Goal: Task Accomplishment & Management: Complete application form

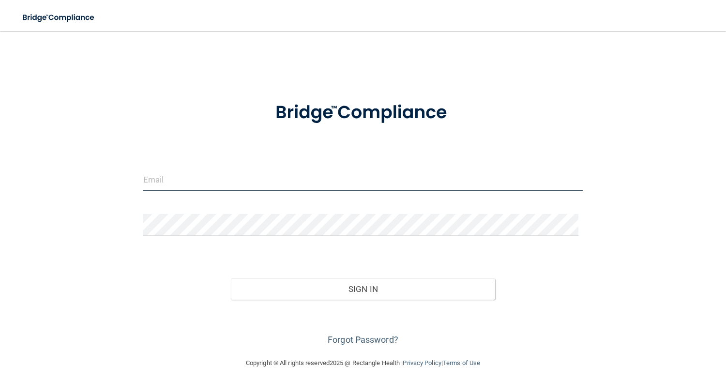
click at [338, 184] on input "email" at bounding box center [363, 180] width 440 height 22
type input "[EMAIL_ADDRESS][DOMAIN_NAME]"
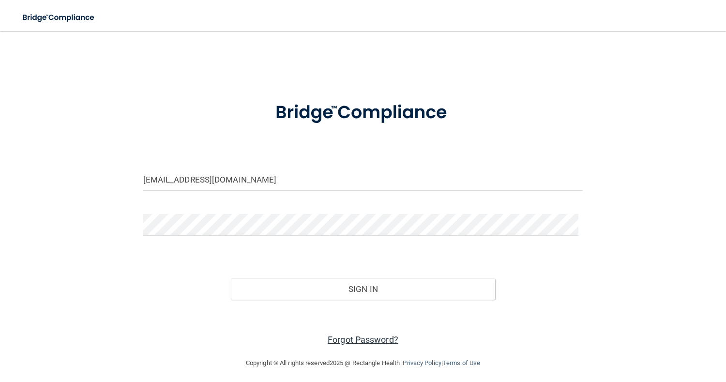
click at [341, 341] on link "Forgot Password?" at bounding box center [363, 340] width 71 height 10
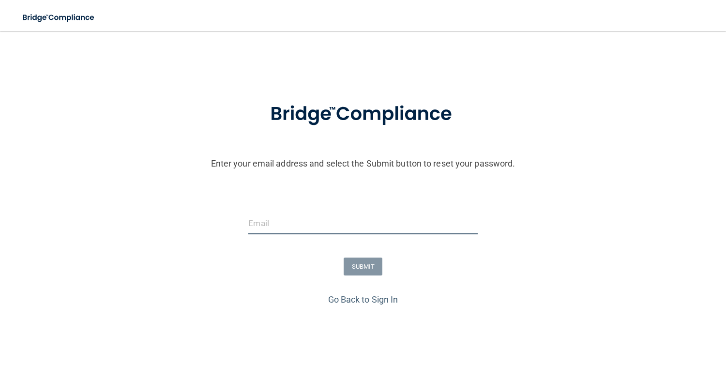
click at [304, 228] on input "email" at bounding box center [362, 224] width 229 height 22
type input "[EMAIL_ADDRESS][DOMAIN_NAME]"
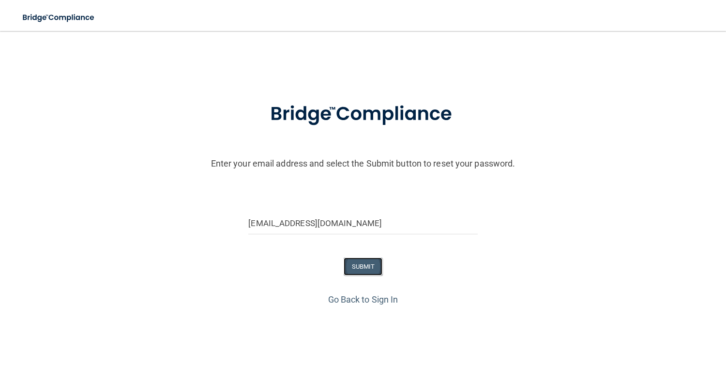
click at [353, 267] on button "SUBMIT" at bounding box center [363, 267] width 39 height 18
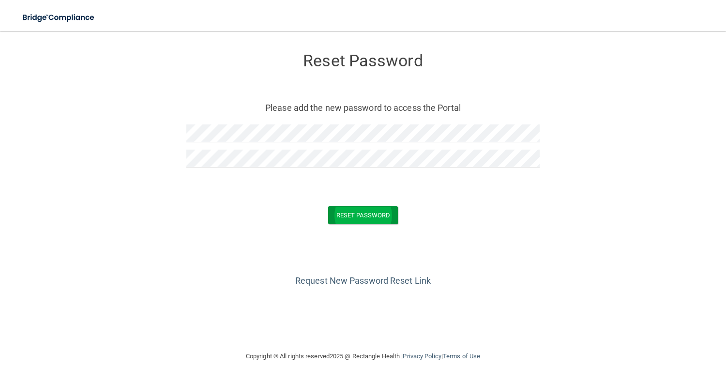
click at [373, 223] on button "Reset Password" at bounding box center [363, 215] width 70 height 18
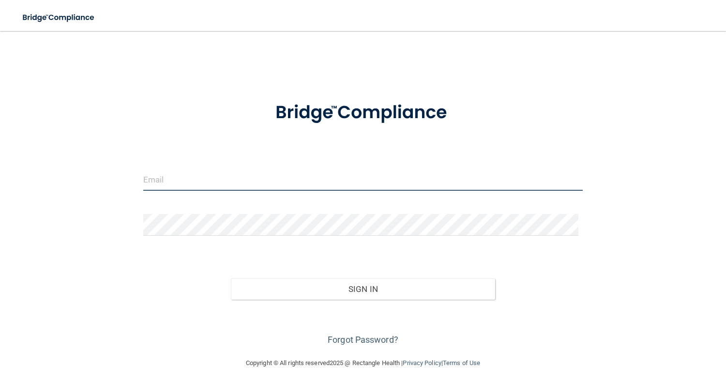
click at [317, 183] on input "email" at bounding box center [363, 180] width 440 height 22
click at [280, 173] on input "[EMAIL_ADDRESS][DOMAIN_NAME]" at bounding box center [363, 180] width 440 height 22
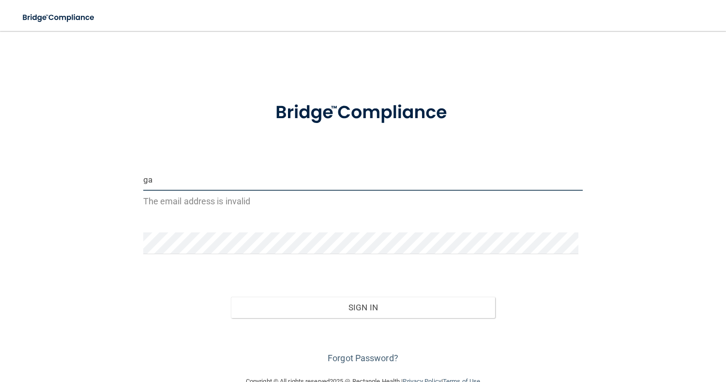
type input "g"
click at [276, 178] on input "email" at bounding box center [363, 180] width 440 height 22
type input "[EMAIL_ADDRESS][DOMAIN_NAME]"
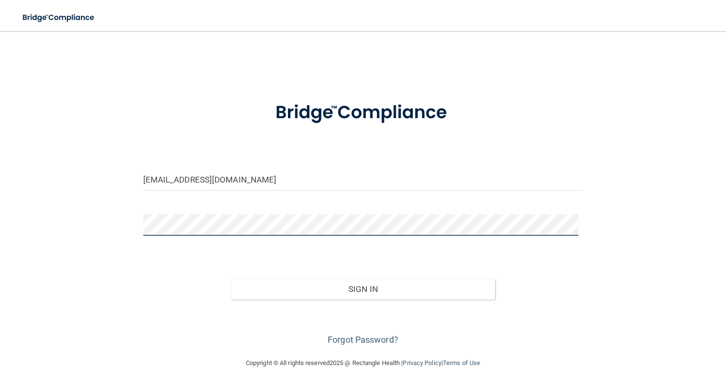
click at [231, 278] on button "Sign In" at bounding box center [363, 288] width 264 height 21
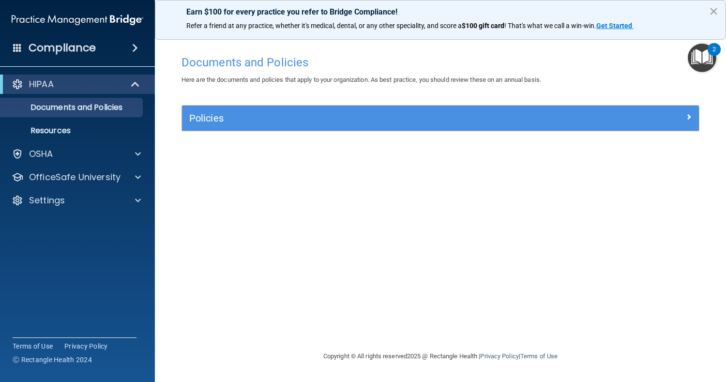
click at [71, 165] on div "HIPAA Documents and Policies Report an Incident Business Associates Emergency P…" at bounding box center [77, 144] width 155 height 147
click at [51, 138] on link "Resources" at bounding box center [66, 130] width 153 height 19
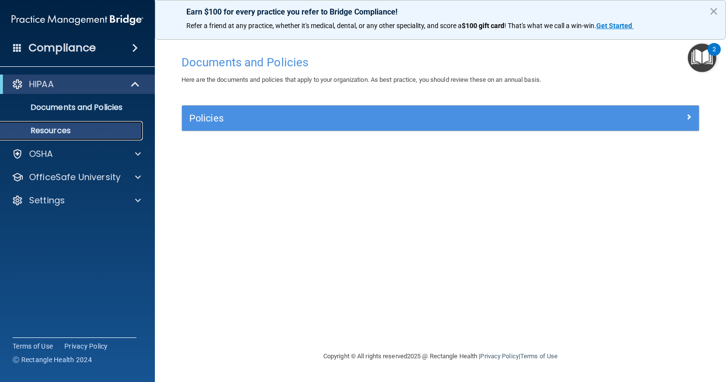
click at [51, 138] on link "Resources" at bounding box center [66, 130] width 153 height 19
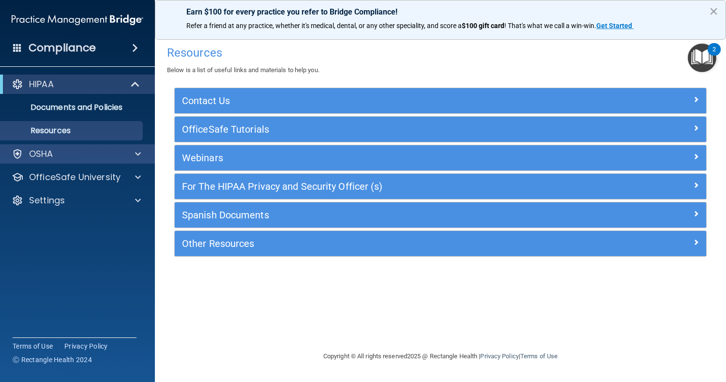
click at [35, 163] on div "OSHA" at bounding box center [77, 153] width 155 height 19
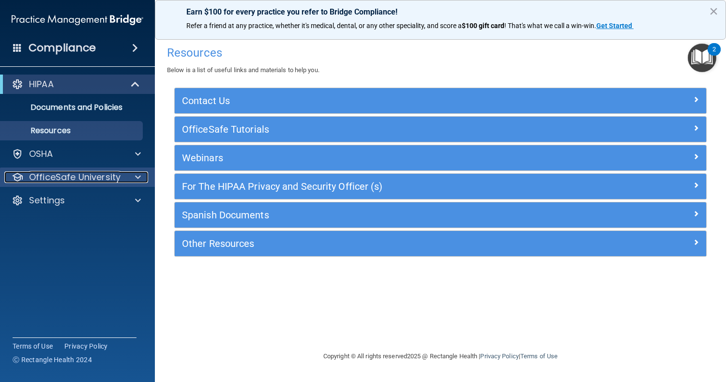
click at [62, 176] on p "OfficeSafe University" at bounding box center [75, 177] width 92 height 12
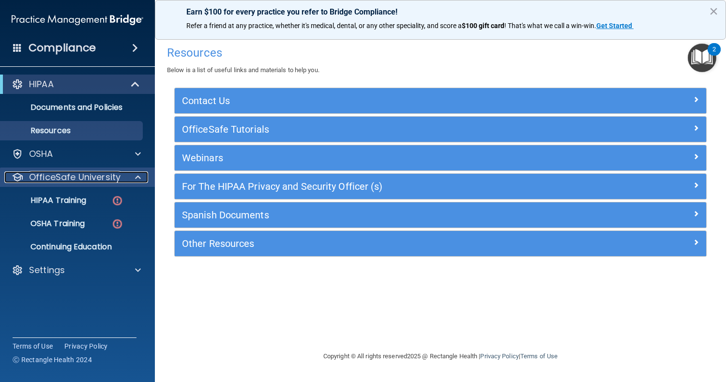
click at [62, 176] on p "OfficeSafe University" at bounding box center [75, 177] width 92 height 12
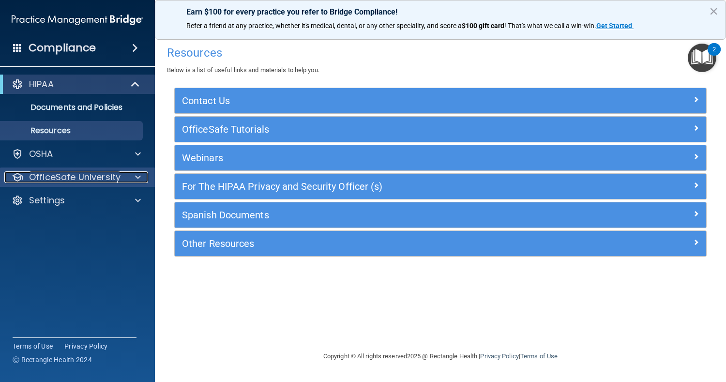
click at [73, 177] on p "OfficeSafe University" at bounding box center [75, 177] width 92 height 12
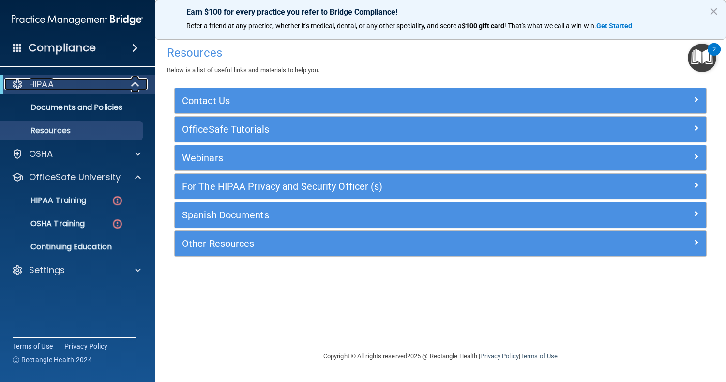
click at [71, 81] on div "HIPAA" at bounding box center [64, 84] width 120 height 12
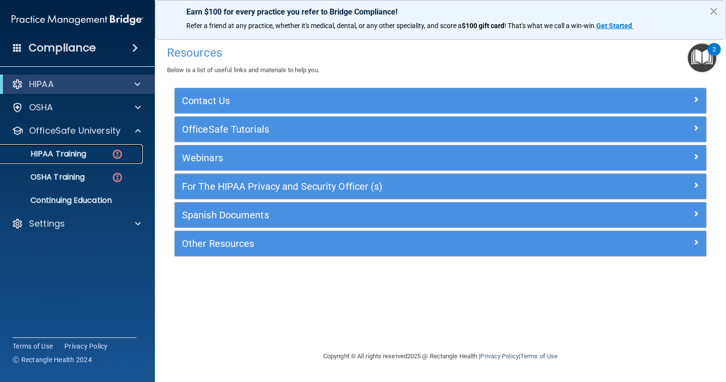
click at [89, 162] on link "HIPAA Training" at bounding box center [66, 153] width 153 height 19
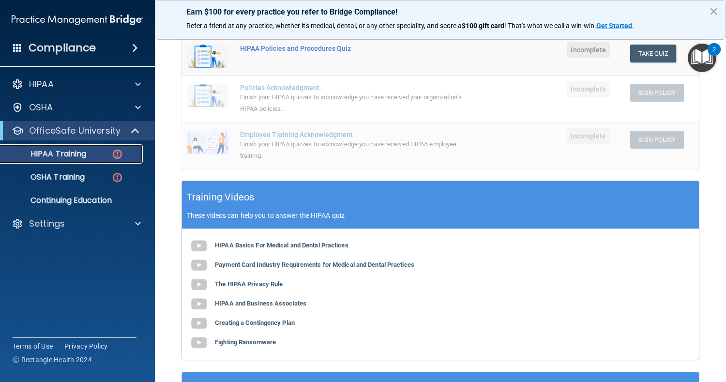
scroll to position [215, 0]
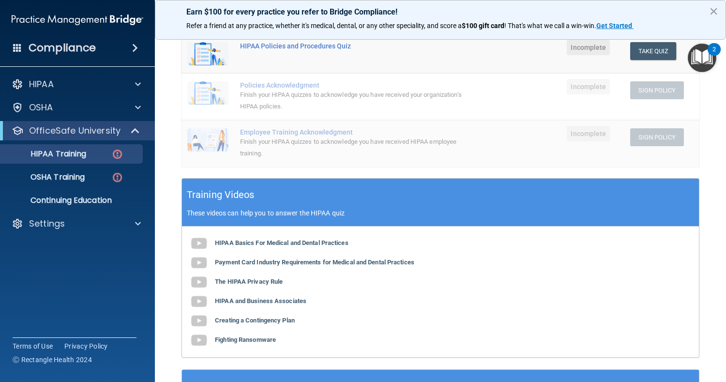
click at [697, 60] on img "Open Resource Center, 2 new notifications" at bounding box center [702, 58] width 29 height 29
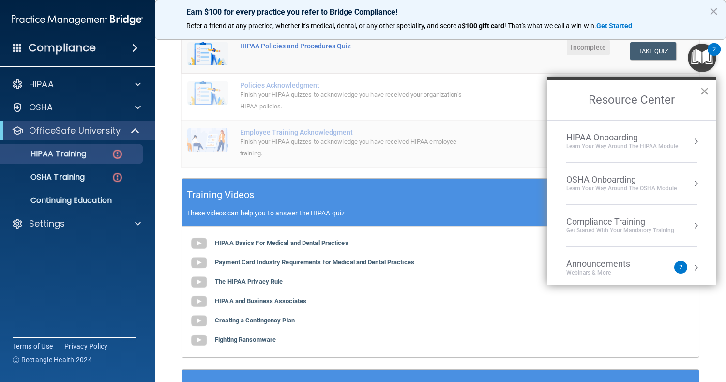
click at [705, 94] on button "×" at bounding box center [704, 90] width 9 height 15
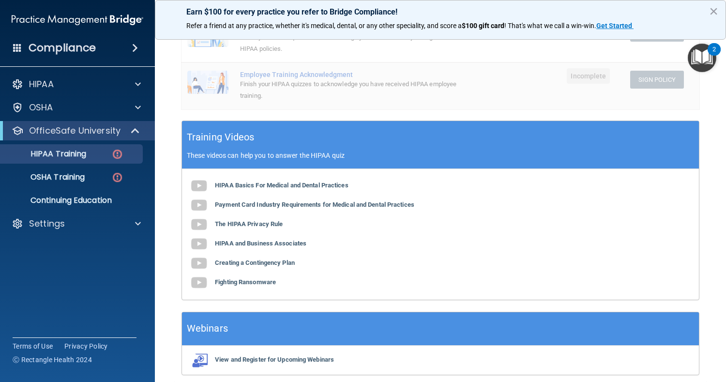
scroll to position [273, 0]
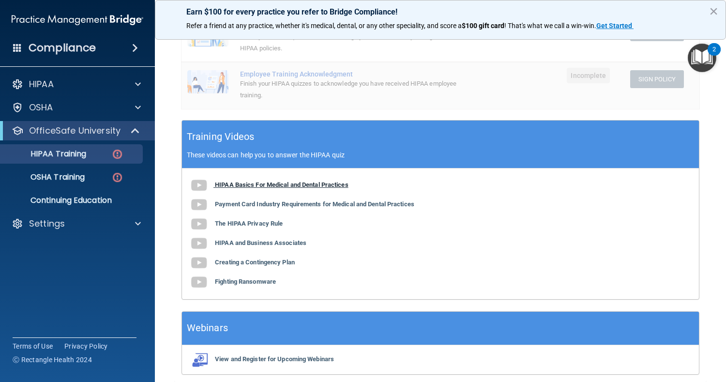
click at [239, 184] on b "HIPAA Basics For Medical and Dental Practices" at bounding box center [282, 184] width 134 height 7
click at [224, 186] on b "HIPAA Basics For Medical and Dental Practices" at bounding box center [282, 184] width 134 height 7
click at [321, 207] on b "Payment Card Industry Requirements for Medical and Dental Practices" at bounding box center [315, 203] width 200 height 7
click at [263, 226] on b "The HIPAA Privacy Rule" at bounding box center [249, 223] width 68 height 7
click at [225, 241] on b "HIPAA and Business Associates" at bounding box center [261, 242] width 92 height 7
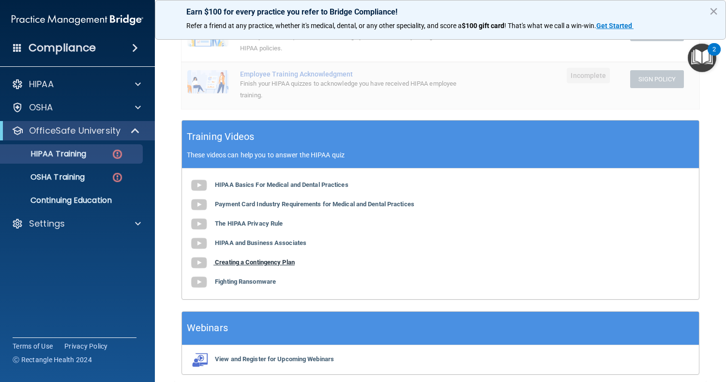
click at [261, 261] on b "Creating a Contingency Plan" at bounding box center [255, 262] width 80 height 7
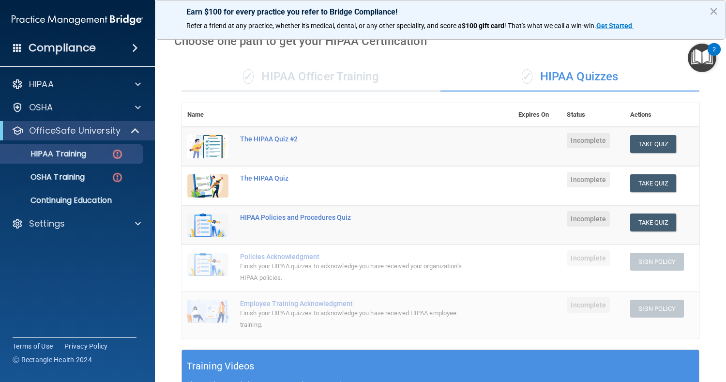
scroll to position [45, 0]
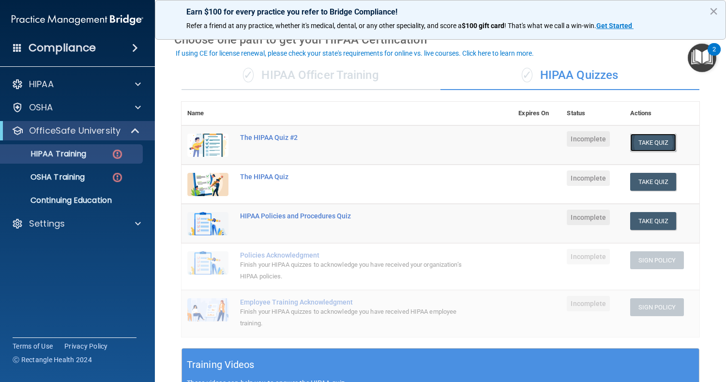
click at [665, 138] on button "Take Quiz" at bounding box center [653, 143] width 46 height 18
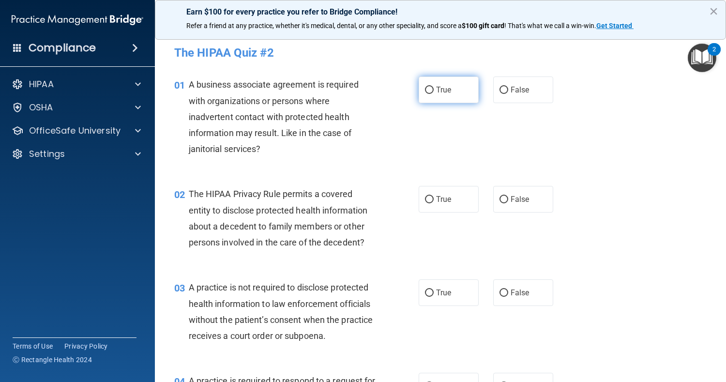
click at [422, 86] on label "True" at bounding box center [449, 90] width 60 height 27
click at [425, 87] on input "True" at bounding box center [429, 90] width 9 height 7
radio input "true"
click at [427, 195] on label "True" at bounding box center [449, 199] width 60 height 27
click at [427, 196] on input "True" at bounding box center [429, 199] width 9 height 7
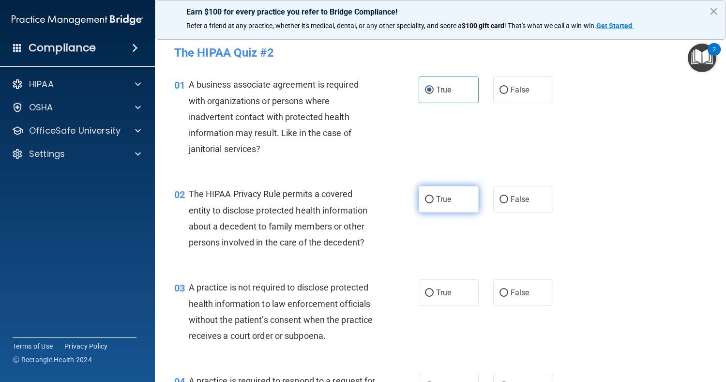
radio input "true"
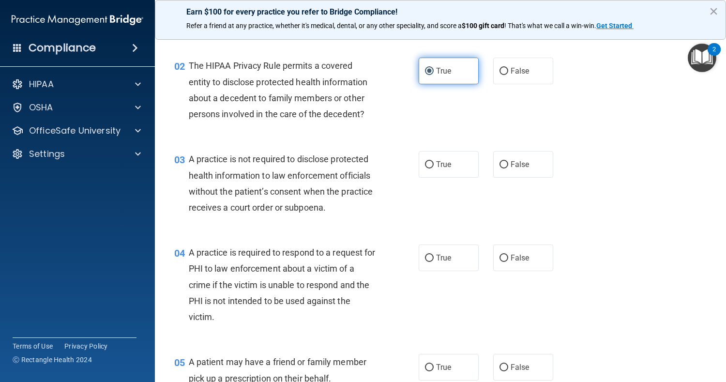
scroll to position [130, 0]
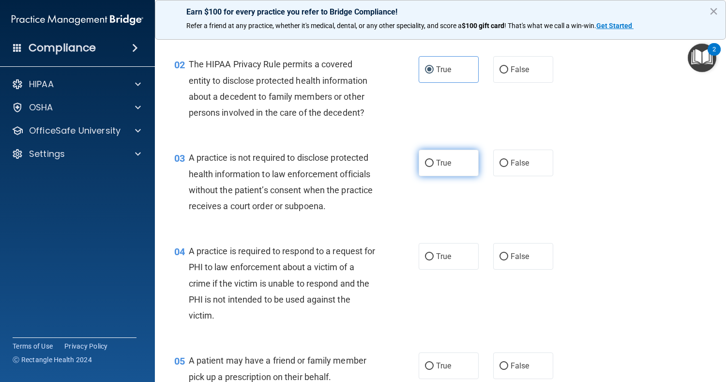
click at [454, 165] on label "True" at bounding box center [449, 163] width 60 height 27
click at [434, 165] on input "True" at bounding box center [429, 163] width 9 height 7
radio input "true"
click at [420, 287] on div "04 A practice is required to respond to a request for PHI to law enforcement ab…" at bounding box center [297, 285] width 274 height 85
click at [433, 278] on div "04 A practice is required to respond to a request for PHI to law enforcement ab…" at bounding box center [440, 285] width 547 height 109
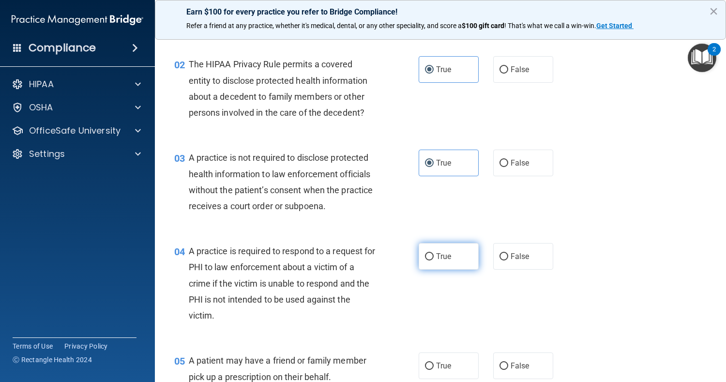
click at [428, 259] on input "True" at bounding box center [429, 256] width 9 height 7
radio input "true"
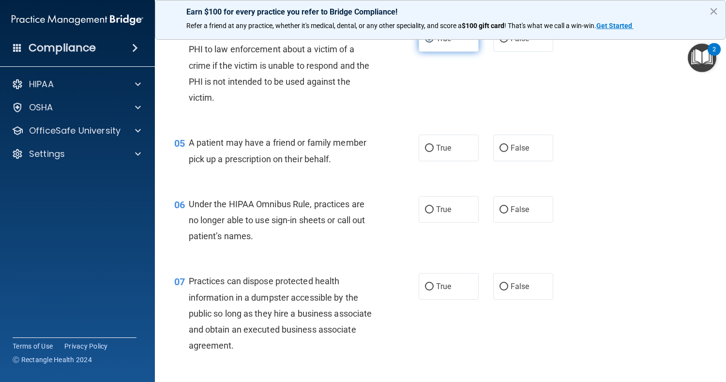
scroll to position [358, 0]
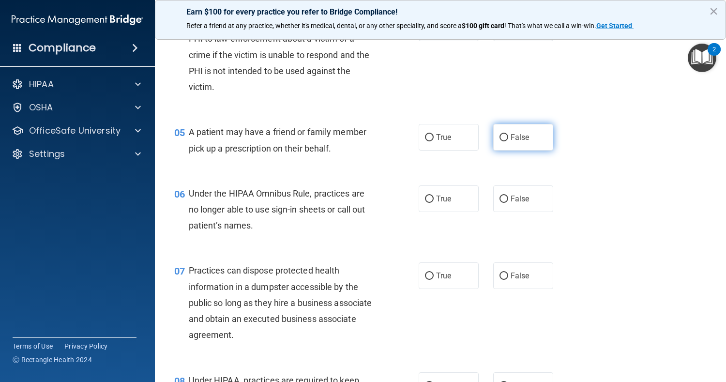
click at [520, 143] on label "False" at bounding box center [523, 137] width 60 height 27
click at [508, 141] on input "False" at bounding box center [504, 137] width 9 height 7
radio input "true"
click at [528, 197] on label "False" at bounding box center [523, 198] width 60 height 27
click at [508, 197] on input "False" at bounding box center [504, 199] width 9 height 7
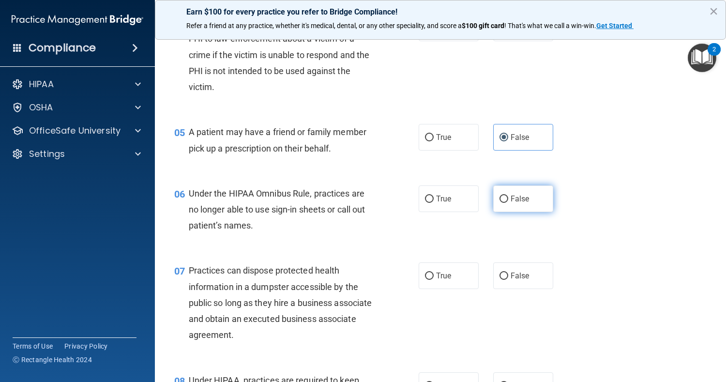
radio input "true"
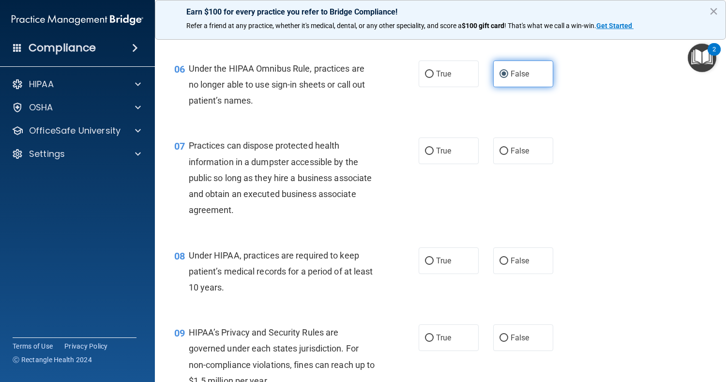
scroll to position [484, 0]
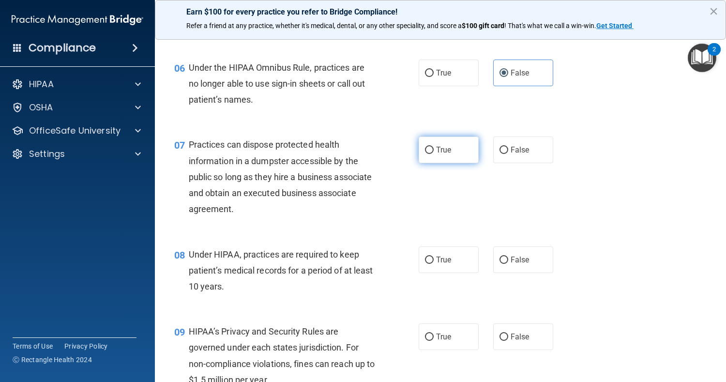
click at [447, 141] on label "True" at bounding box center [449, 150] width 60 height 27
click at [434, 147] on input "True" at bounding box center [429, 150] width 9 height 7
radio input "true"
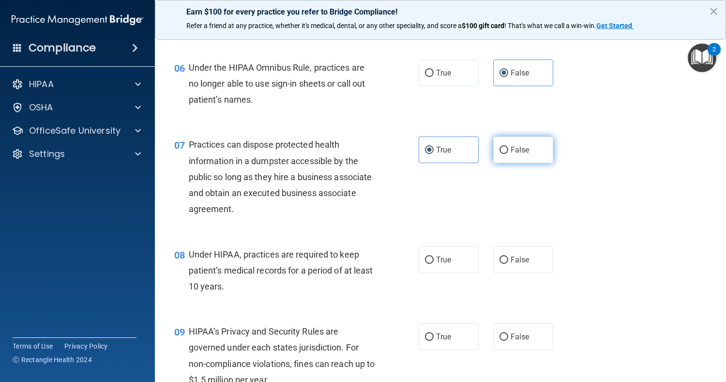
click at [528, 151] on label "False" at bounding box center [523, 150] width 60 height 27
click at [508, 151] on input "False" at bounding box center [504, 150] width 9 height 7
radio input "true"
radio input "false"
click at [444, 264] on label "True" at bounding box center [449, 259] width 60 height 27
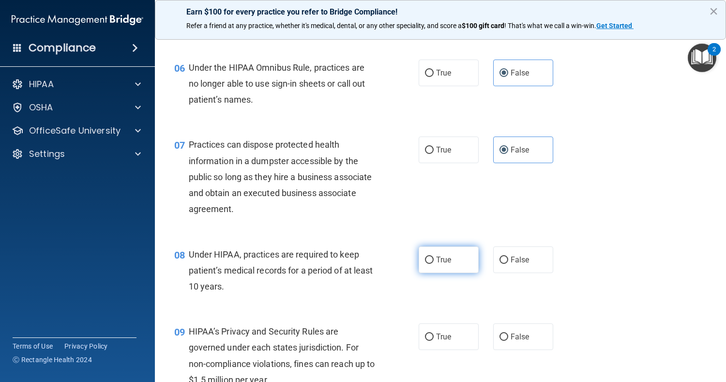
click at [434, 264] on input "True" at bounding box center [429, 260] width 9 height 7
radio input "true"
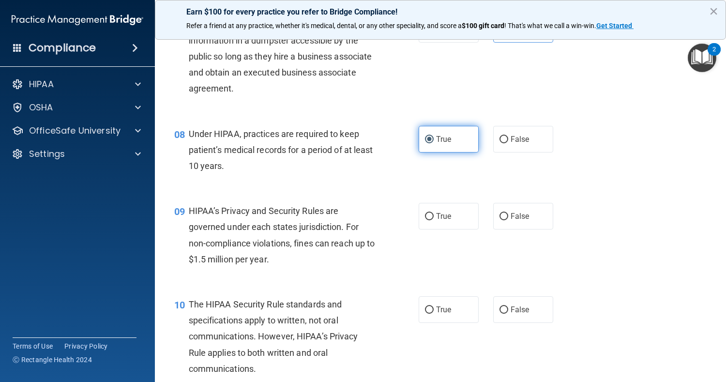
scroll to position [608, 0]
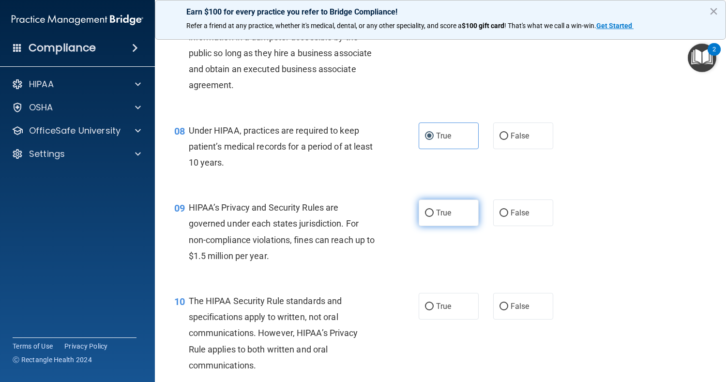
click at [438, 224] on label "True" at bounding box center [449, 213] width 60 height 27
click at [434, 217] on input "True" at bounding box center [429, 213] width 9 height 7
radio input "true"
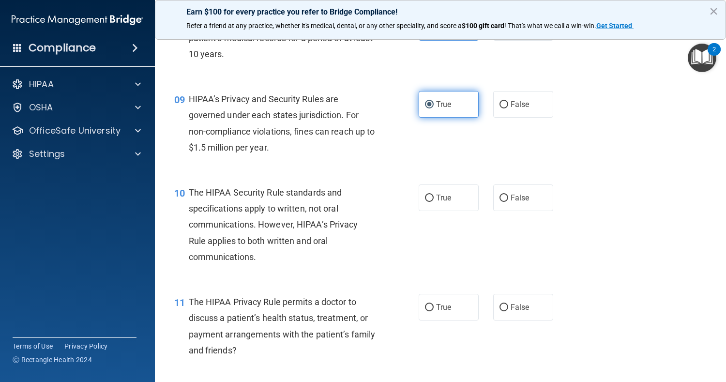
scroll to position [717, 0]
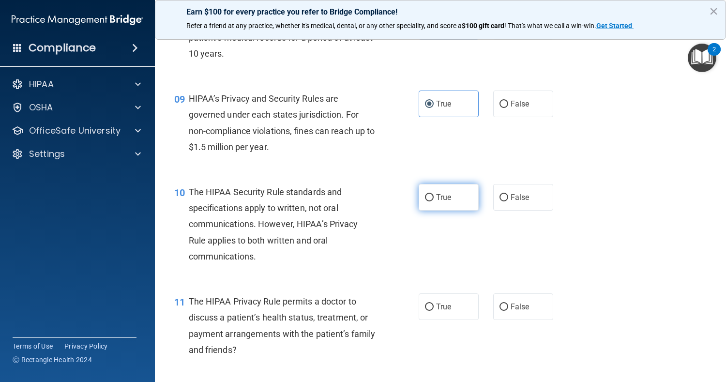
click at [429, 198] on input "True" at bounding box center [429, 197] width 9 height 7
radio input "true"
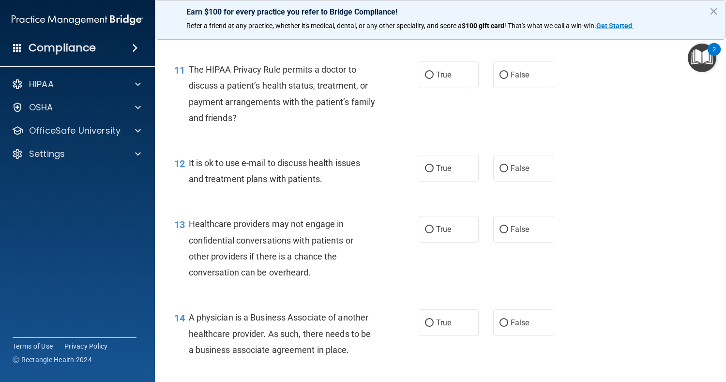
scroll to position [960, 0]
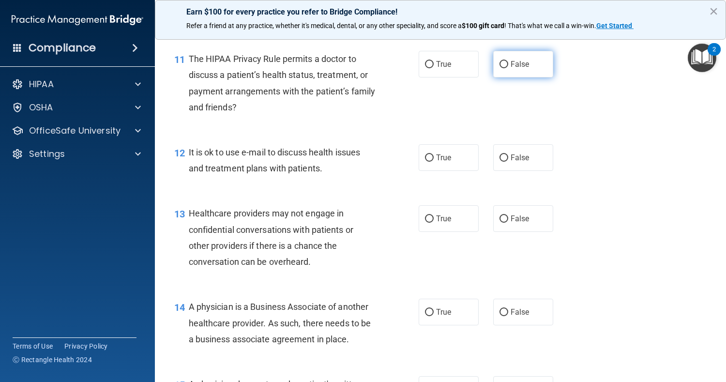
click at [515, 58] on label "False" at bounding box center [523, 64] width 60 height 27
click at [508, 61] on input "False" at bounding box center [504, 64] width 9 height 7
radio input "true"
click at [448, 154] on label "True" at bounding box center [449, 157] width 60 height 27
click at [434, 154] on input "True" at bounding box center [429, 157] width 9 height 7
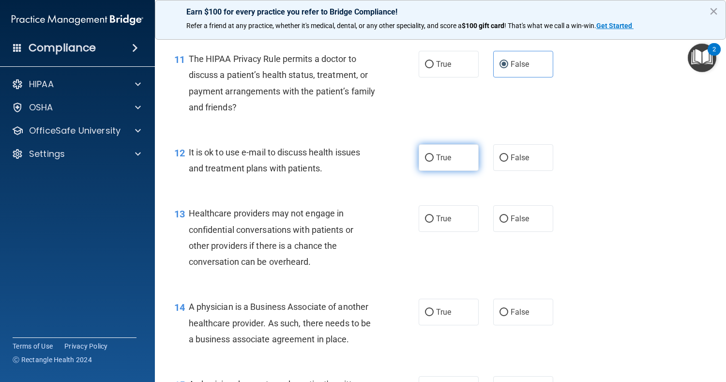
radio input "true"
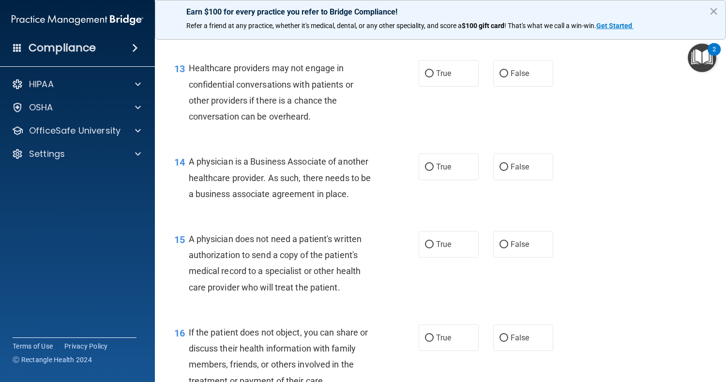
scroll to position [1110, 0]
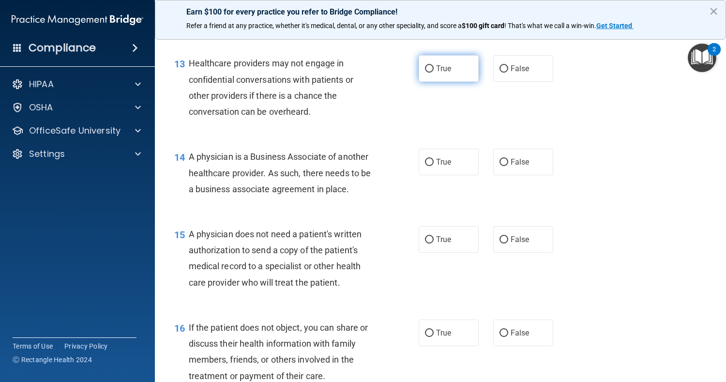
click at [453, 71] on label "True" at bounding box center [449, 68] width 60 height 27
click at [434, 71] on input "True" at bounding box center [429, 68] width 9 height 7
radio input "true"
click at [460, 168] on label "True" at bounding box center [449, 162] width 60 height 27
click at [434, 166] on input "True" at bounding box center [429, 162] width 9 height 7
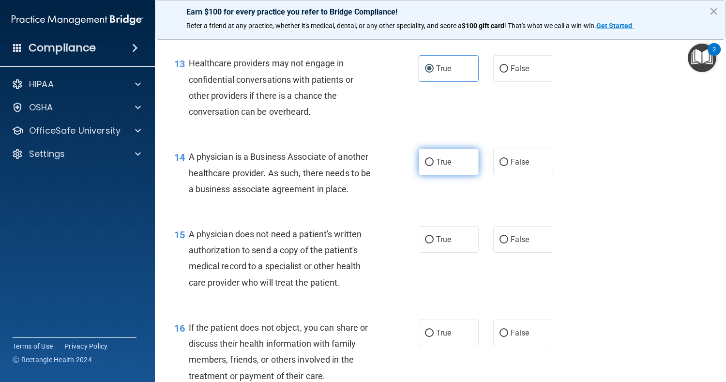
radio input "true"
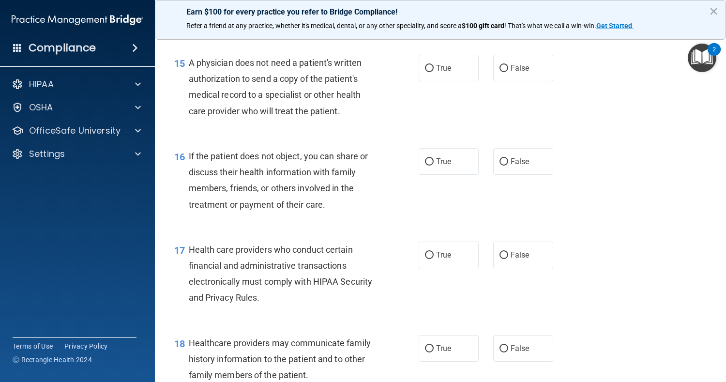
scroll to position [1280, 0]
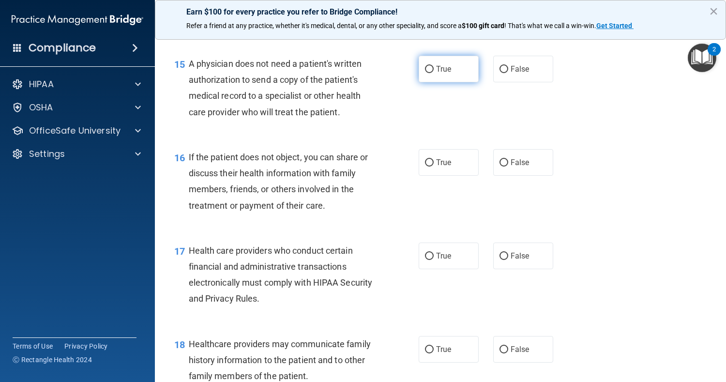
click at [426, 71] on input "True" at bounding box center [429, 69] width 9 height 7
radio input "true"
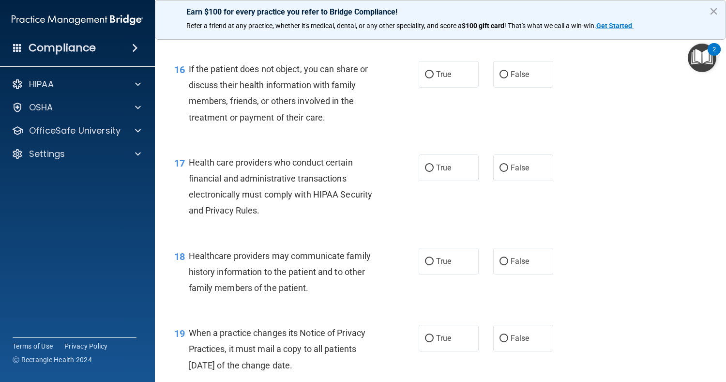
scroll to position [1366, 0]
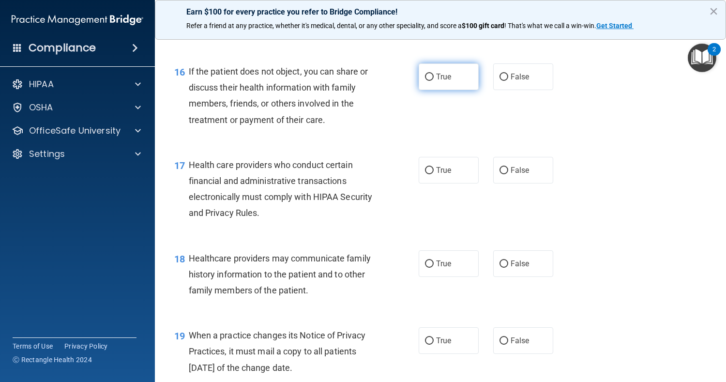
click at [438, 83] on label "True" at bounding box center [449, 76] width 60 height 27
click at [434, 81] on input "True" at bounding box center [429, 77] width 9 height 7
radio input "true"
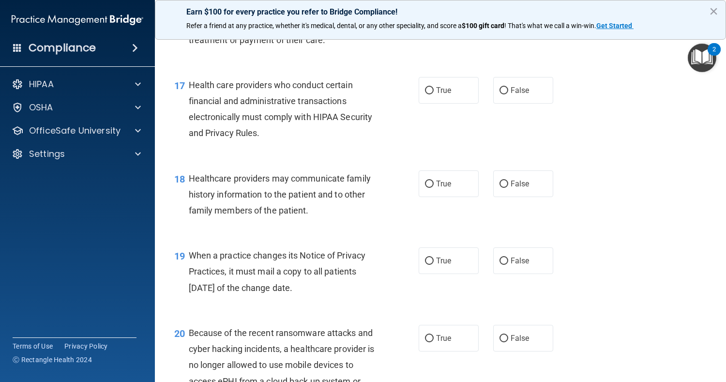
scroll to position [1444, 0]
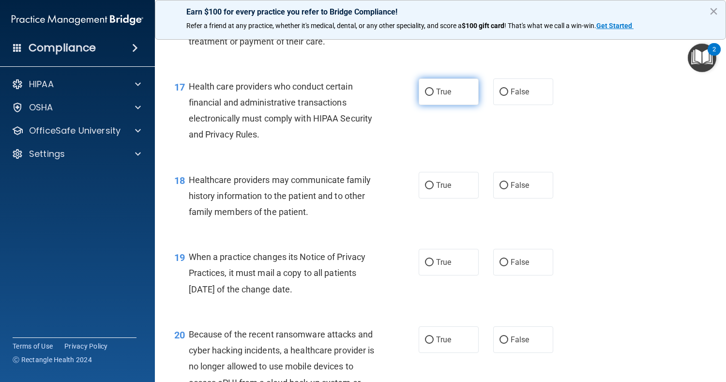
click at [435, 102] on label "True" at bounding box center [449, 91] width 60 height 27
click at [434, 96] on input "True" at bounding box center [429, 92] width 9 height 7
radio input "true"
click at [515, 184] on span "False" at bounding box center [520, 185] width 19 height 9
click at [508, 184] on input "False" at bounding box center [504, 185] width 9 height 7
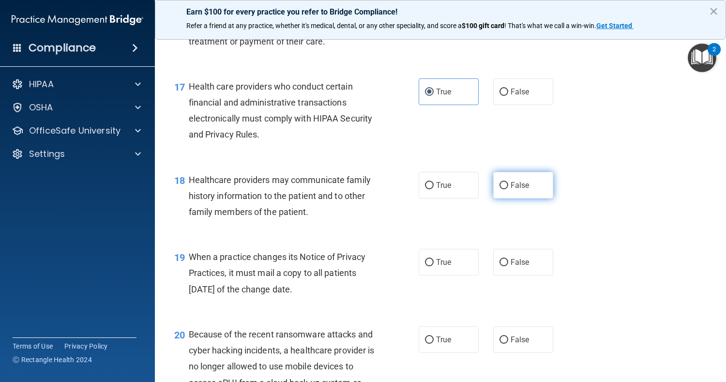
radio input "true"
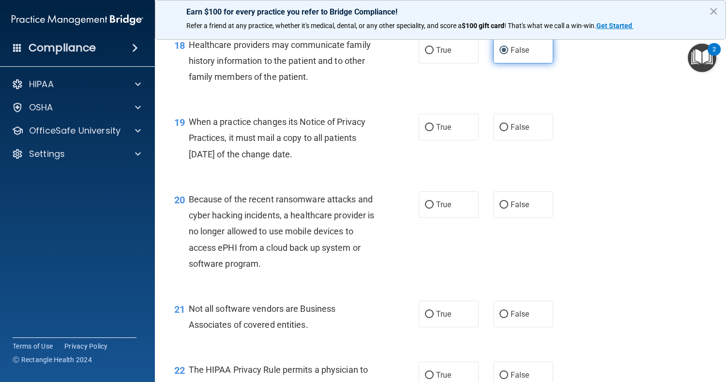
scroll to position [1581, 0]
click at [457, 131] on label "True" at bounding box center [449, 126] width 60 height 27
click at [434, 130] on input "True" at bounding box center [429, 126] width 9 height 7
radio input "true"
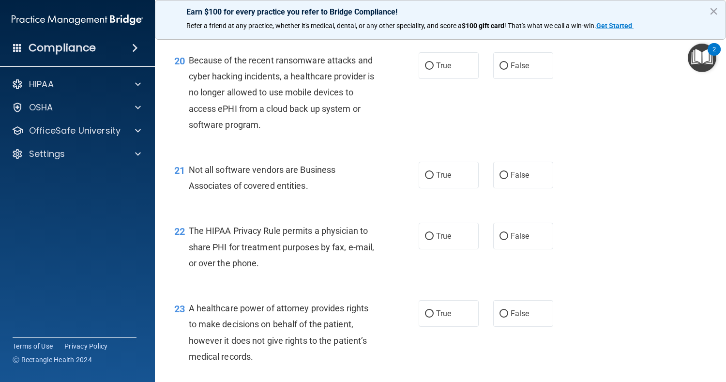
scroll to position [1717, 0]
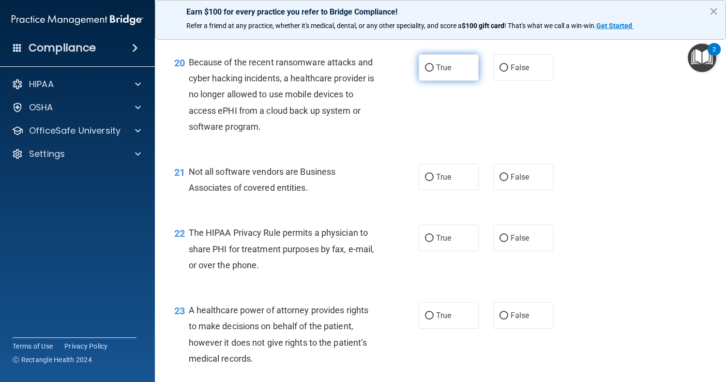
click at [446, 79] on label "True" at bounding box center [449, 67] width 60 height 27
click at [434, 72] on input "True" at bounding box center [429, 67] width 9 height 7
radio input "true"
click at [426, 179] on input "True" at bounding box center [429, 177] width 9 height 7
radio input "true"
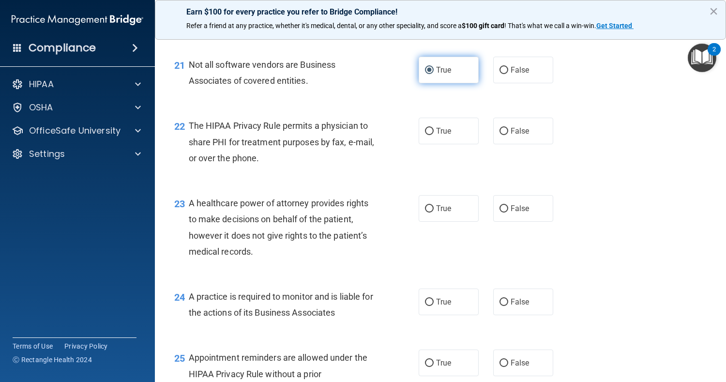
scroll to position [1826, 0]
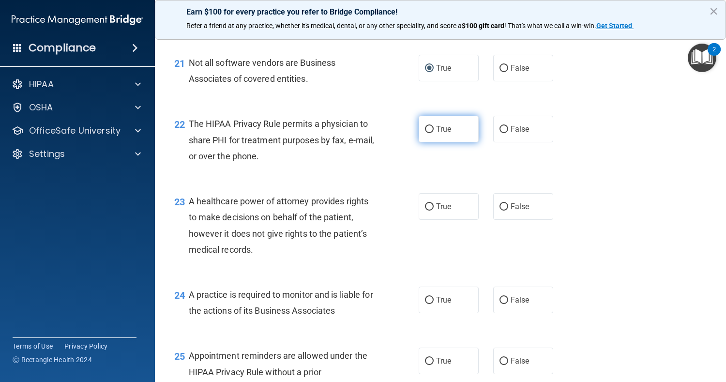
click at [449, 141] on label "True" at bounding box center [449, 129] width 60 height 27
click at [434, 133] on input "True" at bounding box center [429, 129] width 9 height 7
radio input "true"
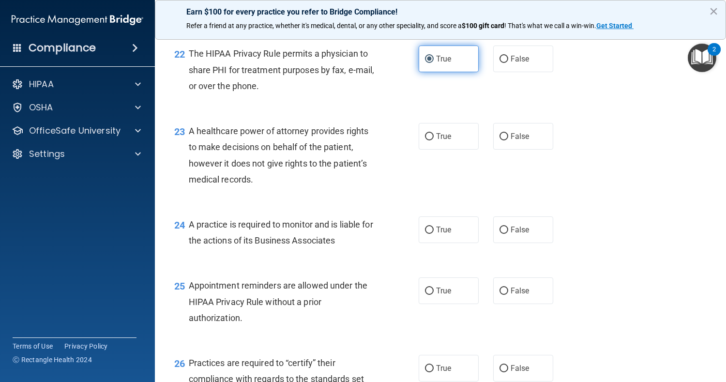
scroll to position [1896, 0]
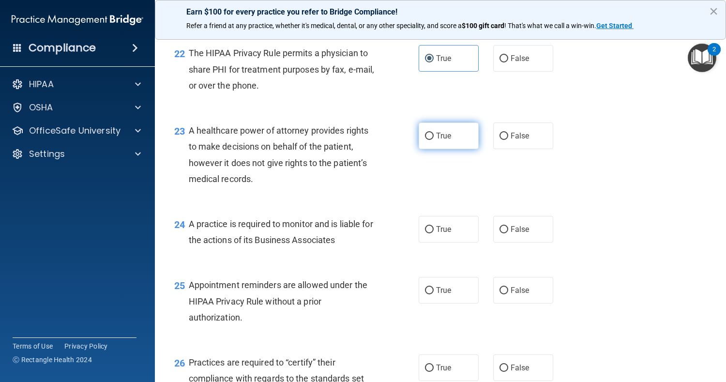
click at [449, 141] on label "True" at bounding box center [449, 136] width 60 height 27
click at [434, 140] on input "True" at bounding box center [429, 136] width 9 height 7
radio input "true"
click at [420, 232] on label "True" at bounding box center [449, 229] width 60 height 27
click at [425, 232] on input "True" at bounding box center [429, 229] width 9 height 7
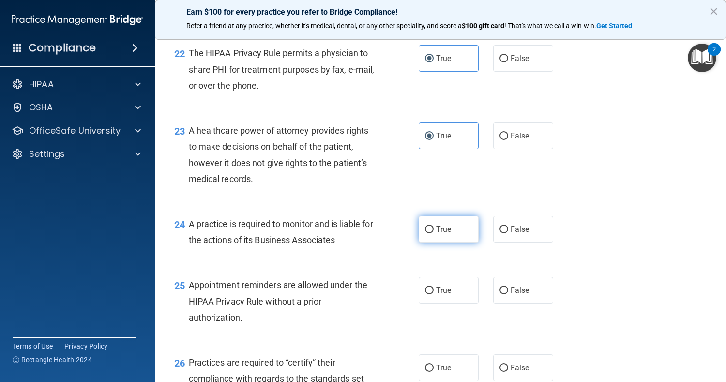
radio input "true"
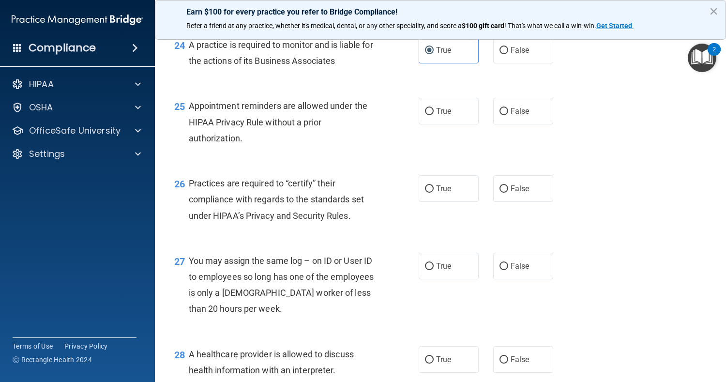
scroll to position [2115, 0]
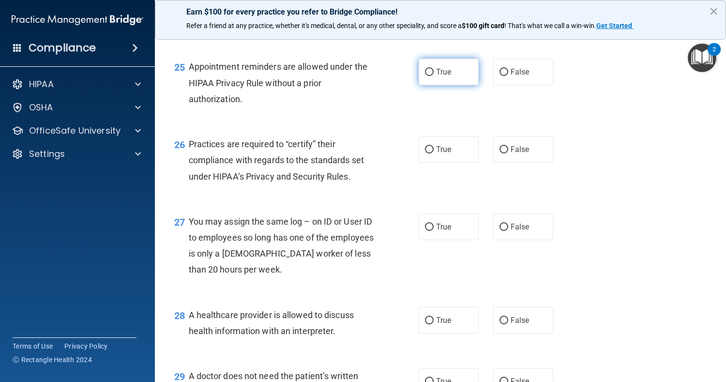
click at [434, 77] on label "True" at bounding box center [449, 72] width 60 height 27
click at [434, 76] on input "True" at bounding box center [429, 72] width 9 height 7
radio input "true"
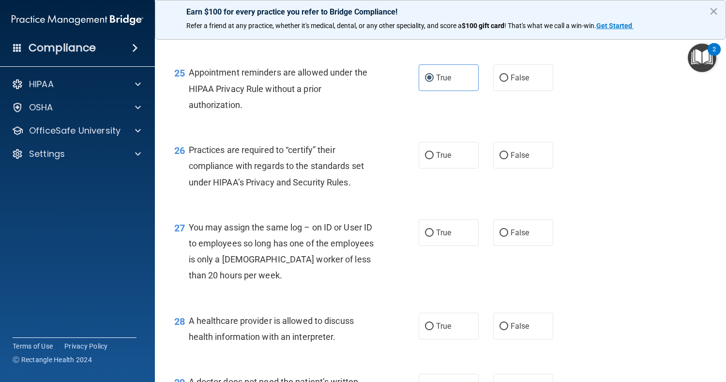
scroll to position [2106, 0]
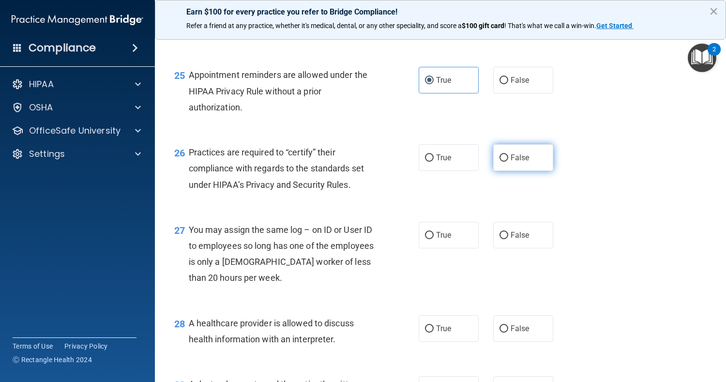
click at [519, 161] on span "False" at bounding box center [520, 157] width 19 height 9
click at [508, 161] on input "False" at bounding box center [504, 157] width 9 height 7
radio input "true"
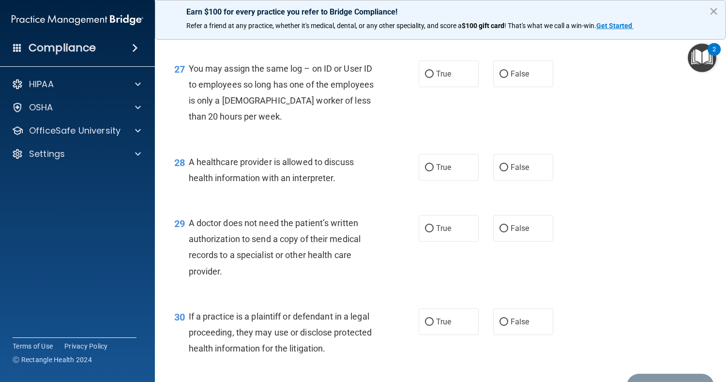
scroll to position [2268, 0]
click at [493, 78] on label "False" at bounding box center [523, 73] width 60 height 27
click at [500, 77] on input "False" at bounding box center [504, 73] width 9 height 7
radio input "true"
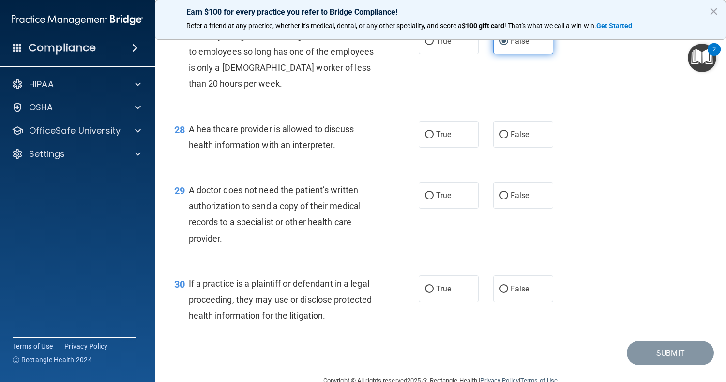
scroll to position [2323, 0]
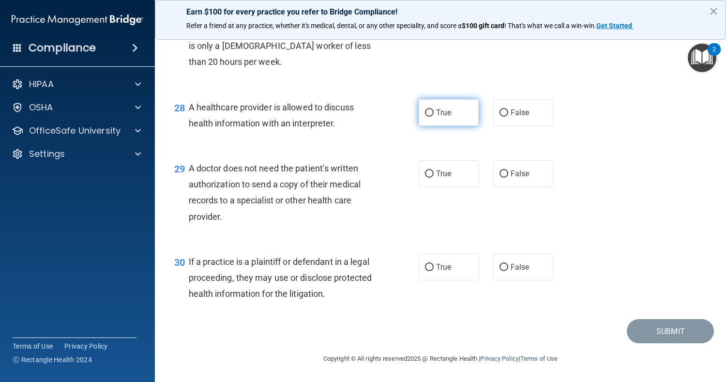
click at [449, 121] on label "True" at bounding box center [449, 112] width 60 height 27
click at [434, 117] on input "True" at bounding box center [429, 112] width 9 height 7
radio input "true"
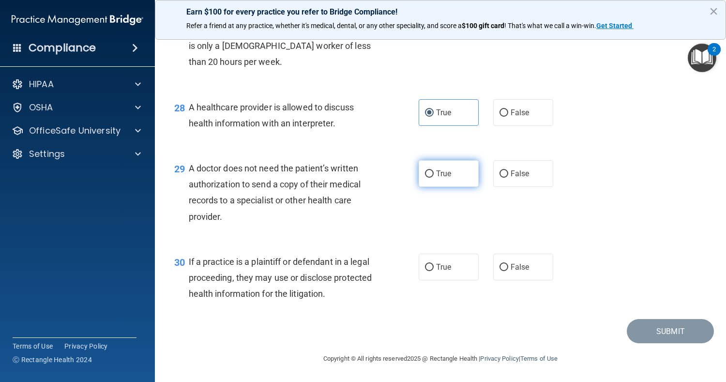
click at [428, 174] on input "True" at bounding box center [429, 173] width 9 height 7
radio input "true"
click at [432, 295] on div "30 If a practice is a plaintiff or defendant in a legal proceeding, they may us…" at bounding box center [440, 280] width 547 height 77
click at [436, 292] on div "30 If a practice is a plaintiff or defendant in a legal proceeding, they may us…" at bounding box center [440, 280] width 547 height 77
click at [519, 294] on div "30 If a practice is a plaintiff or defendant in a legal proceeding, they may us…" at bounding box center [440, 280] width 547 height 77
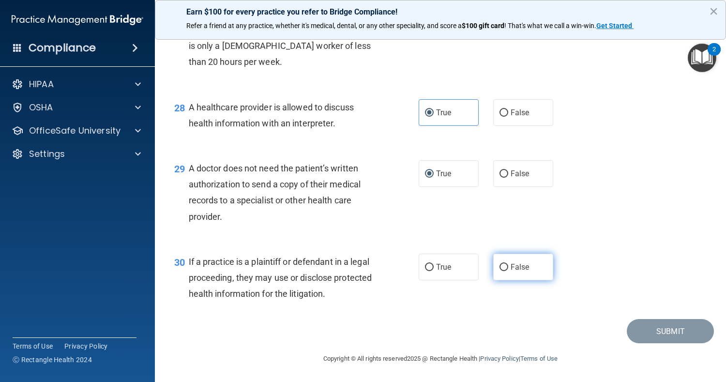
click at [518, 267] on span "False" at bounding box center [520, 266] width 19 height 9
click at [508, 267] on input "False" at bounding box center [504, 267] width 9 height 7
radio input "true"
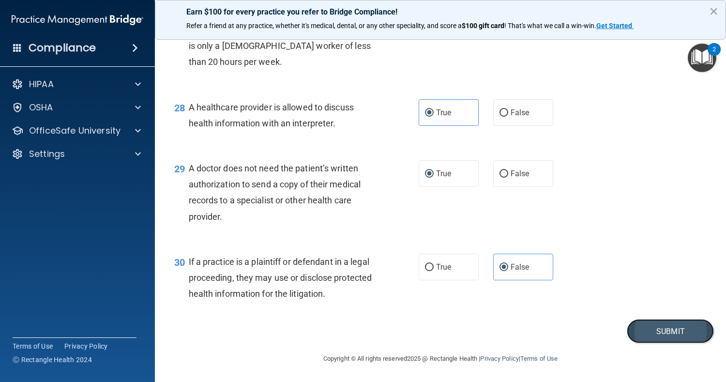
click at [674, 327] on button "Submit" at bounding box center [670, 331] width 87 height 25
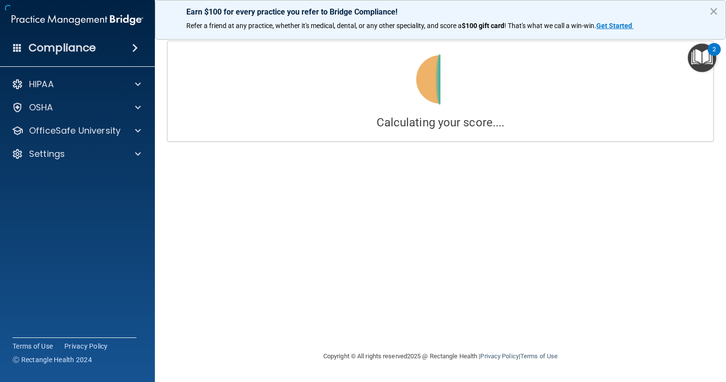
click at [638, 336] on div "Calculating your score.... You did not pass the " The HIPAA Quiz #2 ". 56 out o…" at bounding box center [440, 191] width 533 height 300
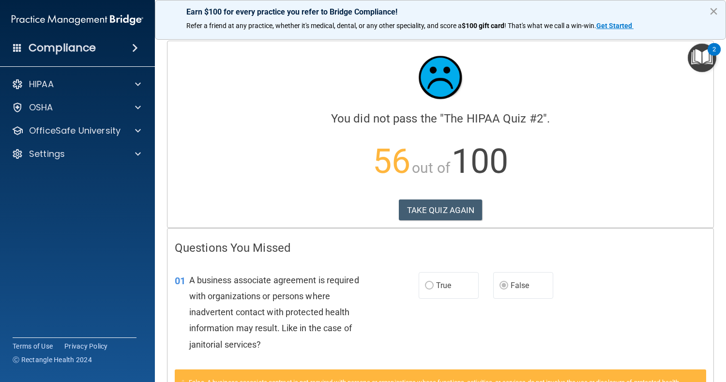
click at [711, 8] on button "×" at bounding box center [713, 10] width 9 height 15
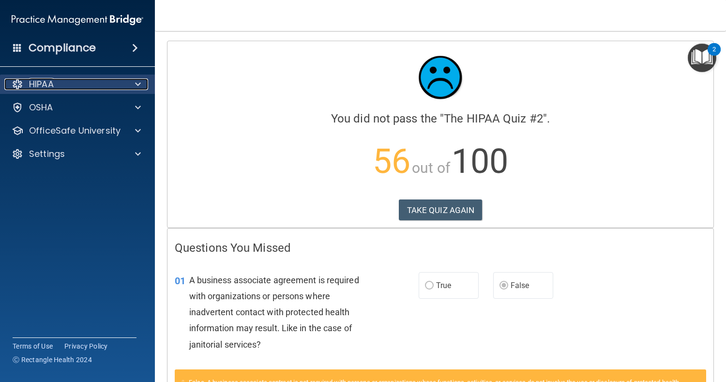
click at [114, 86] on div "HIPAA" at bounding box center [64, 84] width 120 height 12
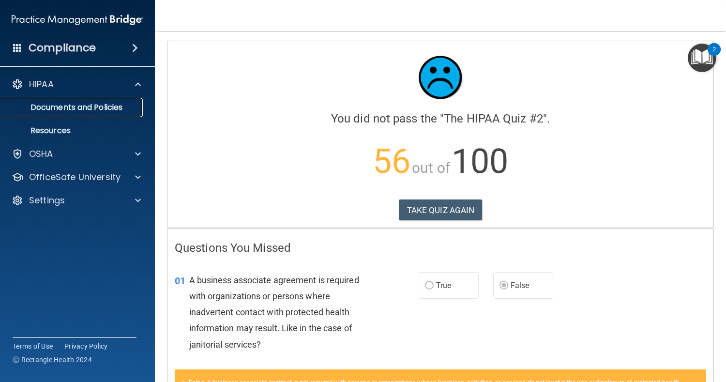
click at [107, 106] on p "Documents and Policies" at bounding box center [72, 108] width 132 height 10
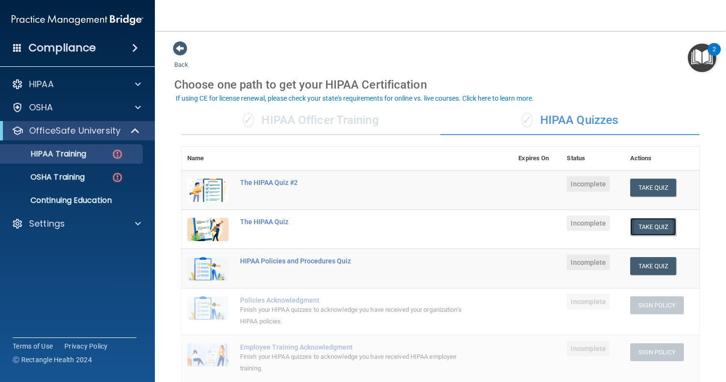
click at [634, 233] on button "Take Quiz" at bounding box center [653, 227] width 46 height 18
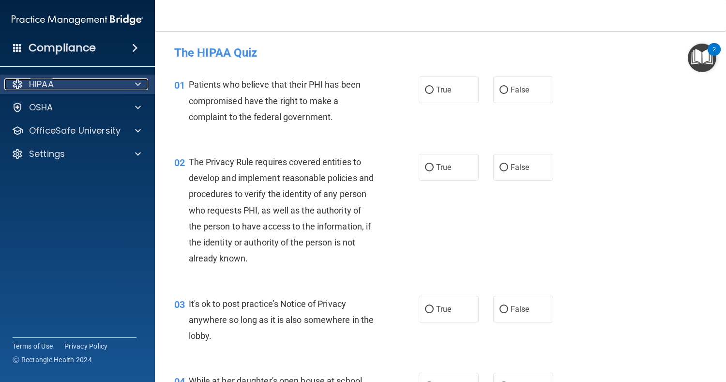
click at [83, 85] on div "HIPAA" at bounding box center [64, 84] width 120 height 12
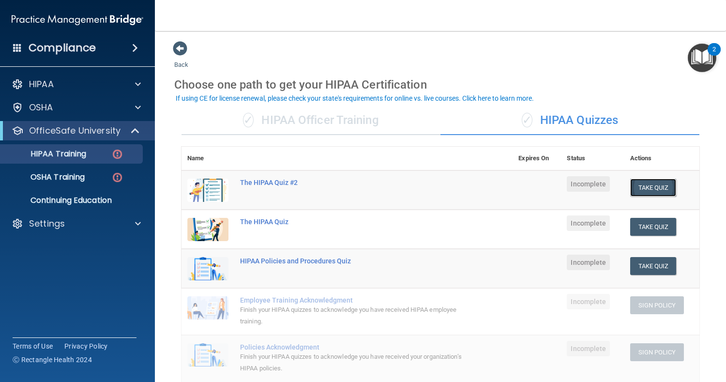
click at [657, 185] on button "Take Quiz" at bounding box center [653, 188] width 46 height 18
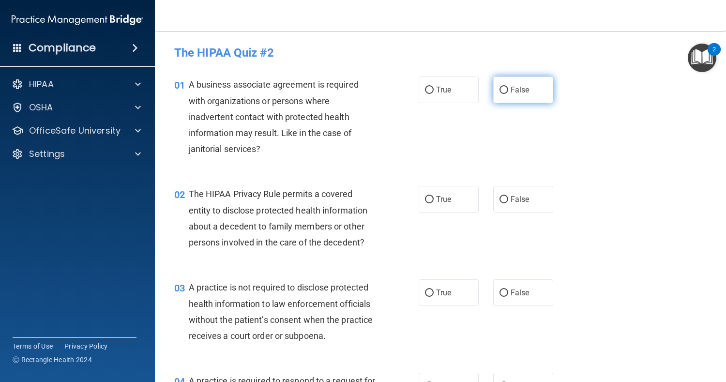
click at [504, 86] on label "False" at bounding box center [523, 90] width 60 height 27
click at [504, 87] on input "False" at bounding box center [504, 90] width 9 height 7
radio input "true"
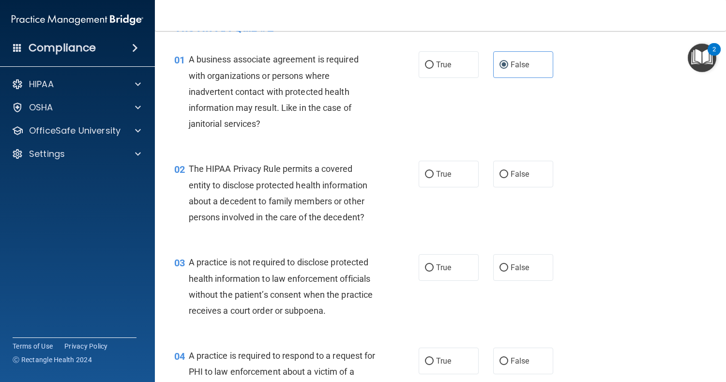
scroll to position [34, 0]
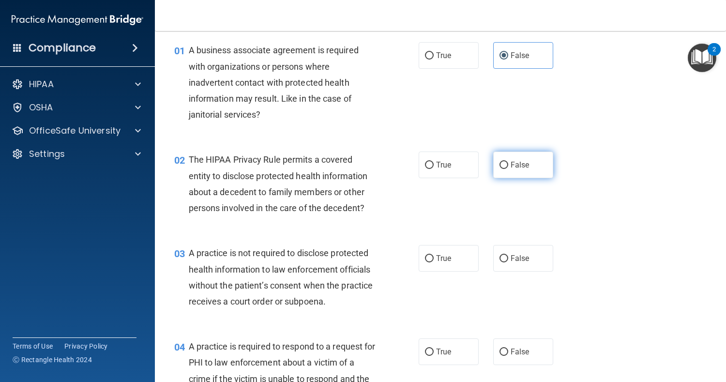
click at [523, 160] on label "False" at bounding box center [523, 165] width 60 height 27
click at [508, 162] on input "False" at bounding box center [504, 165] width 9 height 7
radio input "true"
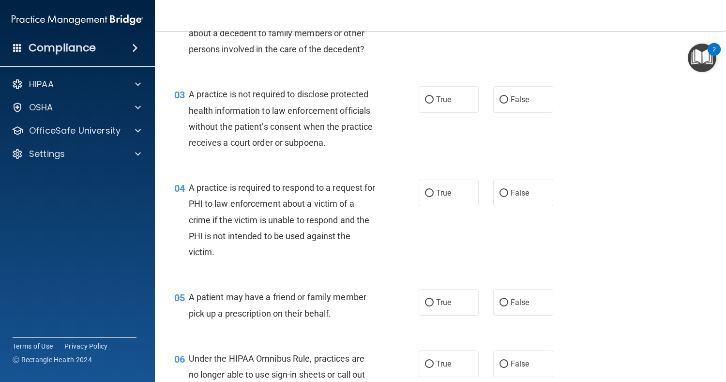
scroll to position [197, 0]
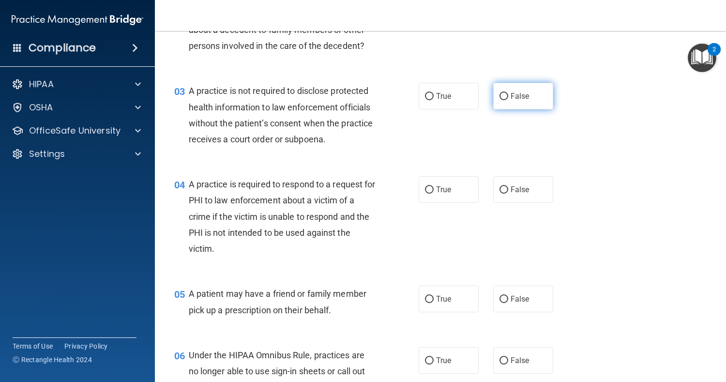
click at [520, 101] on span "False" at bounding box center [520, 96] width 19 height 9
click at [508, 100] on input "False" at bounding box center [504, 96] width 9 height 7
radio input "true"
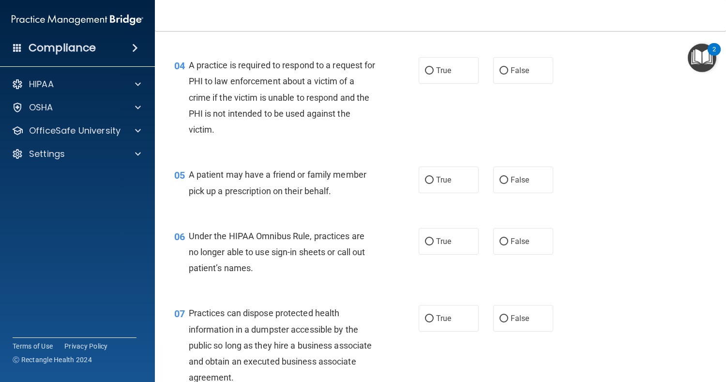
scroll to position [321, 0]
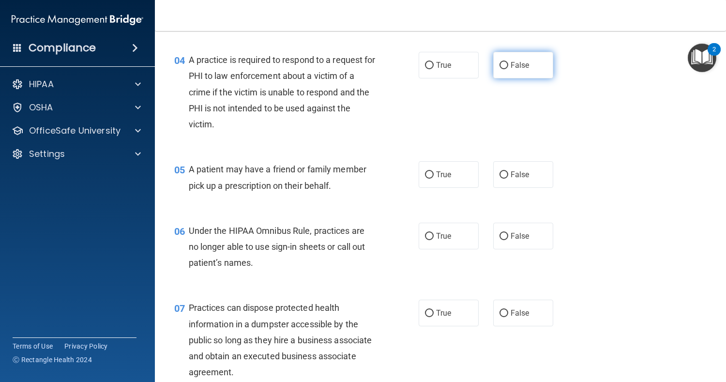
click at [522, 78] on label "False" at bounding box center [523, 65] width 60 height 27
click at [508, 69] on input "False" at bounding box center [504, 65] width 9 height 7
radio input "true"
click at [439, 182] on label "True" at bounding box center [449, 174] width 60 height 27
click at [434, 179] on input "True" at bounding box center [429, 174] width 9 height 7
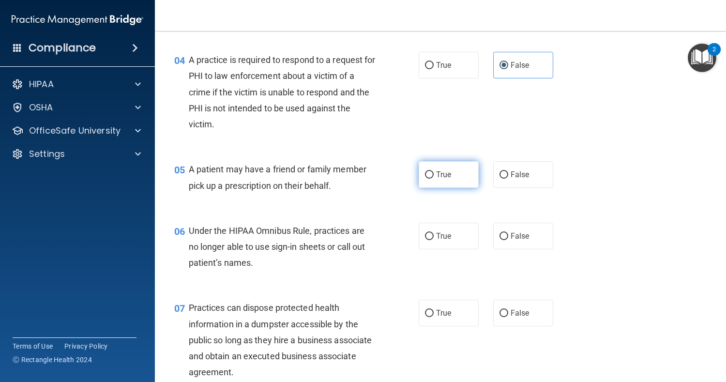
radio input "true"
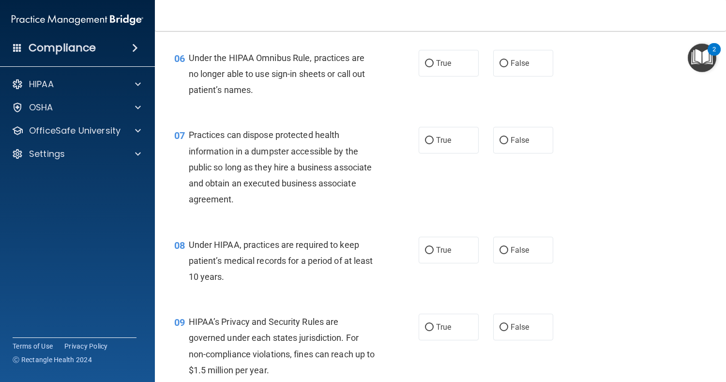
scroll to position [492, 0]
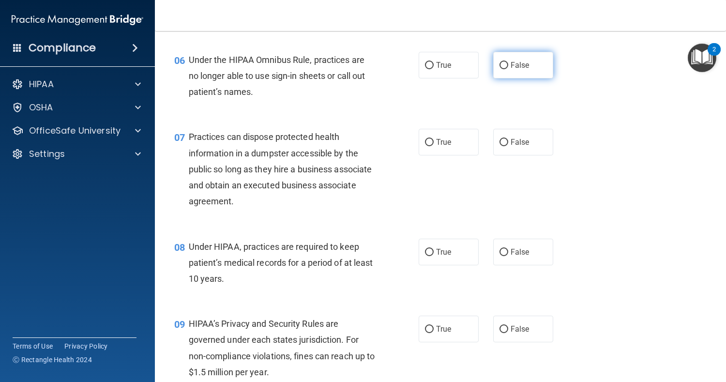
click at [500, 67] on input "False" at bounding box center [504, 65] width 9 height 7
radio input "true"
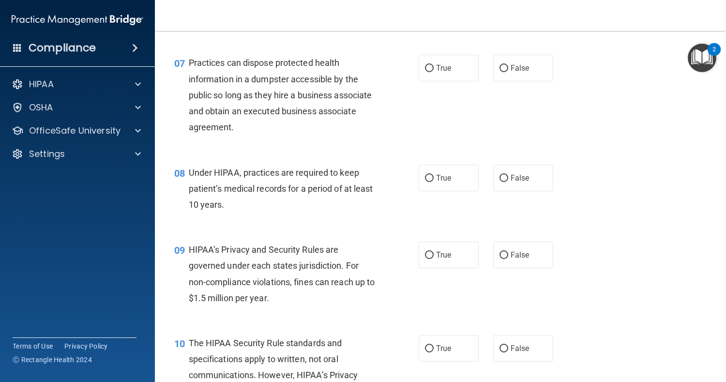
scroll to position [564, 0]
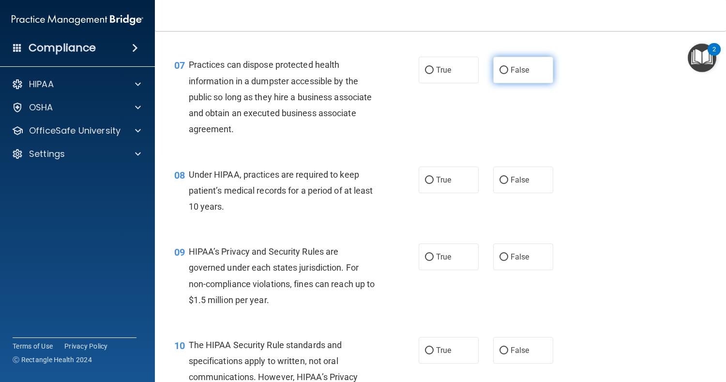
click at [524, 71] on span "False" at bounding box center [520, 69] width 19 height 9
click at [508, 71] on input "False" at bounding box center [504, 70] width 9 height 7
radio input "true"
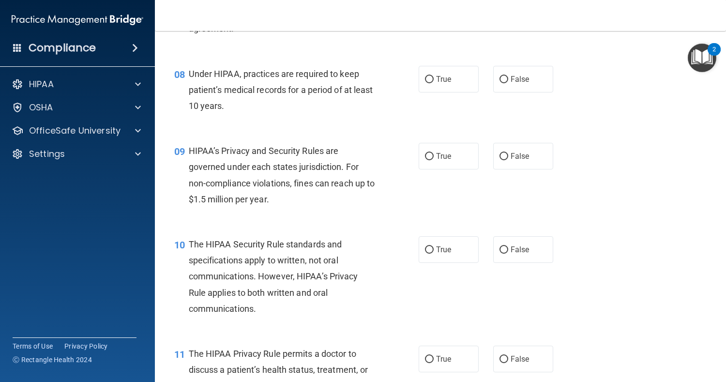
scroll to position [660, 0]
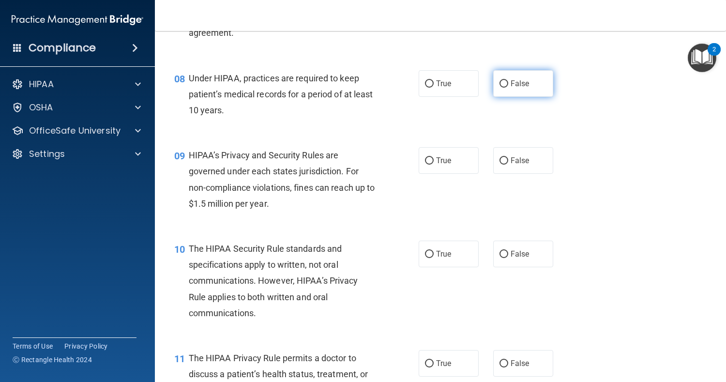
click at [518, 85] on span "False" at bounding box center [520, 83] width 19 height 9
click at [508, 85] on input "False" at bounding box center [504, 83] width 9 height 7
radio input "true"
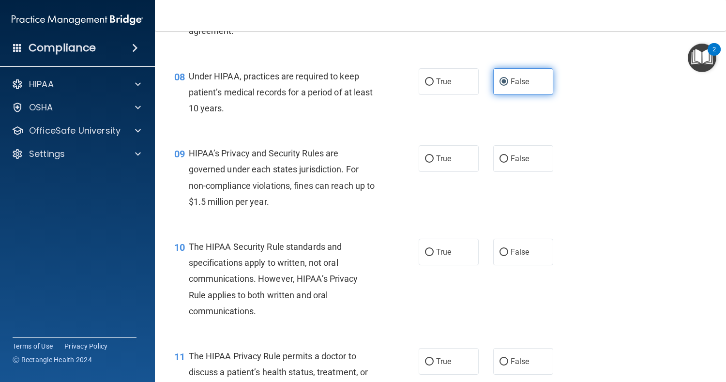
scroll to position [667, 0]
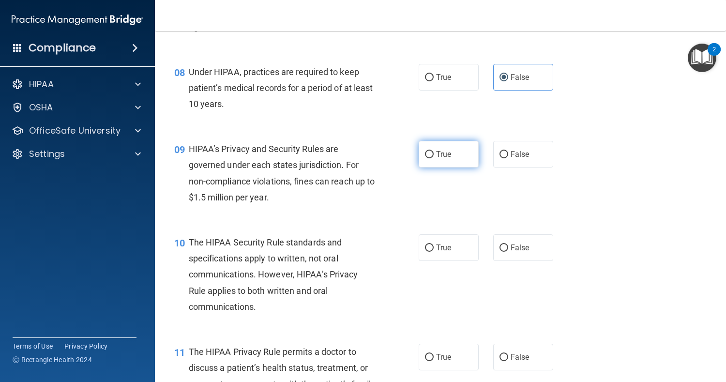
click at [446, 159] on label "True" at bounding box center [449, 154] width 60 height 27
click at [434, 158] on input "True" at bounding box center [429, 154] width 9 height 7
radio input "true"
click at [493, 156] on label "False" at bounding box center [523, 154] width 60 height 27
click at [500, 156] on input "False" at bounding box center [504, 154] width 9 height 7
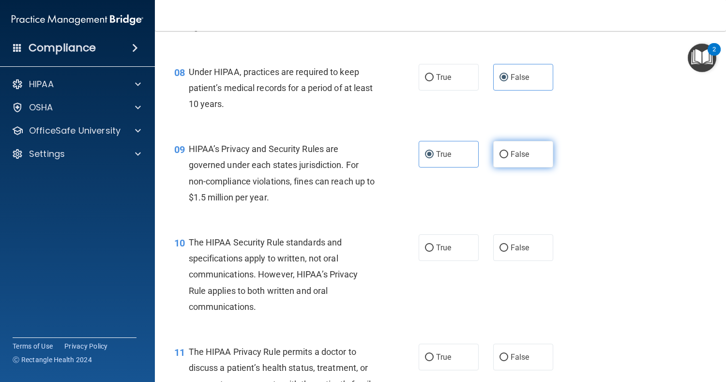
radio input "true"
radio input "false"
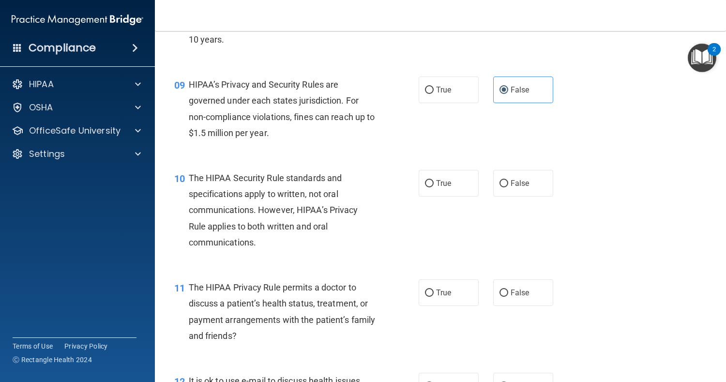
scroll to position [790, 0]
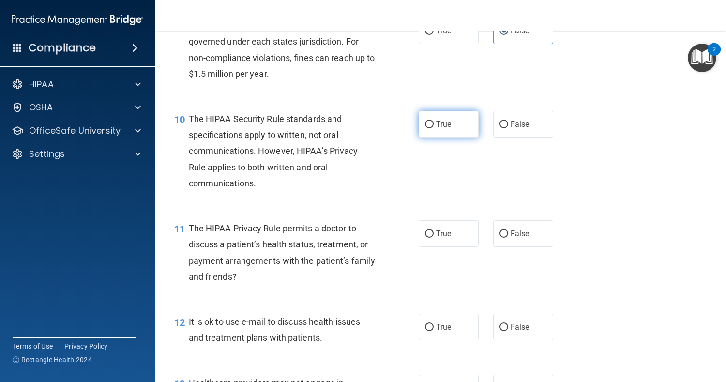
click at [443, 129] on label "True" at bounding box center [449, 124] width 60 height 27
click at [434, 128] on input "True" at bounding box center [429, 124] width 9 height 7
radio input "true"
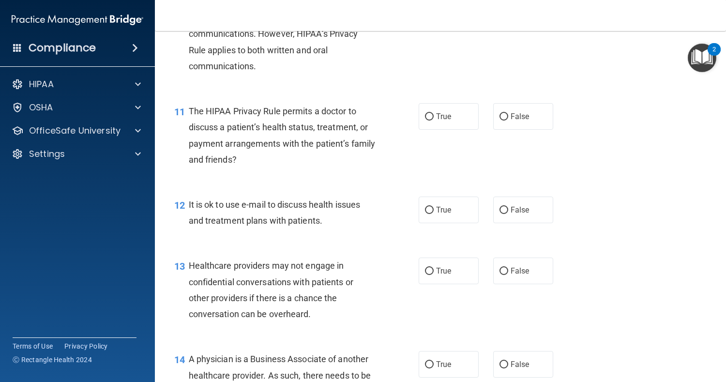
scroll to position [905, 0]
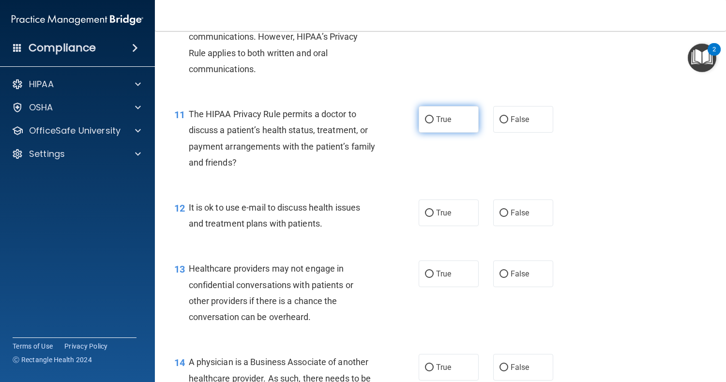
click at [441, 127] on label "True" at bounding box center [449, 119] width 60 height 27
click at [434, 123] on input "True" at bounding box center [429, 119] width 9 height 7
radio input "true"
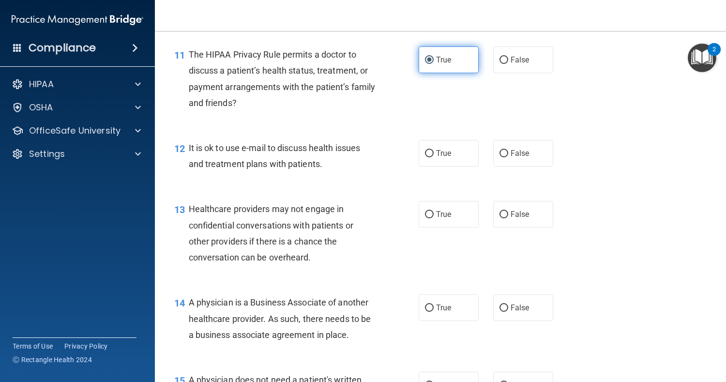
scroll to position [985, 0]
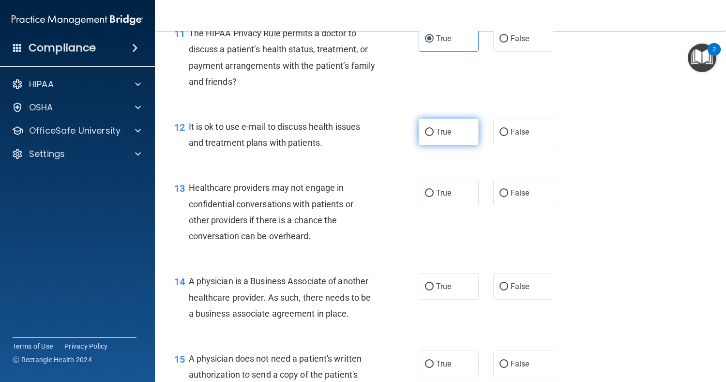
click at [426, 132] on input "True" at bounding box center [429, 132] width 9 height 7
radio input "true"
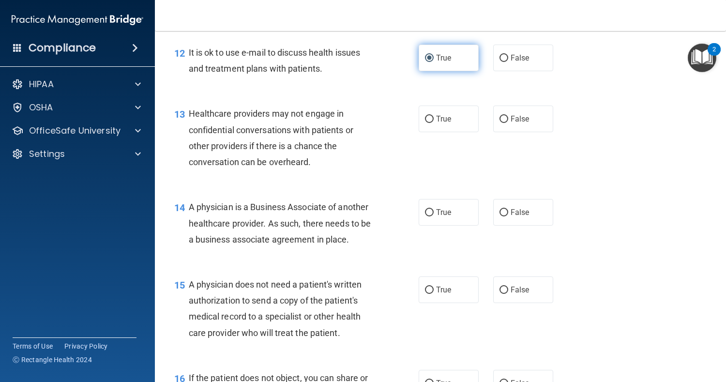
scroll to position [1060, 0]
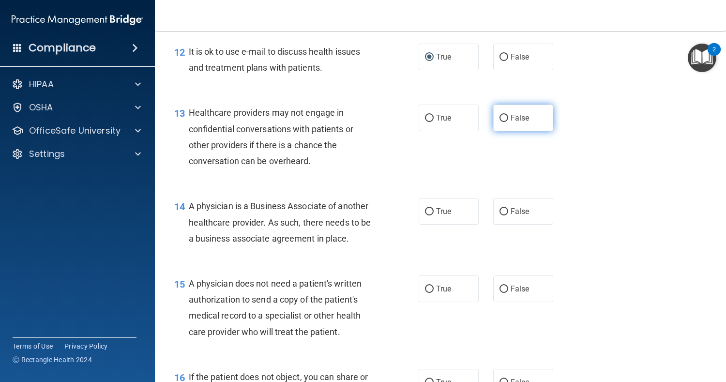
click at [528, 128] on label "False" at bounding box center [523, 118] width 60 height 27
click at [508, 122] on input "False" at bounding box center [504, 118] width 9 height 7
radio input "true"
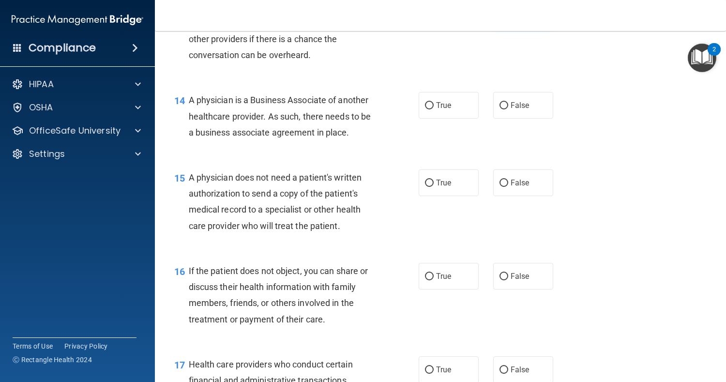
scroll to position [1167, 0]
click at [521, 106] on span "False" at bounding box center [520, 105] width 19 height 9
click at [508, 106] on input "False" at bounding box center [504, 105] width 9 height 7
radio input "true"
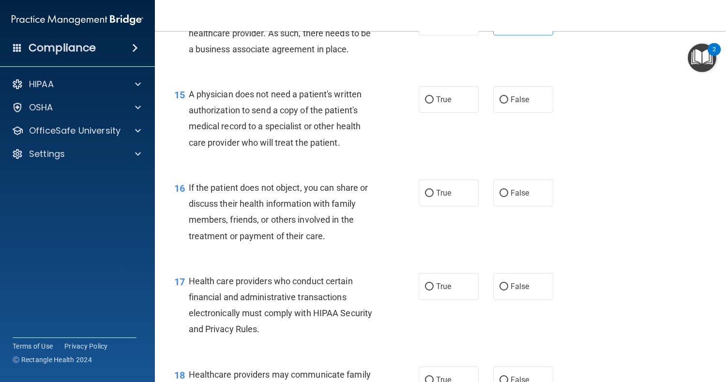
scroll to position [1279, 0]
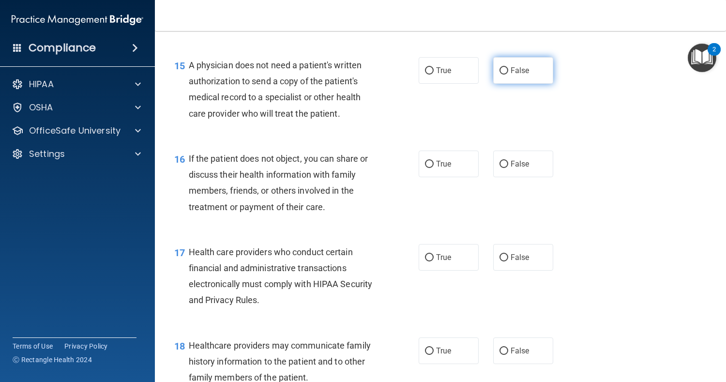
click at [531, 81] on label "False" at bounding box center [523, 70] width 60 height 27
click at [508, 75] on input "False" at bounding box center [504, 70] width 9 height 7
radio input "true"
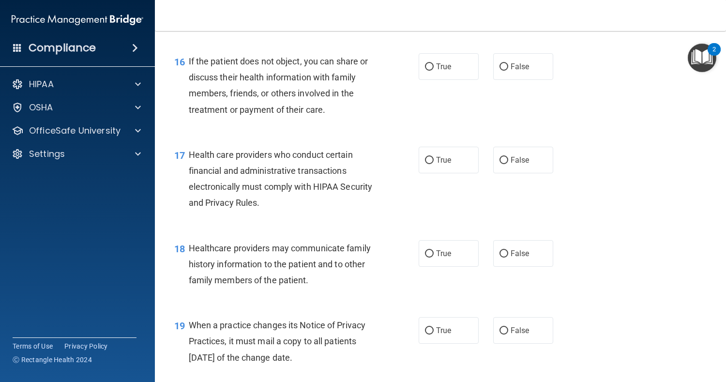
scroll to position [1381, 0]
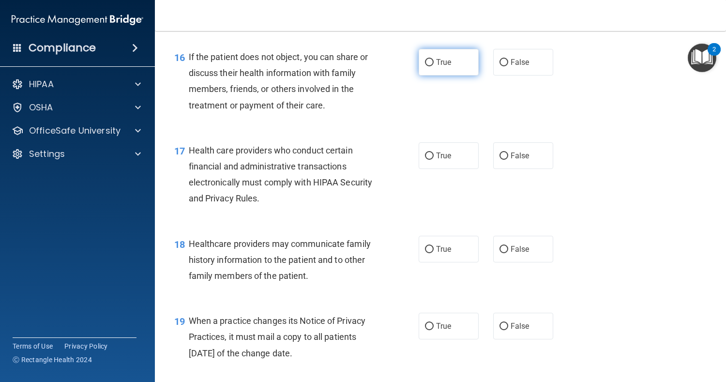
click at [419, 59] on label "True" at bounding box center [449, 62] width 60 height 27
click at [425, 59] on input "True" at bounding box center [429, 62] width 9 height 7
radio input "true"
click at [439, 149] on label "True" at bounding box center [449, 155] width 60 height 27
click at [434, 153] on input "True" at bounding box center [429, 156] width 9 height 7
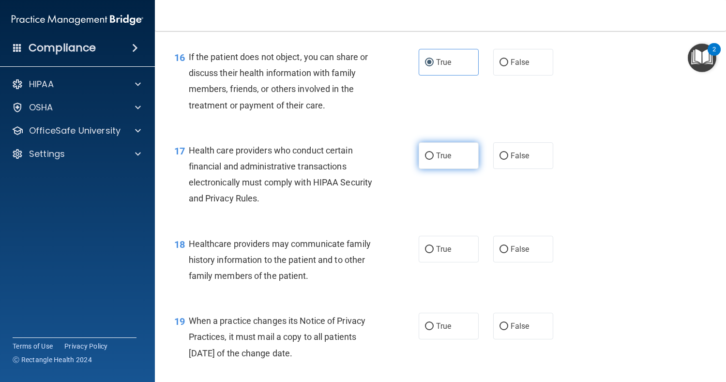
radio input "true"
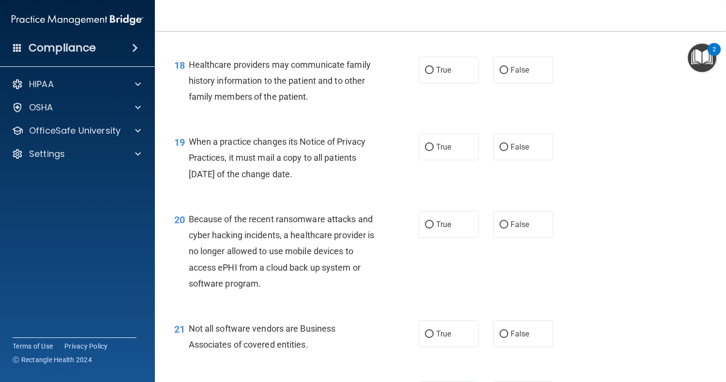
scroll to position [1566, 0]
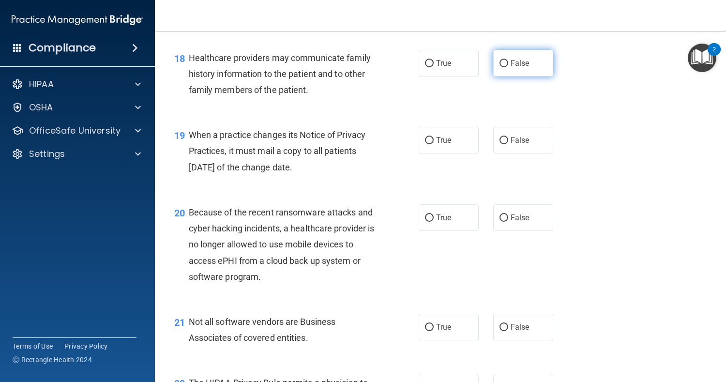
click at [514, 70] on label "False" at bounding box center [523, 63] width 60 height 27
click at [508, 67] on input "False" at bounding box center [504, 63] width 9 height 7
radio input "true"
click at [520, 131] on label "False" at bounding box center [523, 140] width 60 height 27
click at [508, 137] on input "False" at bounding box center [504, 140] width 9 height 7
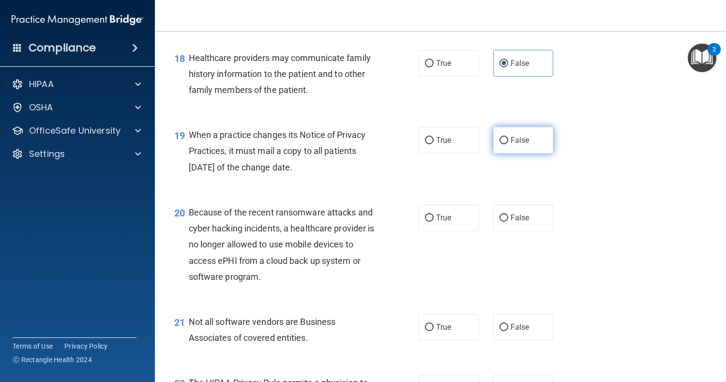
radio input "true"
click at [504, 215] on input "False" at bounding box center [504, 218] width 9 height 7
radio input "true"
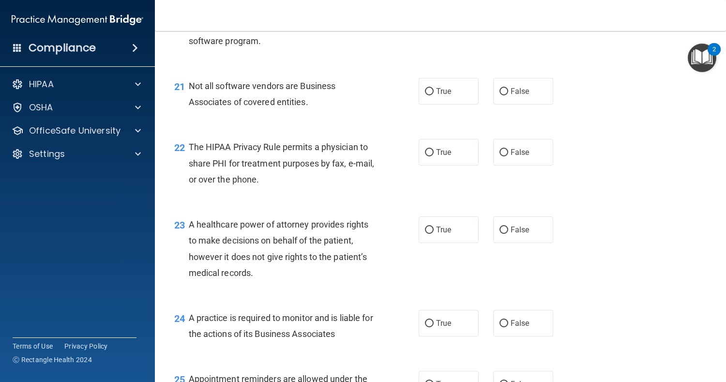
scroll to position [1805, 0]
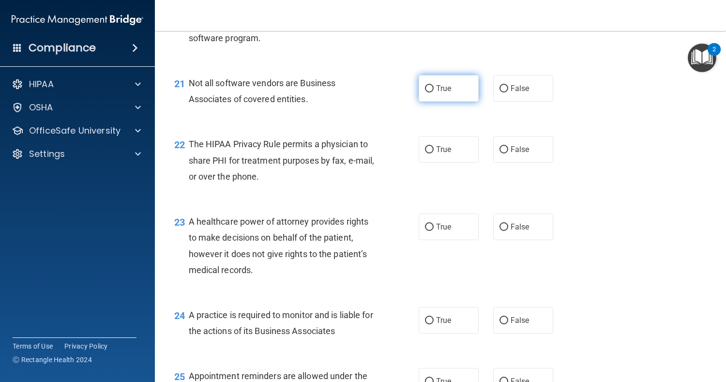
click at [430, 82] on label "True" at bounding box center [449, 88] width 60 height 27
click at [430, 85] on input "True" at bounding box center [429, 88] width 9 height 7
radio input "true"
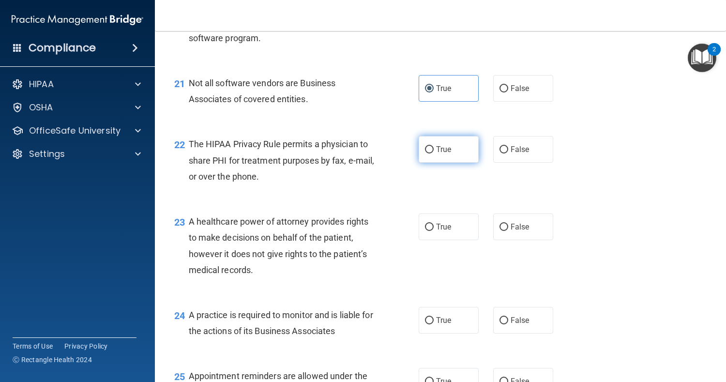
click at [425, 153] on input "True" at bounding box center [429, 149] width 9 height 7
radio input "true"
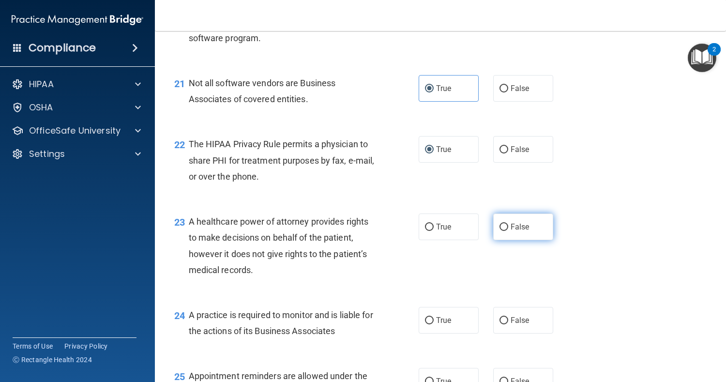
click at [506, 230] on label "False" at bounding box center [523, 227] width 60 height 27
click at [506, 230] on input "False" at bounding box center [504, 227] width 9 height 7
radio input "true"
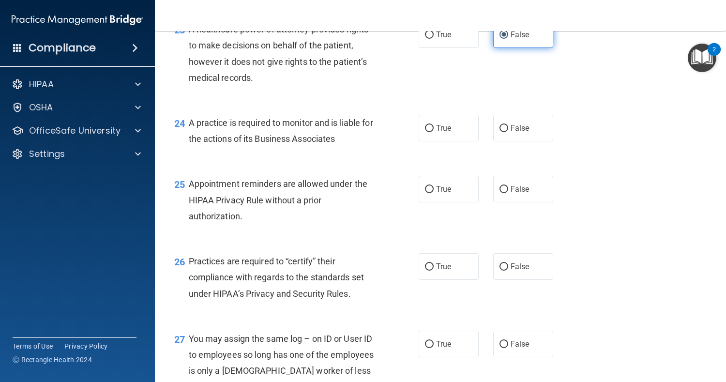
scroll to position [2002, 0]
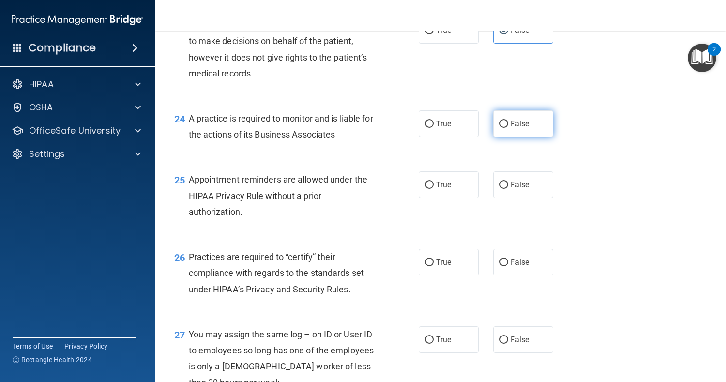
click at [511, 124] on span "False" at bounding box center [520, 123] width 19 height 9
click at [508, 124] on input "False" at bounding box center [504, 124] width 9 height 7
radio input "true"
click at [439, 196] on label "True" at bounding box center [449, 184] width 60 height 27
click at [434, 189] on input "True" at bounding box center [429, 185] width 9 height 7
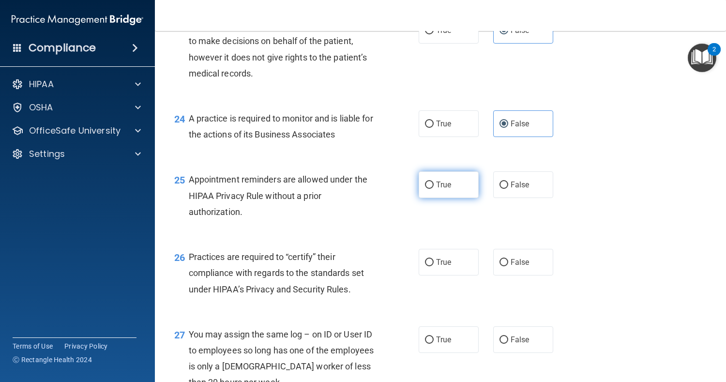
radio input "true"
click at [442, 274] on label "True" at bounding box center [449, 262] width 60 height 27
click at [434, 266] on input "True" at bounding box center [429, 262] width 9 height 7
radio input "true"
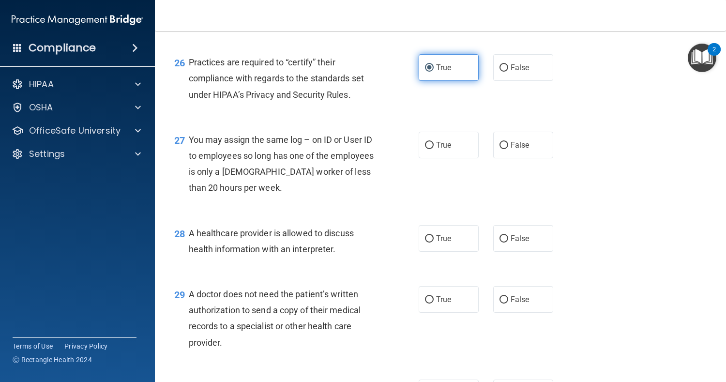
scroll to position [2241, 0]
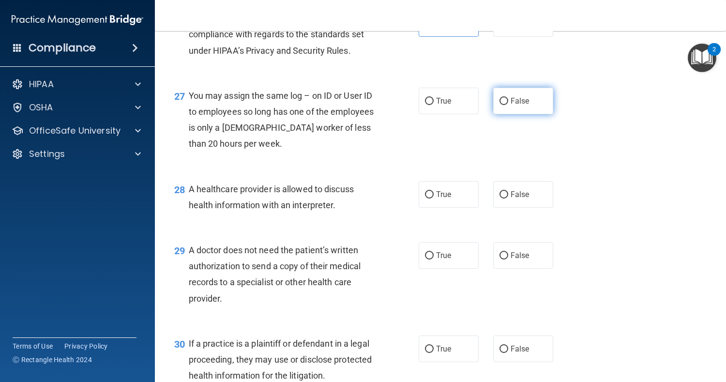
click at [502, 103] on input "False" at bounding box center [504, 101] width 9 height 7
radio input "true"
click at [446, 203] on label "True" at bounding box center [449, 194] width 60 height 27
click at [434, 199] on input "True" at bounding box center [429, 194] width 9 height 7
radio input "true"
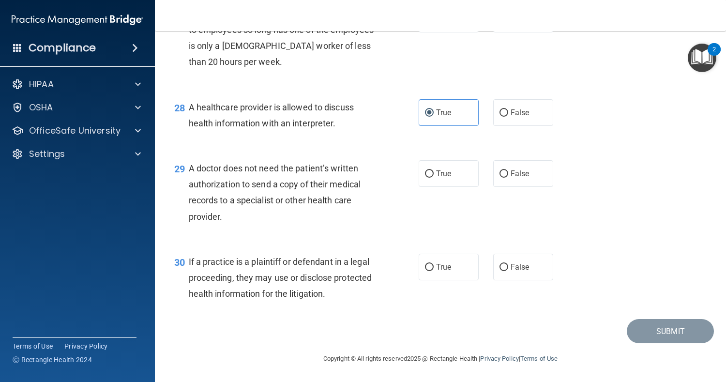
scroll to position [2322, 0]
click at [430, 269] on input "True" at bounding box center [429, 267] width 9 height 7
radio input "true"
click at [441, 170] on span "True" at bounding box center [443, 173] width 15 height 9
click at [434, 170] on input "True" at bounding box center [429, 173] width 9 height 7
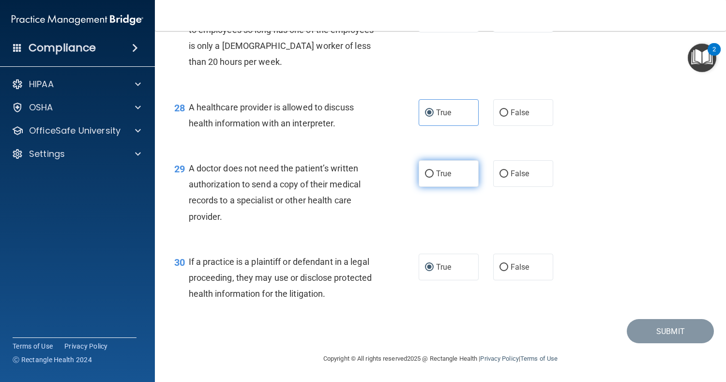
radio input "true"
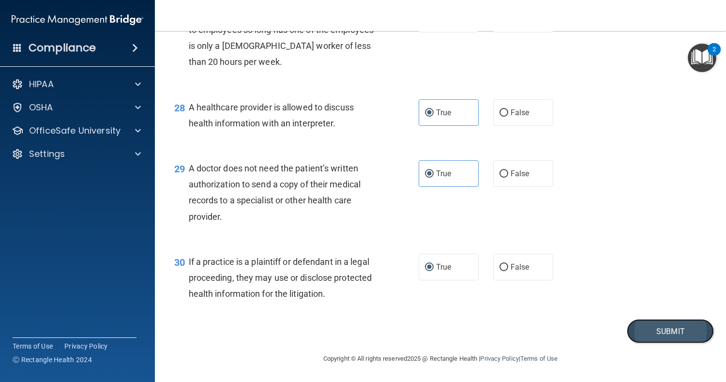
click at [653, 334] on button "Submit" at bounding box center [670, 331] width 87 height 25
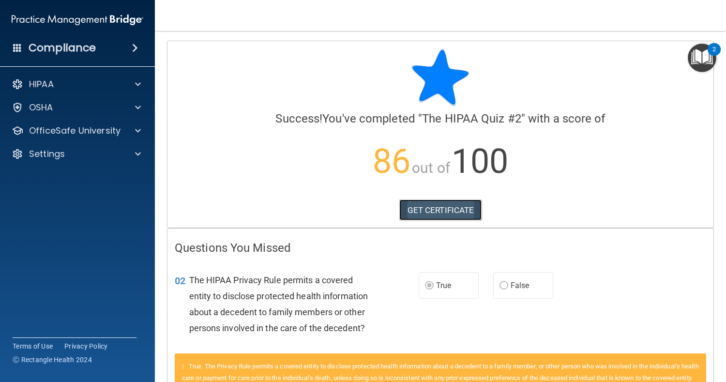
click at [414, 202] on link "GET CERTIFICATE" at bounding box center [440, 210] width 83 height 21
click at [56, 85] on div "HIPAA" at bounding box center [64, 84] width 120 height 12
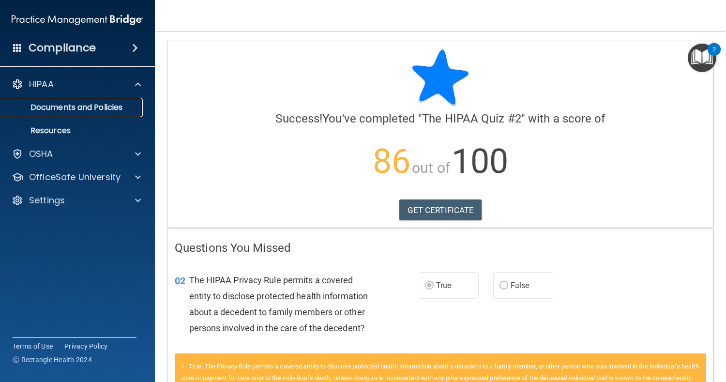
click at [60, 104] on p "Documents and Policies" at bounding box center [72, 108] width 132 height 10
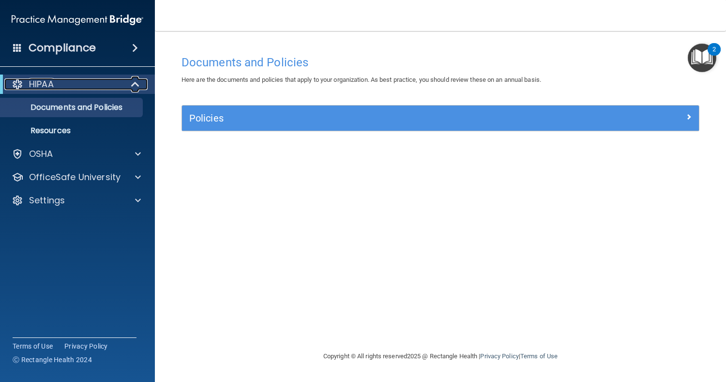
click at [130, 82] on div at bounding box center [136, 84] width 24 height 12
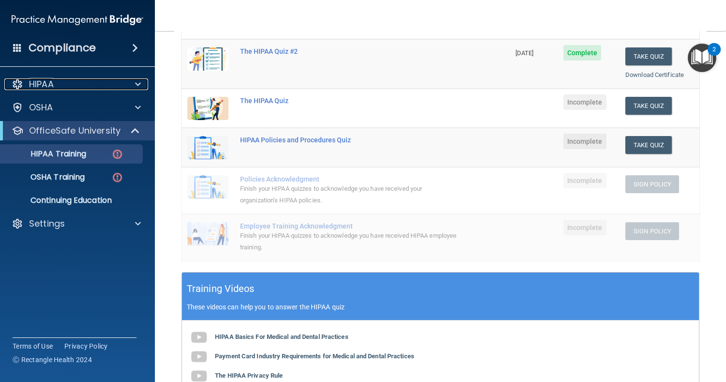
scroll to position [135, 0]
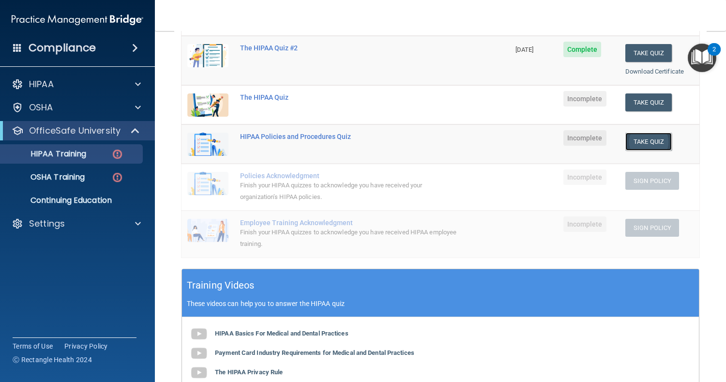
click at [637, 148] on button "Take Quiz" at bounding box center [649, 142] width 46 height 18
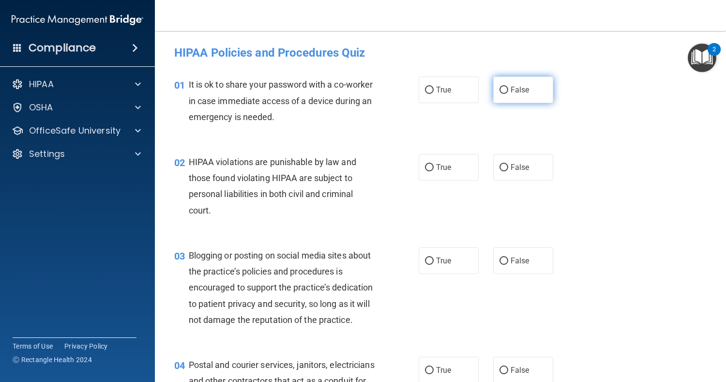
click at [517, 84] on label "False" at bounding box center [523, 90] width 60 height 27
click at [508, 87] on input "False" at bounding box center [504, 90] width 9 height 7
radio input "true"
click at [439, 171] on span "True" at bounding box center [443, 167] width 15 height 9
click at [434, 171] on input "True" at bounding box center [429, 167] width 9 height 7
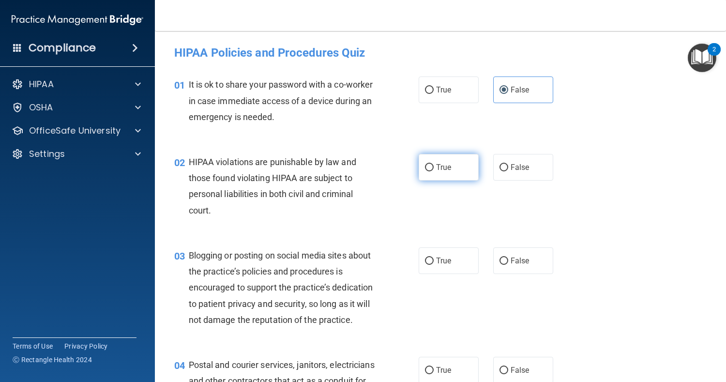
radio input "true"
click at [437, 263] on span "True" at bounding box center [443, 260] width 15 height 9
click at [434, 263] on input "True" at bounding box center [429, 261] width 9 height 7
radio input "true"
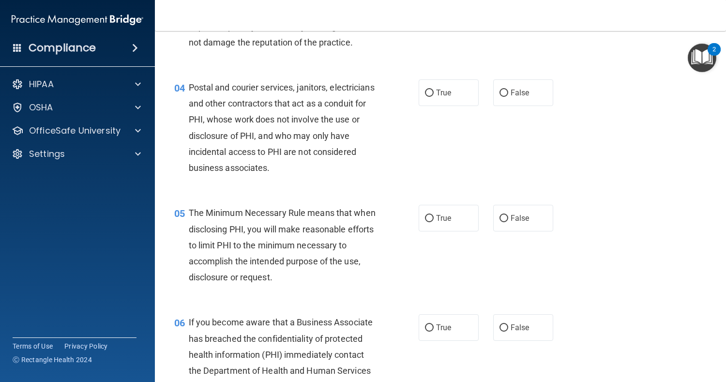
scroll to position [280, 0]
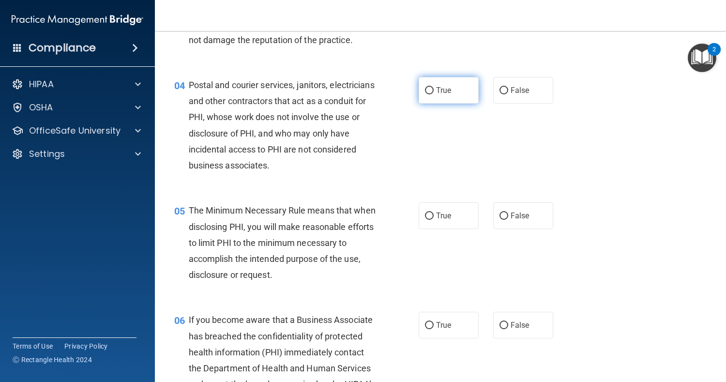
click at [457, 97] on label "True" at bounding box center [449, 90] width 60 height 27
click at [434, 94] on input "True" at bounding box center [429, 90] width 9 height 7
radio input "true"
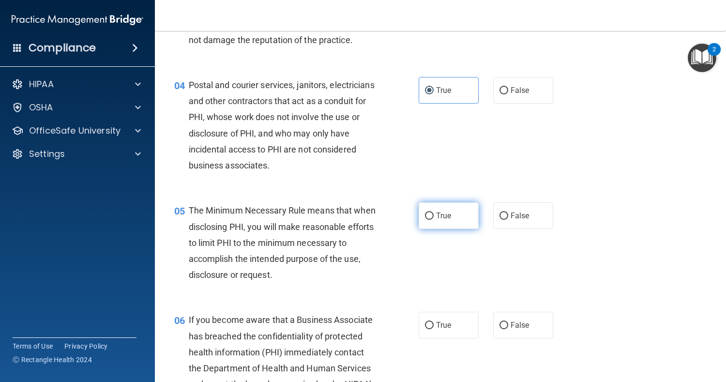
click at [461, 223] on label "True" at bounding box center [449, 215] width 60 height 27
click at [434, 220] on input "True" at bounding box center [429, 216] width 9 height 7
radio input "true"
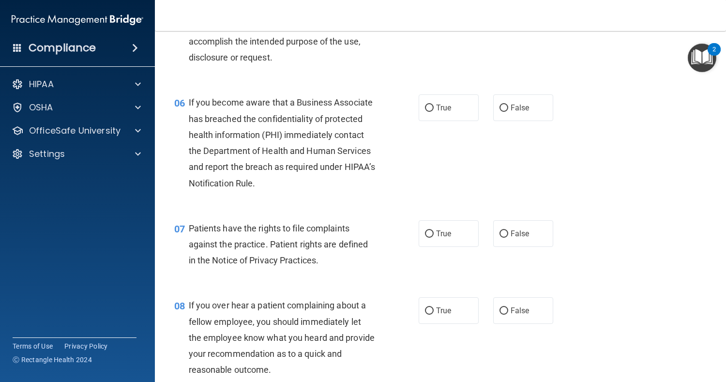
scroll to position [499, 0]
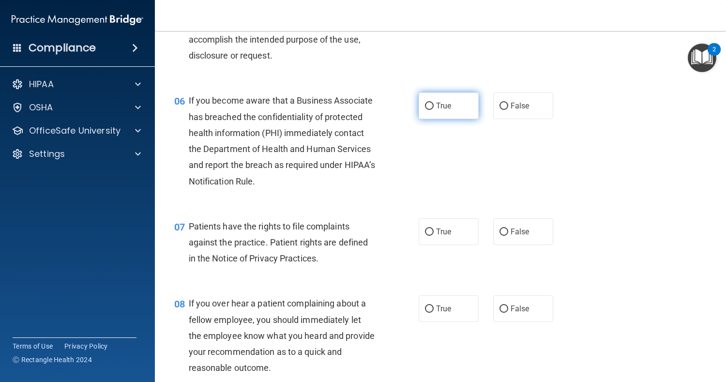
click at [460, 119] on label "True" at bounding box center [449, 105] width 60 height 27
click at [434, 110] on input "True" at bounding box center [429, 106] width 9 height 7
radio input "true"
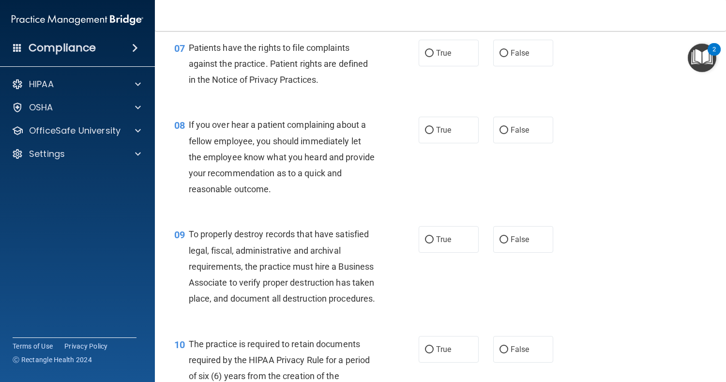
scroll to position [697, 0]
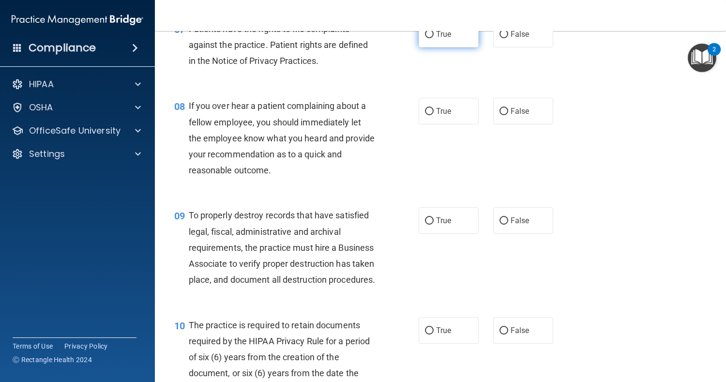
click at [427, 47] on label "True" at bounding box center [449, 34] width 60 height 27
click at [427, 38] on input "True" at bounding box center [429, 34] width 9 height 7
radio input "true"
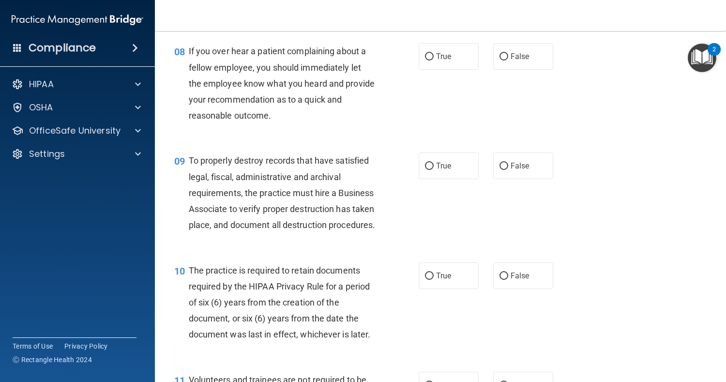
scroll to position [758, 0]
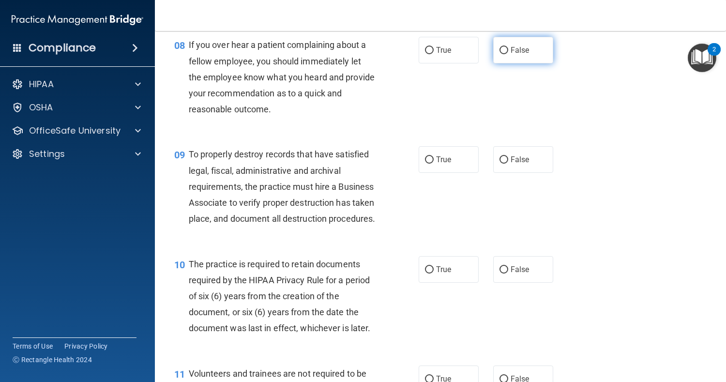
click at [500, 54] on input "False" at bounding box center [504, 50] width 9 height 7
radio input "true"
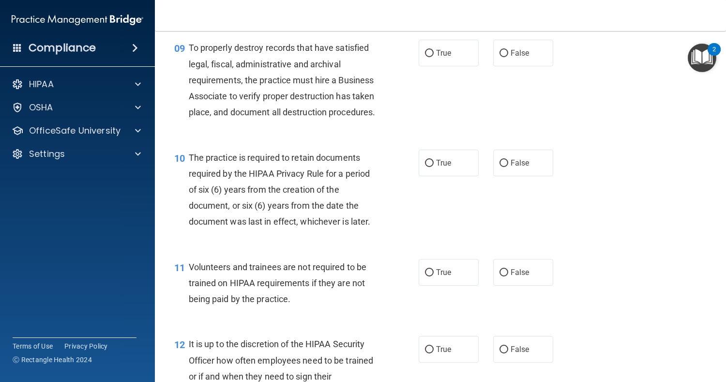
scroll to position [866, 0]
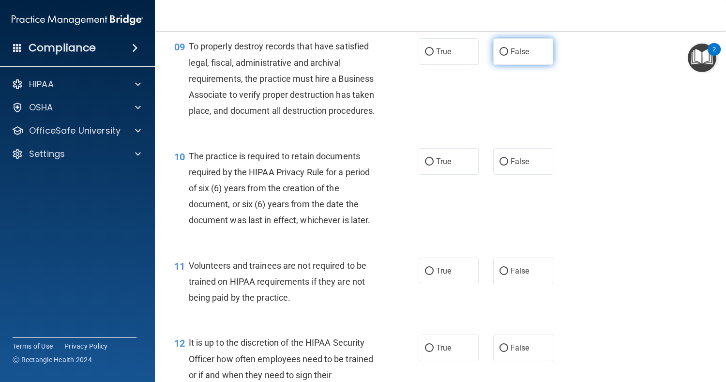
click at [499, 65] on label "False" at bounding box center [523, 51] width 60 height 27
click at [500, 56] on input "False" at bounding box center [504, 51] width 9 height 7
radio input "true"
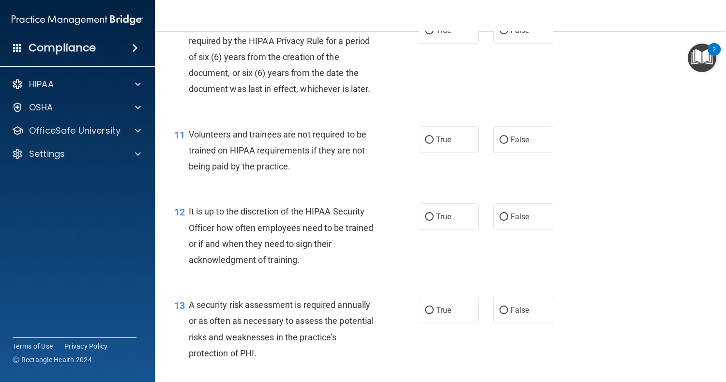
scroll to position [995, 0]
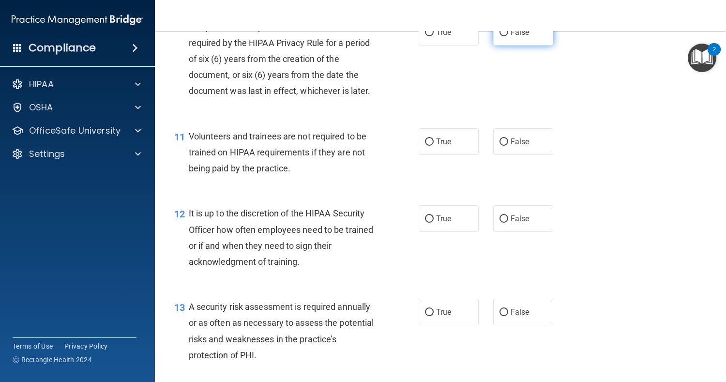
click at [500, 36] on input "False" at bounding box center [504, 32] width 9 height 7
radio input "true"
click at [511, 146] on span "False" at bounding box center [520, 141] width 19 height 9
click at [507, 146] on input "False" at bounding box center [504, 141] width 9 height 7
radio input "true"
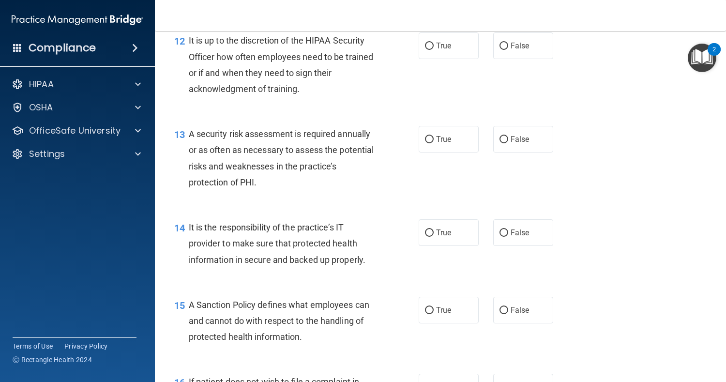
scroll to position [1191, 0]
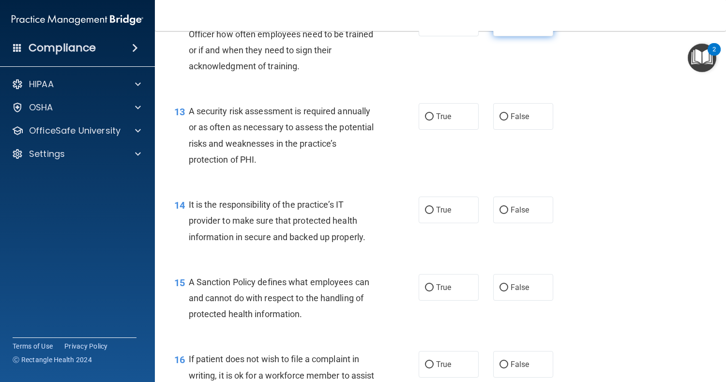
click at [523, 28] on span "False" at bounding box center [520, 22] width 19 height 9
click at [508, 27] on input "False" at bounding box center [504, 23] width 9 height 7
radio input "true"
click at [456, 130] on label "True" at bounding box center [449, 116] width 60 height 27
click at [434, 121] on input "True" at bounding box center [429, 116] width 9 height 7
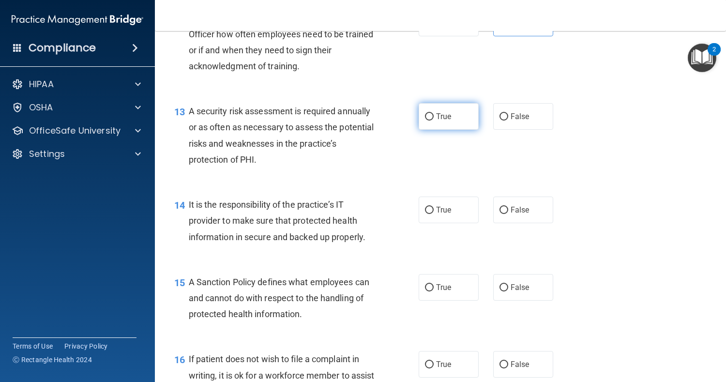
radio input "true"
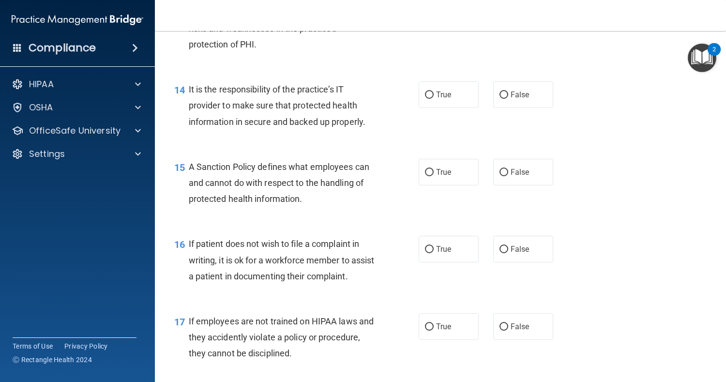
scroll to position [1331, 0]
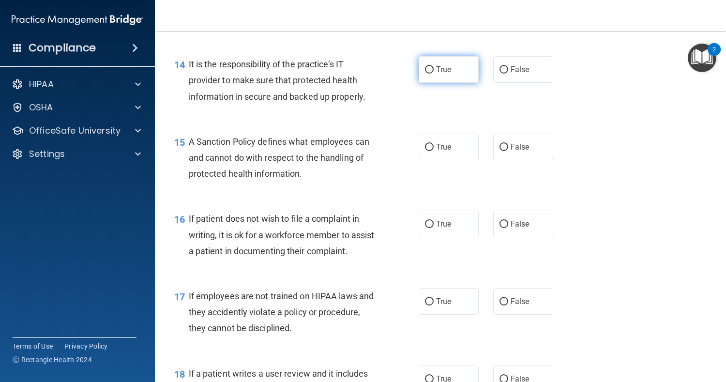
click at [460, 83] on label "True" at bounding box center [449, 69] width 60 height 27
click at [434, 74] on input "True" at bounding box center [429, 69] width 9 height 7
radio input "true"
click at [502, 83] on label "False" at bounding box center [523, 69] width 60 height 27
click at [502, 74] on input "False" at bounding box center [504, 69] width 9 height 7
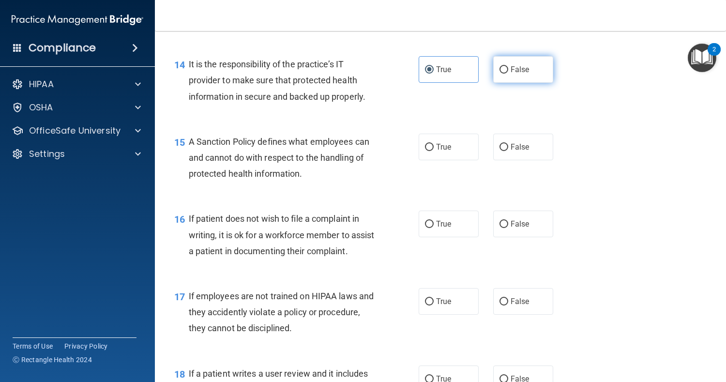
radio input "true"
radio input "false"
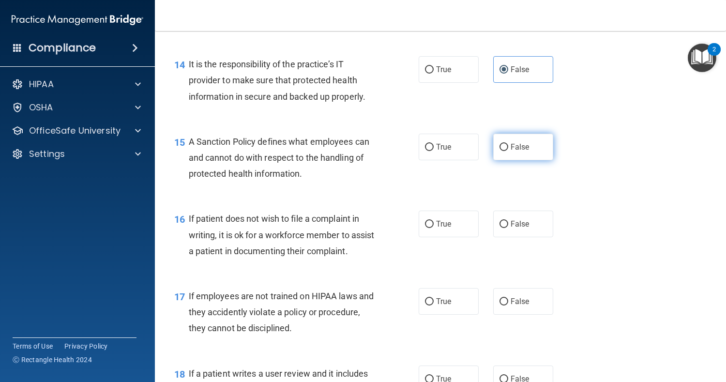
click at [514, 160] on label "False" at bounding box center [523, 147] width 60 height 27
click at [508, 151] on input "False" at bounding box center [504, 147] width 9 height 7
radio input "true"
click at [430, 160] on label "True" at bounding box center [449, 147] width 60 height 27
click at [430, 151] on input "True" at bounding box center [429, 147] width 9 height 7
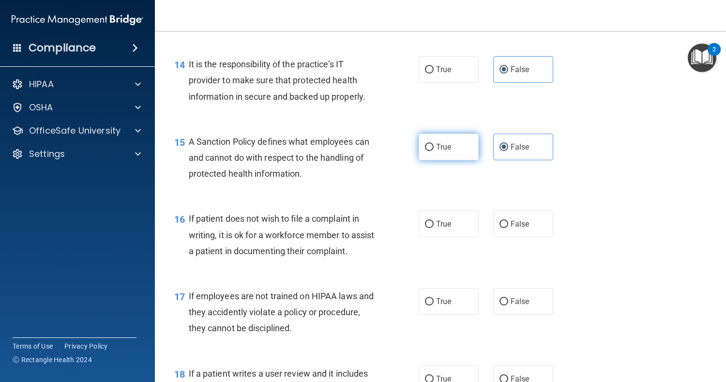
radio input "true"
radio input "false"
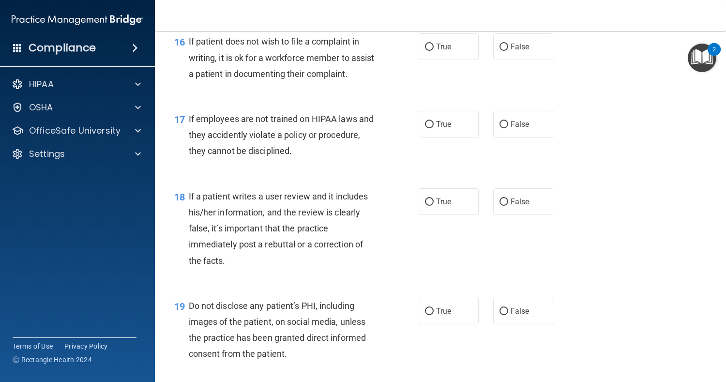
scroll to position [1522, 0]
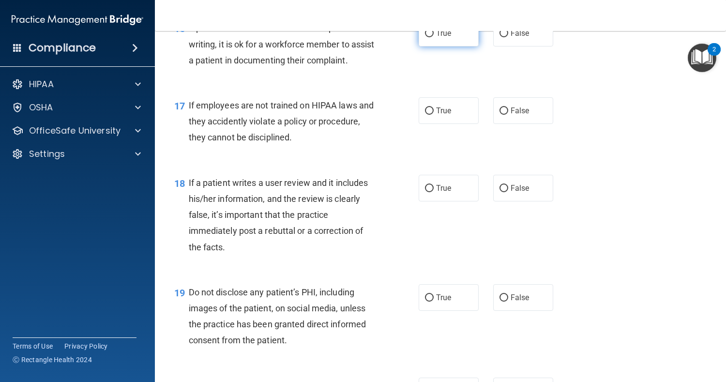
click at [444, 46] on label "True" at bounding box center [449, 33] width 60 height 27
click at [434, 37] on input "True" at bounding box center [429, 33] width 9 height 7
radio input "true"
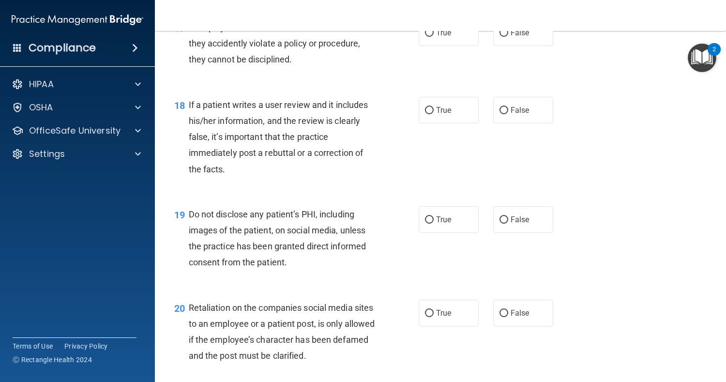
scroll to position [1602, 0]
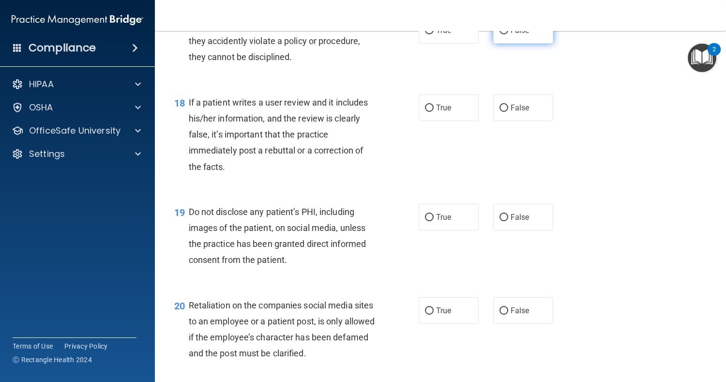
click at [504, 34] on input "False" at bounding box center [504, 30] width 9 height 7
radio input "true"
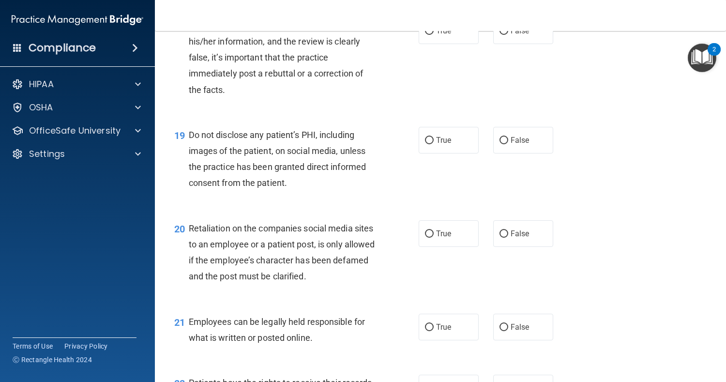
scroll to position [1689, 0]
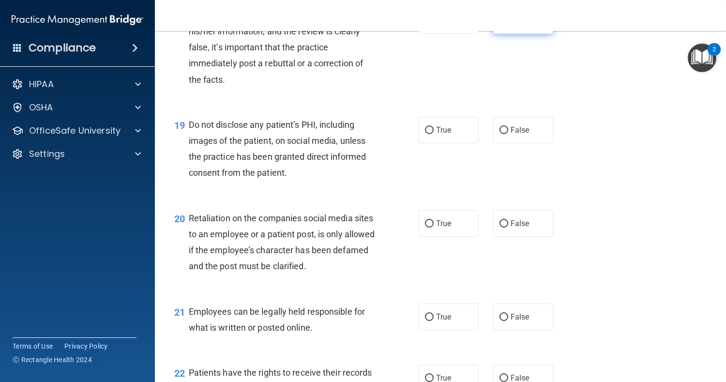
click at [515, 25] on span "False" at bounding box center [520, 20] width 19 height 9
click at [508, 25] on input "False" at bounding box center [504, 20] width 9 height 7
radio input "true"
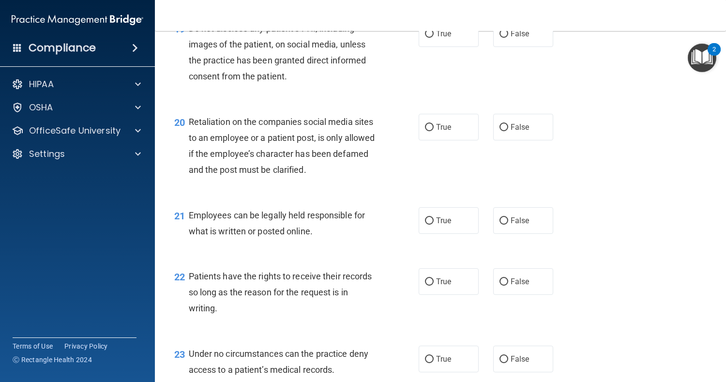
scroll to position [1788, 0]
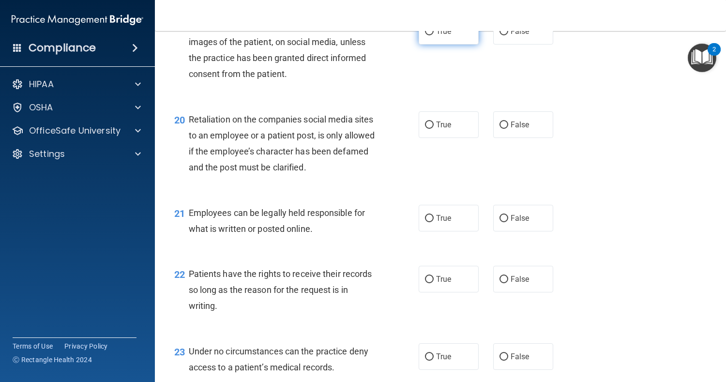
click at [430, 35] on input "True" at bounding box center [429, 31] width 9 height 7
radio input "true"
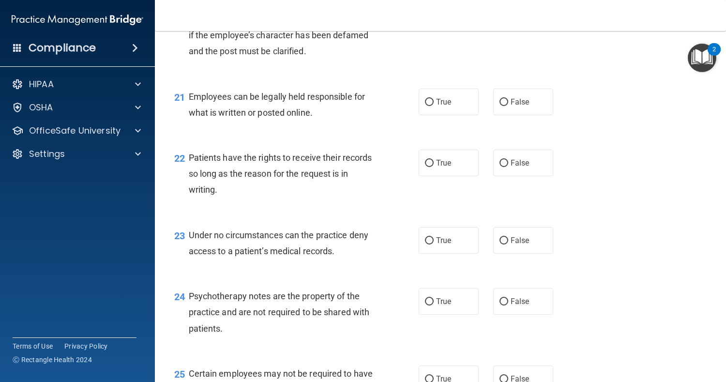
scroll to position [1906, 0]
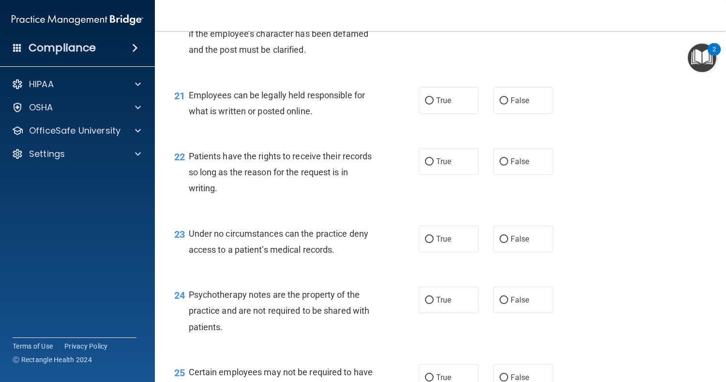
click at [525, 20] on label "False" at bounding box center [523, 7] width 60 height 27
click at [508, 11] on input "False" at bounding box center [504, 7] width 9 height 7
radio input "true"
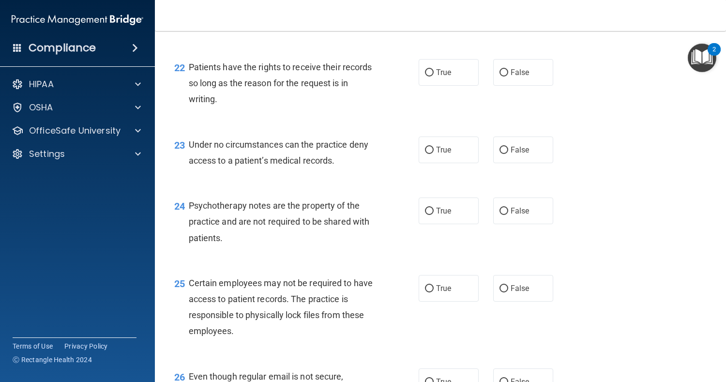
scroll to position [2003, 0]
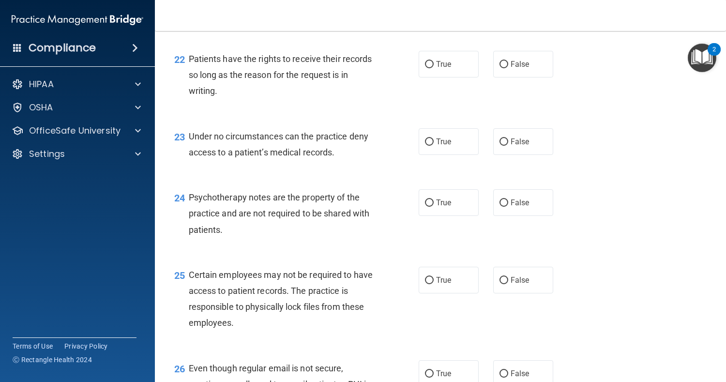
click at [503, 7] on input "False" at bounding box center [504, 3] width 9 height 7
radio input "true"
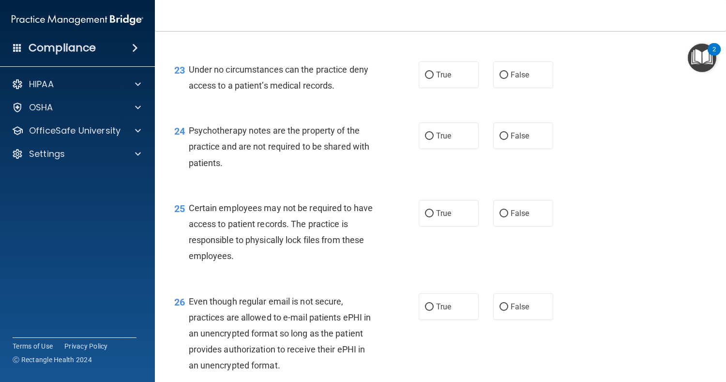
scroll to position [2072, 0]
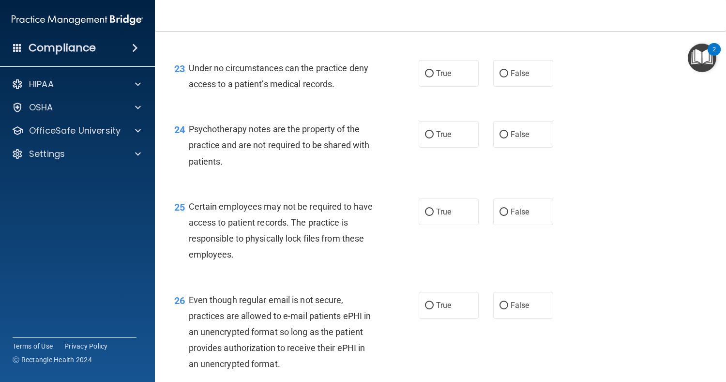
radio input "true"
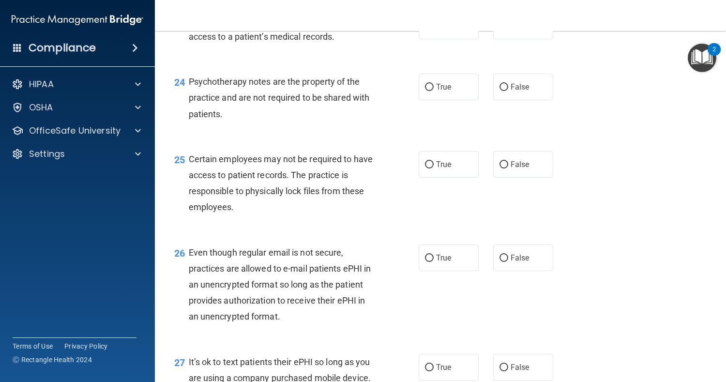
scroll to position [2119, 0]
click at [457, 39] on label "True" at bounding box center [449, 25] width 60 height 27
click at [434, 30] on input "True" at bounding box center [429, 25] width 9 height 7
radio input "true"
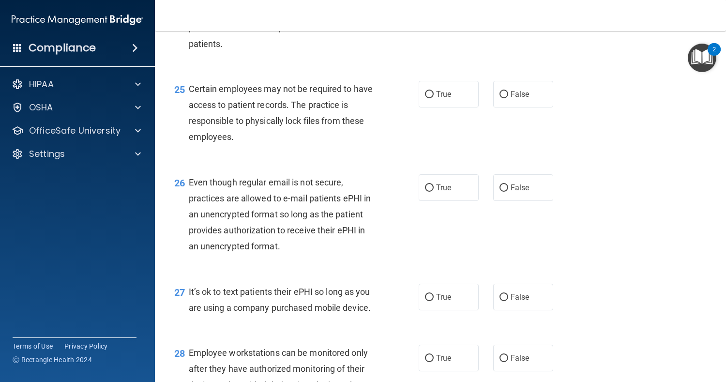
scroll to position [2195, 0]
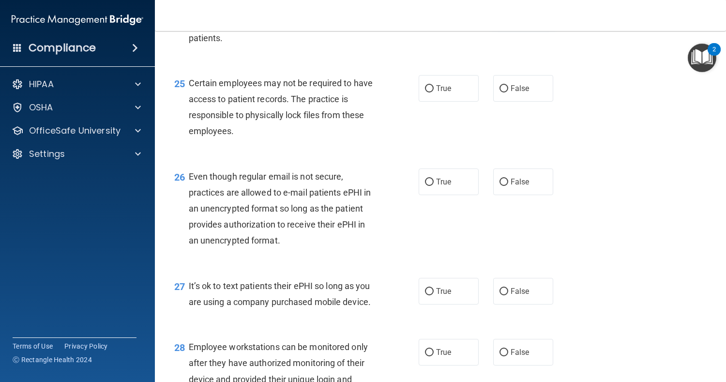
click at [526, 24] on label "False" at bounding box center [523, 11] width 60 height 27
click at [508, 15] on input "False" at bounding box center [504, 11] width 9 height 7
radio input "true"
click at [524, 93] on span "False" at bounding box center [520, 88] width 19 height 9
click at [508, 92] on input "False" at bounding box center [504, 88] width 9 height 7
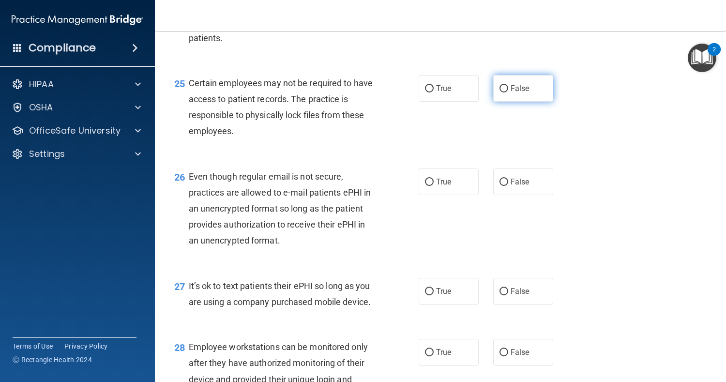
radio input "true"
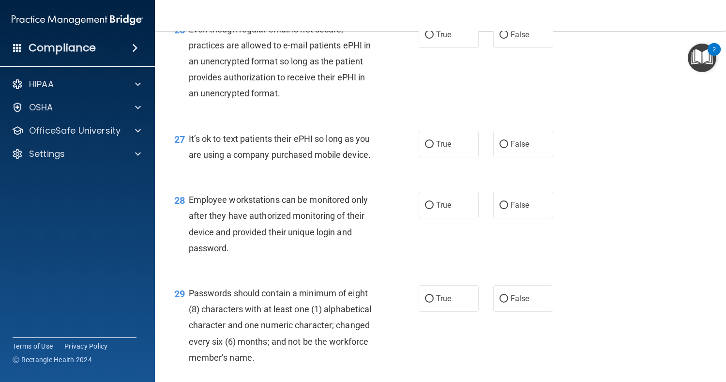
scroll to position [2345, 0]
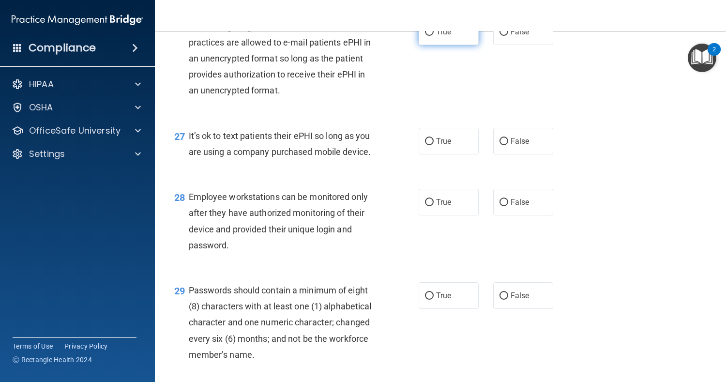
click at [458, 45] on label "True" at bounding box center [449, 31] width 60 height 27
click at [434, 36] on input "True" at bounding box center [429, 32] width 9 height 7
radio input "true"
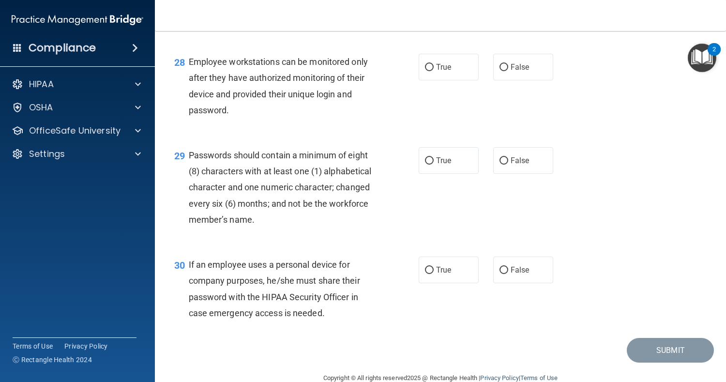
scroll to position [2482, 0]
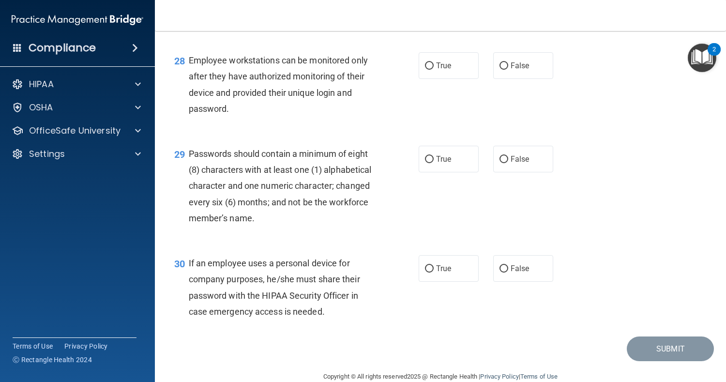
click at [522, 18] on label "False" at bounding box center [523, 4] width 60 height 27
click at [508, 9] on input "False" at bounding box center [504, 4] width 9 height 7
radio input "true"
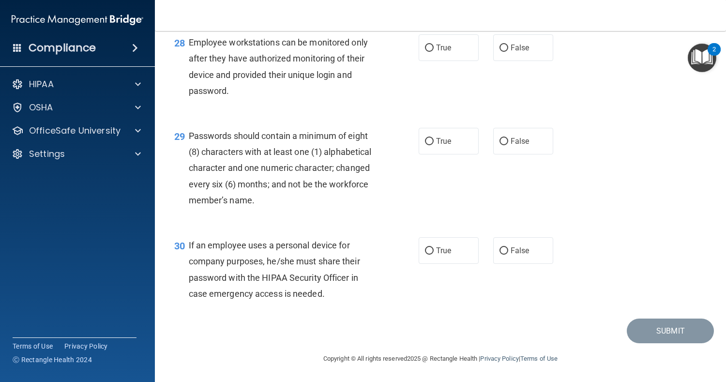
scroll to position [2535, 0]
click at [517, 61] on label "False" at bounding box center [523, 47] width 60 height 27
click at [508, 52] on input "False" at bounding box center [504, 48] width 9 height 7
radio input "true"
click at [452, 61] on label "True" at bounding box center [449, 47] width 60 height 27
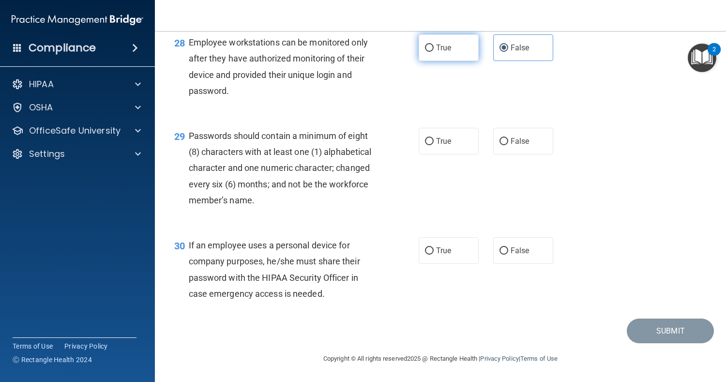
click at [434, 52] on input "True" at bounding box center [429, 48] width 9 height 7
radio input "true"
click at [520, 61] on label "False" at bounding box center [523, 47] width 60 height 27
click at [508, 52] on input "False" at bounding box center [504, 48] width 9 height 7
radio input "true"
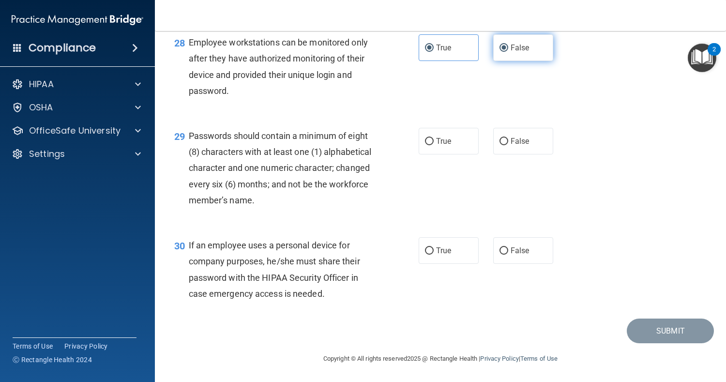
radio input "false"
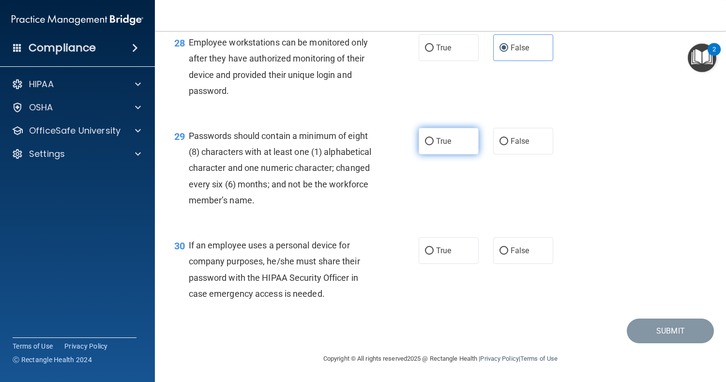
click at [451, 152] on label "True" at bounding box center [449, 141] width 60 height 27
click at [434, 145] on input "True" at bounding box center [429, 141] width 9 height 7
radio input "true"
click at [440, 259] on label "True" at bounding box center [449, 250] width 60 height 27
click at [434, 255] on input "True" at bounding box center [429, 250] width 9 height 7
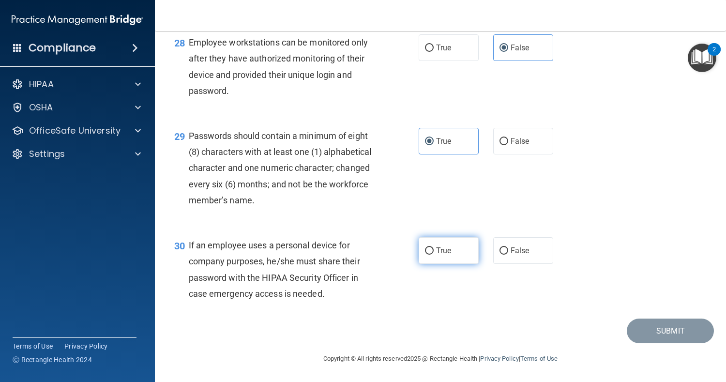
radio input "true"
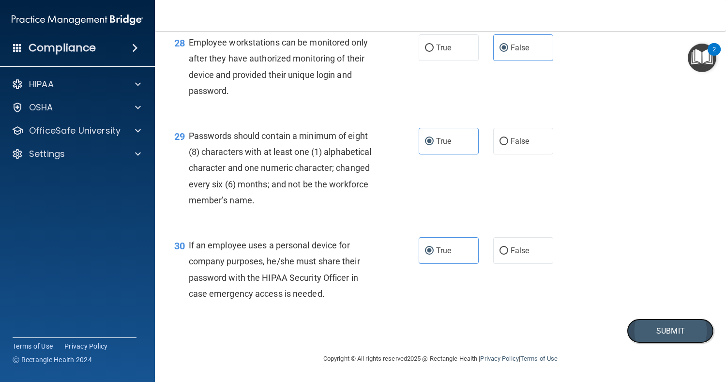
click at [670, 333] on button "Submit" at bounding box center [670, 331] width 87 height 25
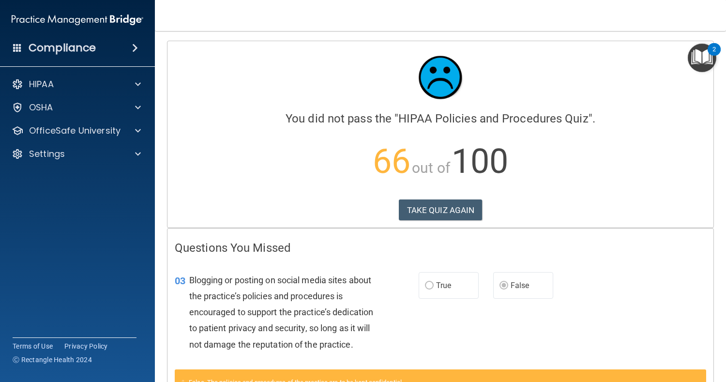
click at [639, 0] on div "[PERSON_NAME] [EMAIL_ADDRESS][DOMAIN_NAME] Manage My Enterprise [PERSON_NAME] M…" at bounding box center [559, 0] width 333 height 0
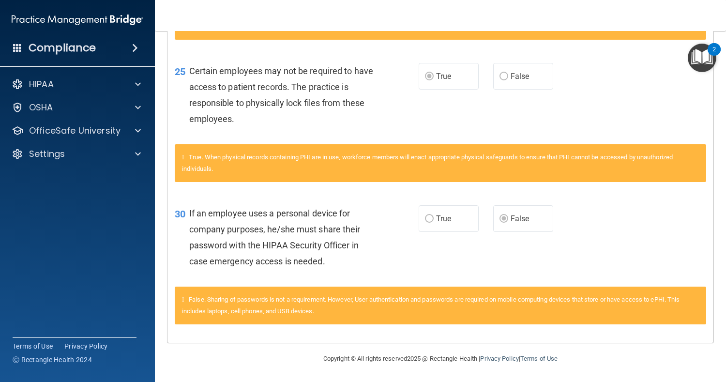
scroll to position [1257, 0]
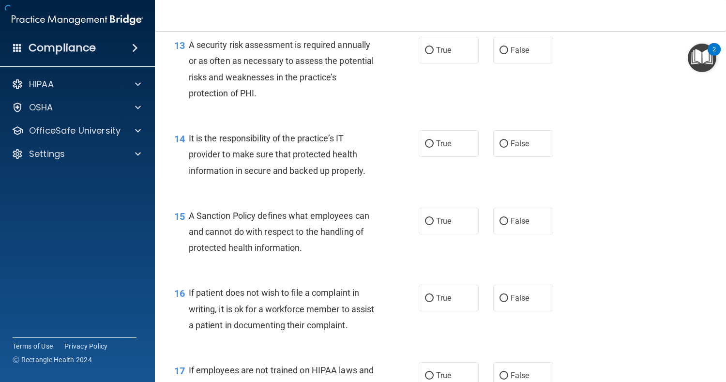
scroll to position [2548, 0]
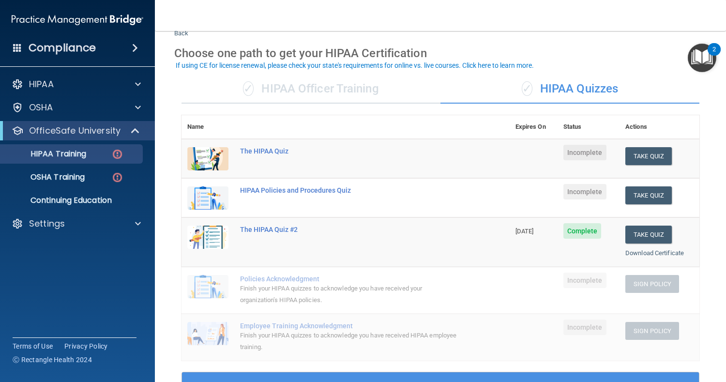
scroll to position [34, 0]
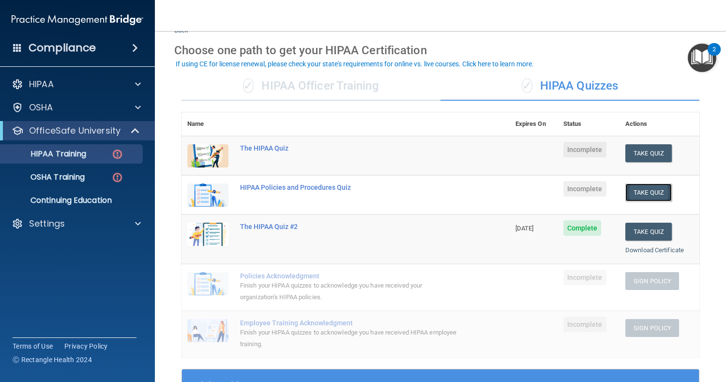
click at [650, 195] on button "Take Quiz" at bounding box center [649, 193] width 46 height 18
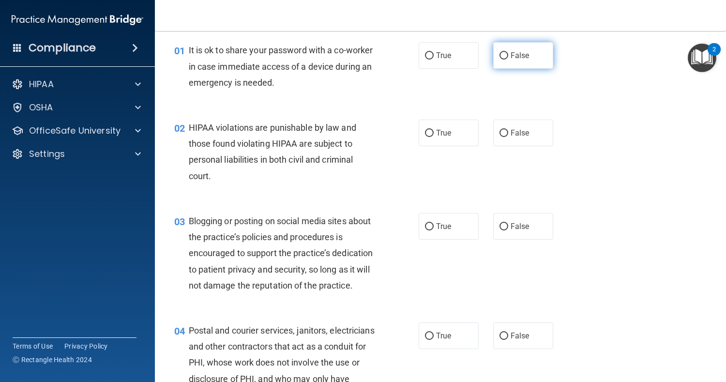
click at [537, 55] on label "False" at bounding box center [523, 55] width 60 height 27
click at [508, 55] on input "False" at bounding box center [504, 55] width 9 height 7
radio input "true"
click at [444, 129] on span "True" at bounding box center [443, 132] width 15 height 9
click at [434, 130] on input "True" at bounding box center [429, 133] width 9 height 7
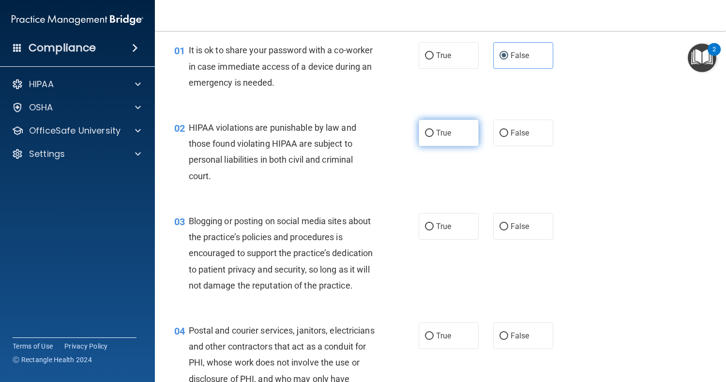
radio input "true"
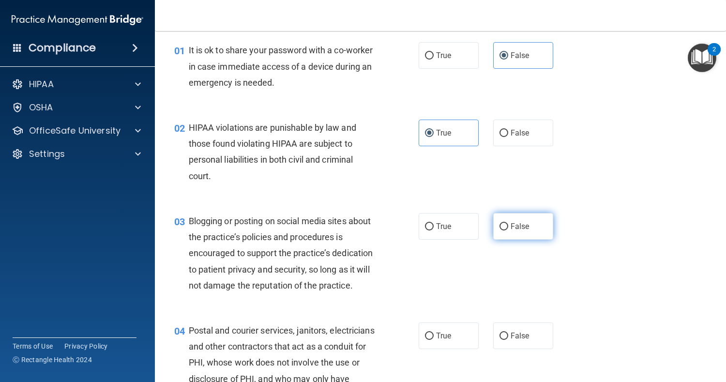
click at [512, 228] on span "False" at bounding box center [520, 226] width 19 height 9
click at [508, 228] on input "False" at bounding box center [504, 226] width 9 height 7
radio input "true"
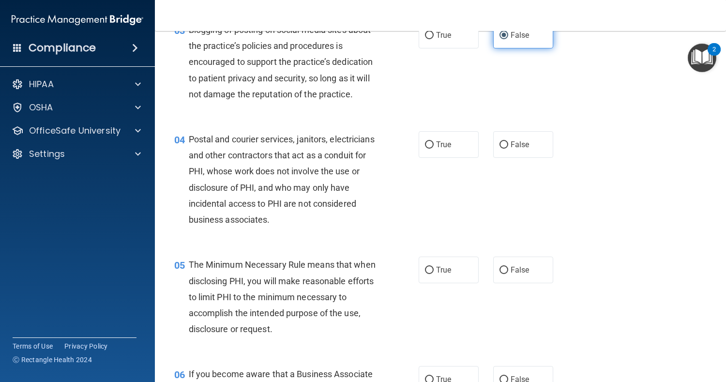
scroll to position [225, 0]
click at [430, 158] on label "True" at bounding box center [449, 145] width 60 height 27
click at [430, 149] on input "True" at bounding box center [429, 145] width 9 height 7
radio input "true"
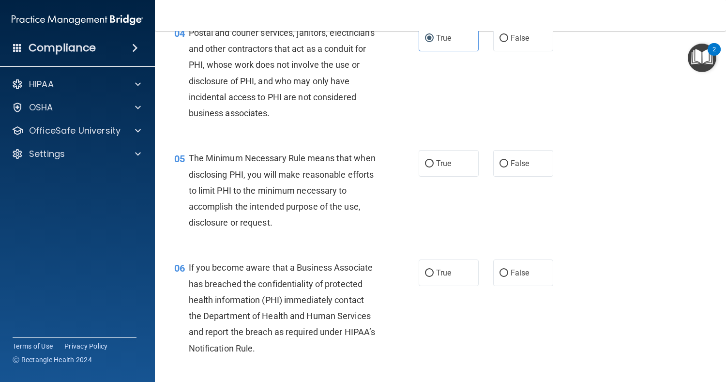
scroll to position [353, 0]
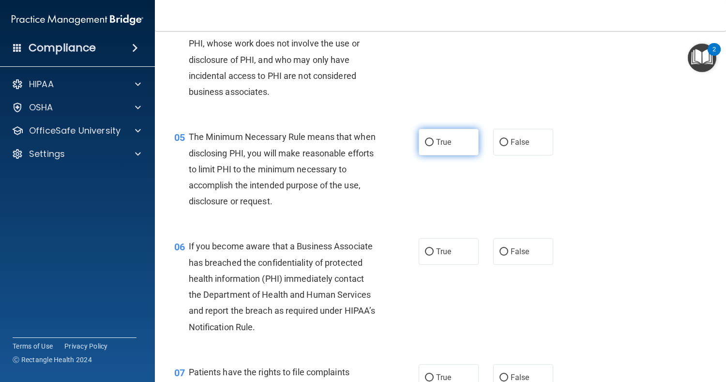
click at [447, 155] on label "True" at bounding box center [449, 142] width 60 height 27
click at [434, 146] on input "True" at bounding box center [429, 142] width 9 height 7
radio input "true"
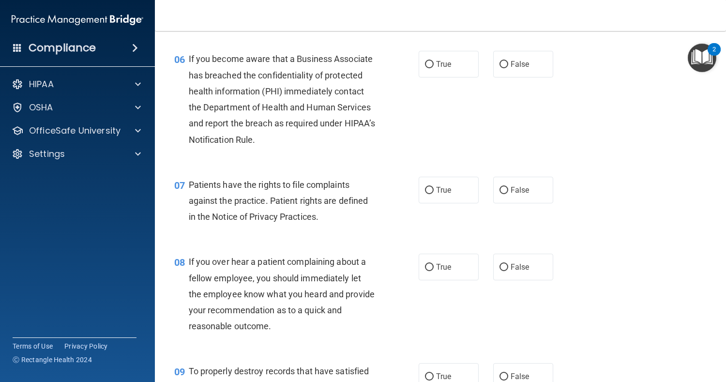
scroll to position [543, 0]
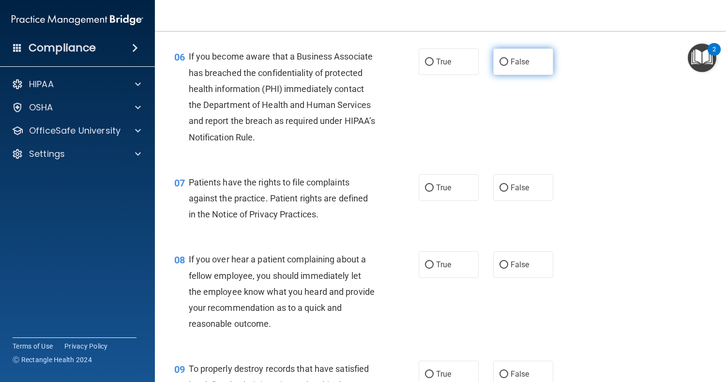
click at [510, 75] on label "False" at bounding box center [523, 61] width 60 height 27
click at [508, 66] on input "False" at bounding box center [504, 62] width 9 height 7
radio input "true"
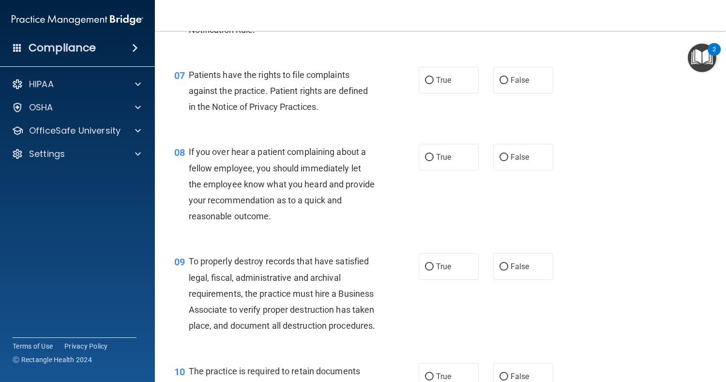
scroll to position [655, 0]
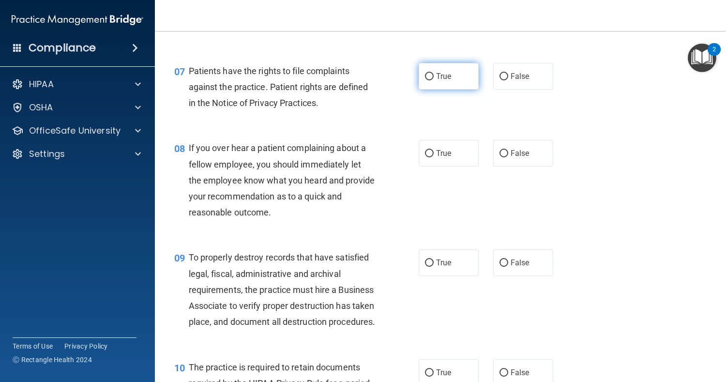
click at [436, 81] on span "True" at bounding box center [443, 76] width 15 height 9
click at [434, 80] on input "True" at bounding box center [429, 76] width 9 height 7
radio input "true"
click at [530, 167] on label "False" at bounding box center [523, 153] width 60 height 27
click at [508, 157] on input "False" at bounding box center [504, 153] width 9 height 7
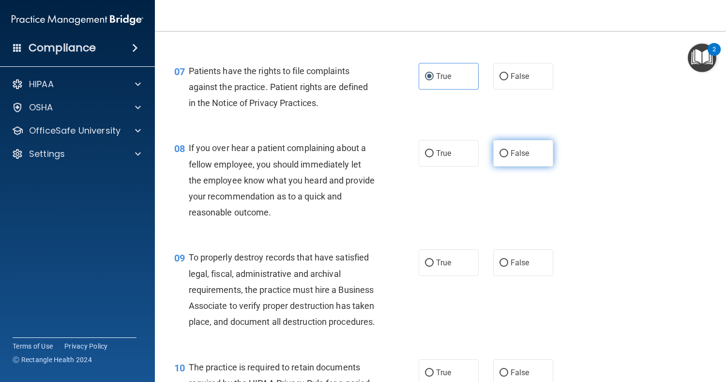
radio input "true"
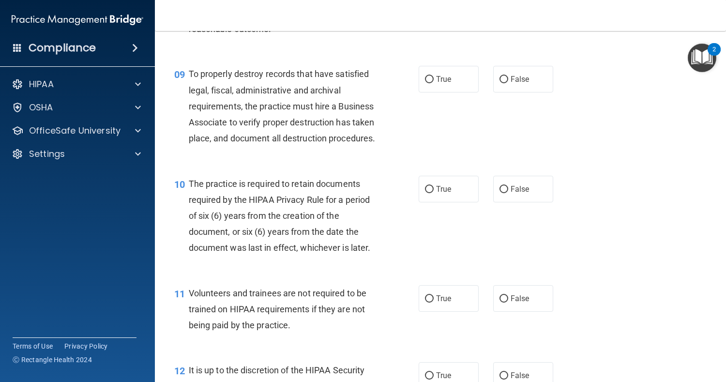
scroll to position [839, 0]
click at [521, 87] on label "False" at bounding box center [523, 78] width 60 height 27
click at [508, 83] on input "False" at bounding box center [504, 79] width 9 height 7
radio input "true"
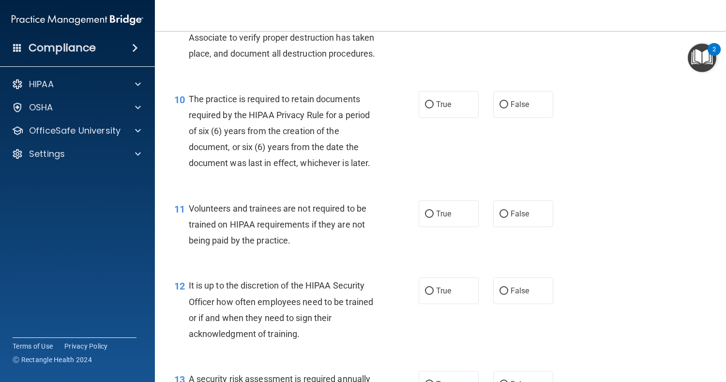
scroll to position [928, 0]
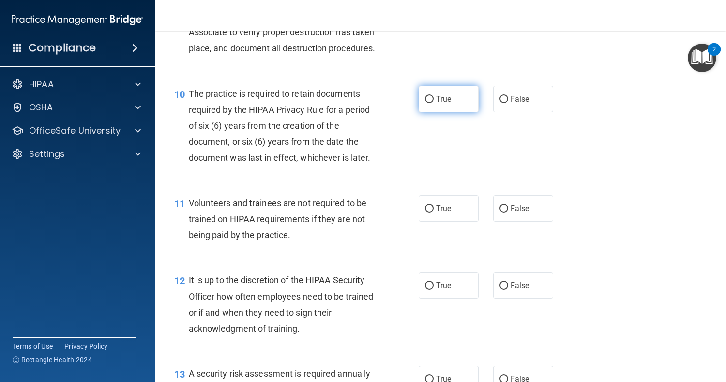
click at [442, 104] on span "True" at bounding box center [443, 98] width 15 height 9
click at [434, 103] on input "True" at bounding box center [429, 99] width 9 height 7
radio input "true"
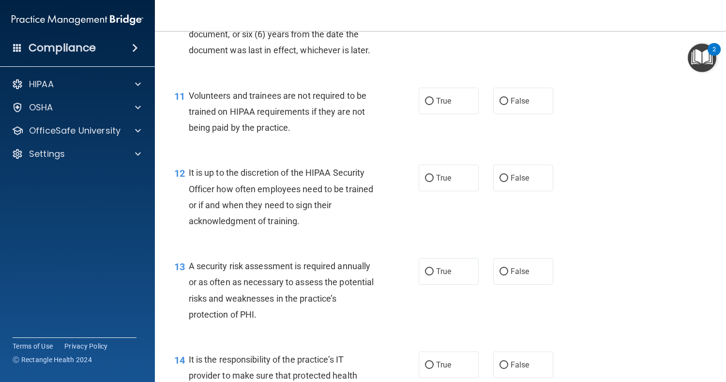
scroll to position [1037, 0]
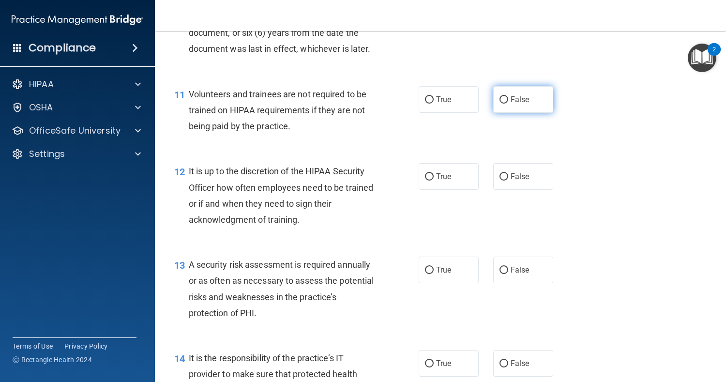
click at [527, 113] on label "False" at bounding box center [523, 99] width 60 height 27
click at [508, 104] on input "False" at bounding box center [504, 99] width 9 height 7
radio input "true"
click at [528, 190] on label "False" at bounding box center [523, 176] width 60 height 27
click at [508, 181] on input "False" at bounding box center [504, 176] width 9 height 7
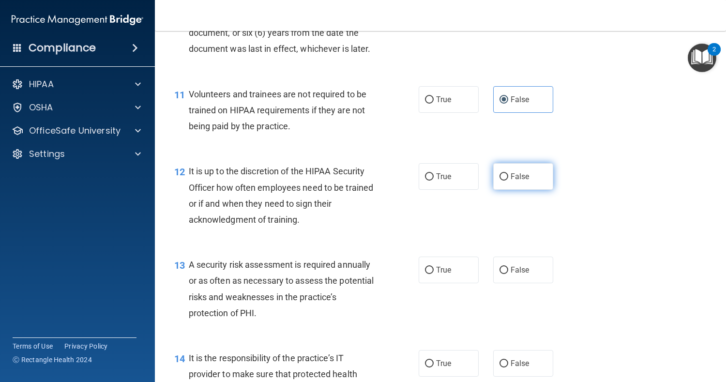
radio input "true"
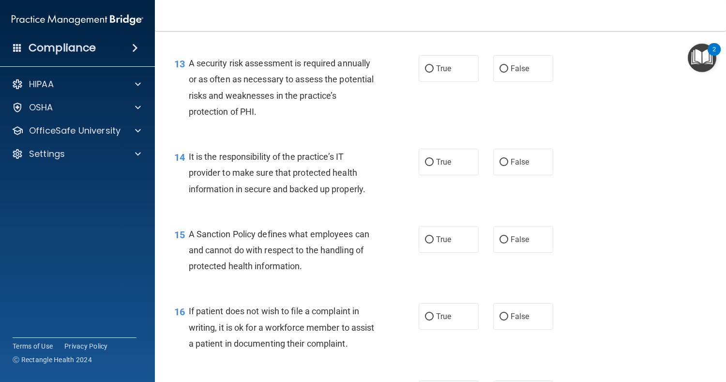
scroll to position [1250, 0]
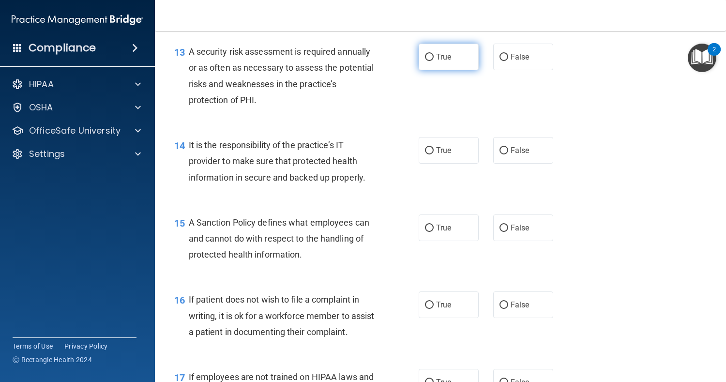
click at [423, 70] on label "True" at bounding box center [449, 57] width 60 height 27
click at [425, 61] on input "True" at bounding box center [429, 57] width 9 height 7
radio input "true"
click at [521, 155] on span "False" at bounding box center [520, 150] width 19 height 9
click at [508, 154] on input "False" at bounding box center [504, 150] width 9 height 7
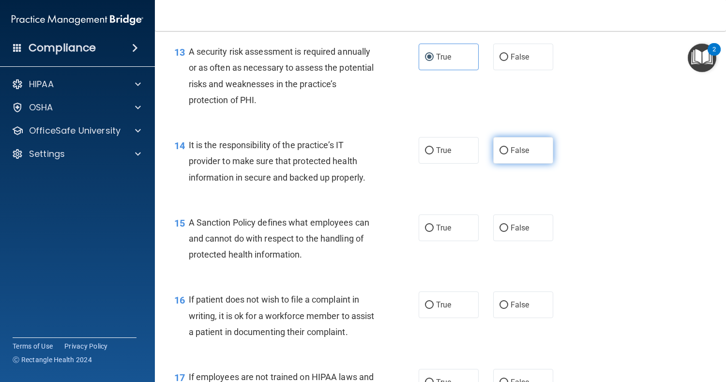
radio input "true"
click at [510, 241] on label "False" at bounding box center [523, 228] width 60 height 27
click at [508, 232] on input "False" at bounding box center [504, 228] width 9 height 7
radio input "true"
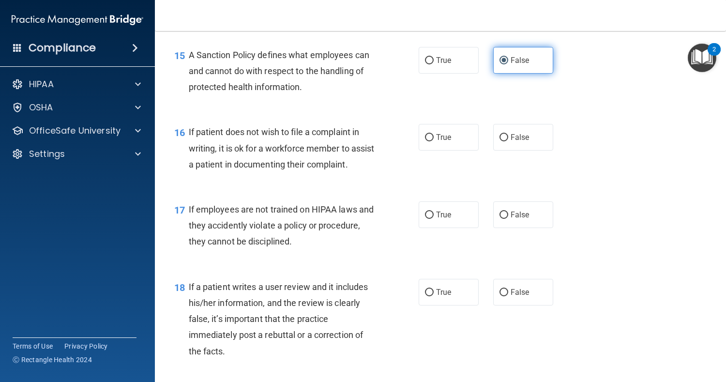
scroll to position [1420, 0]
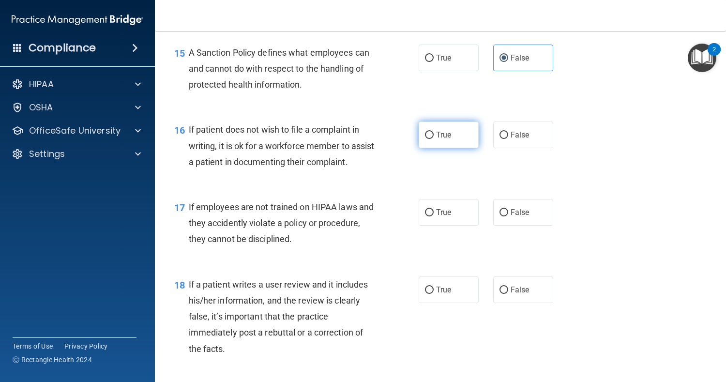
click at [450, 148] on label "True" at bounding box center [449, 135] width 60 height 27
click at [434, 139] on input "True" at bounding box center [429, 135] width 9 height 7
radio input "true"
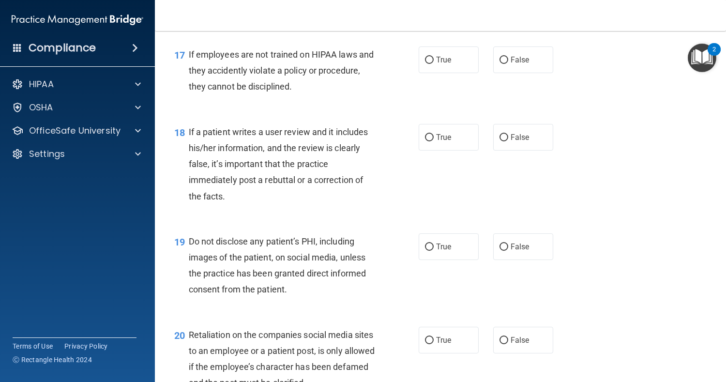
scroll to position [1583, 0]
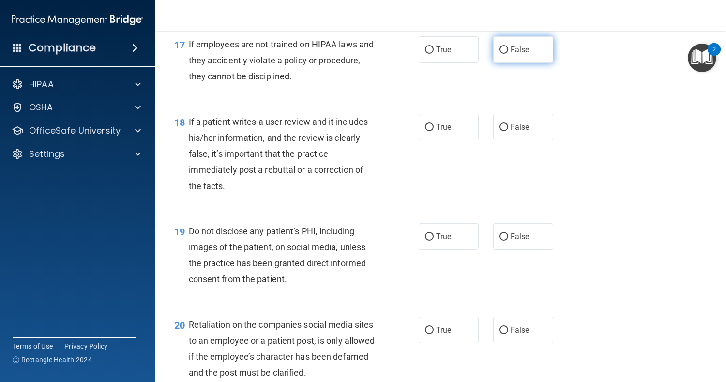
click at [517, 54] on span "False" at bounding box center [520, 49] width 19 height 9
click at [508, 54] on input "False" at bounding box center [504, 49] width 9 height 7
radio input "true"
click at [510, 140] on label "False" at bounding box center [523, 127] width 60 height 27
click at [508, 131] on input "False" at bounding box center [504, 127] width 9 height 7
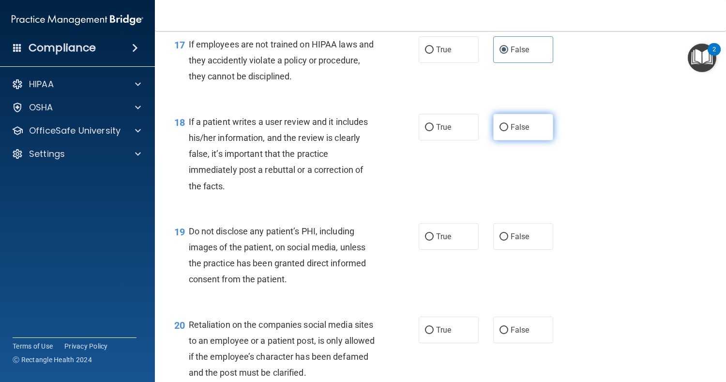
radio input "true"
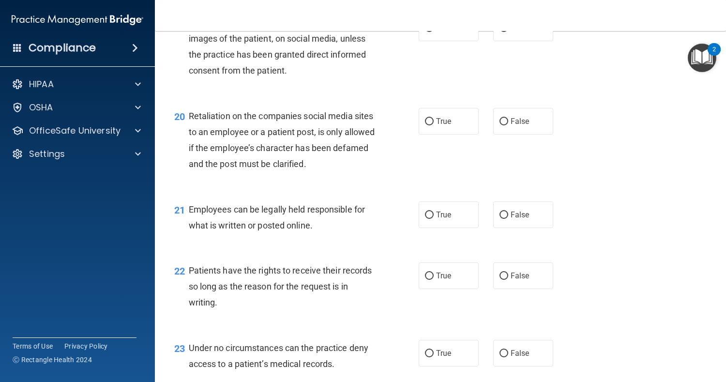
scroll to position [1790, 0]
click at [456, 43] on label "True" at bounding box center [449, 29] width 60 height 27
click at [434, 33] on input "True" at bounding box center [429, 29] width 9 height 7
radio input "true"
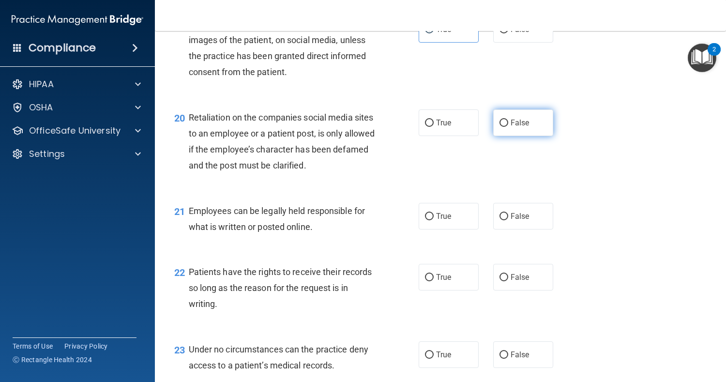
click at [527, 136] on label "False" at bounding box center [523, 122] width 60 height 27
click at [508, 127] on input "False" at bounding box center [504, 123] width 9 height 7
radio input "true"
click at [453, 230] on label "True" at bounding box center [449, 216] width 60 height 27
click at [434, 220] on input "True" at bounding box center [429, 216] width 9 height 7
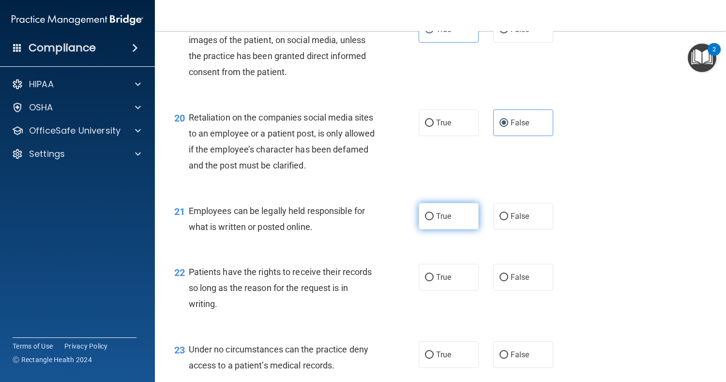
radio input "true"
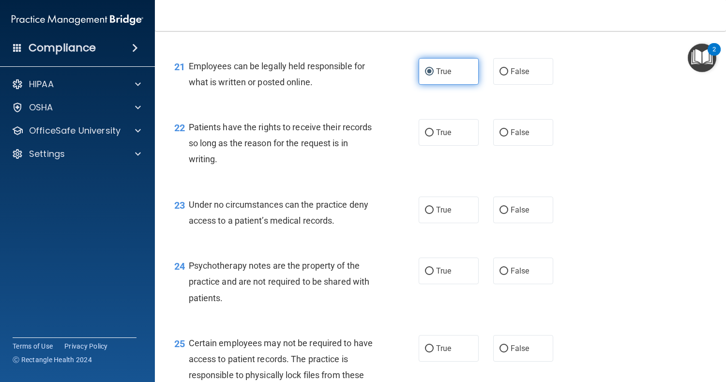
scroll to position [1937, 0]
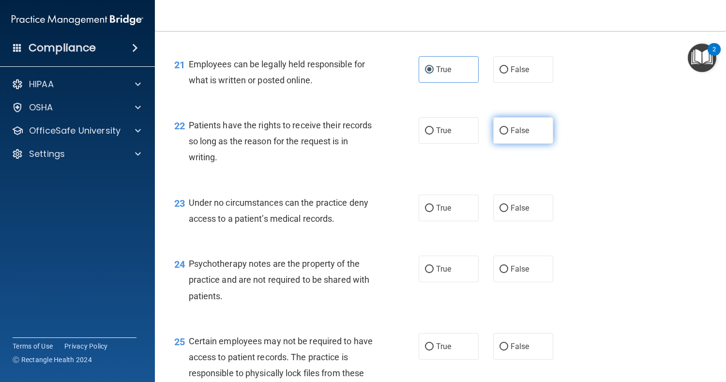
click at [513, 144] on label "False" at bounding box center [523, 130] width 60 height 27
click at [508, 135] on input "False" at bounding box center [504, 130] width 9 height 7
radio input "true"
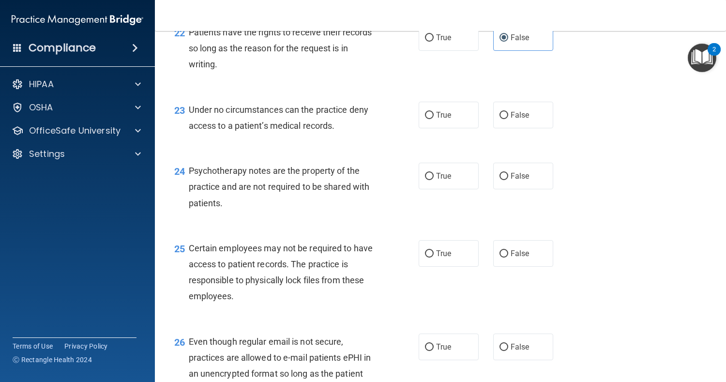
scroll to position [2039, 0]
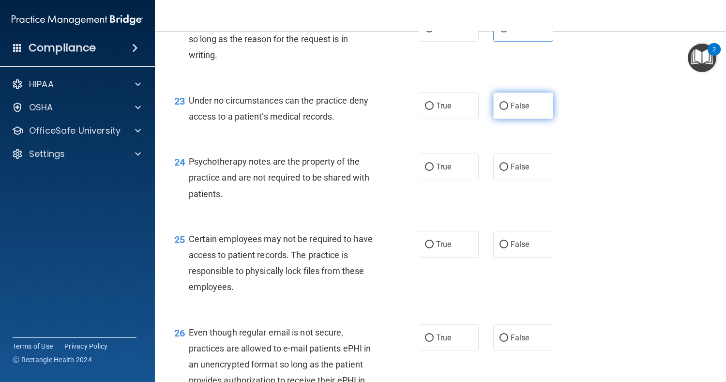
click at [511, 110] on span "False" at bounding box center [520, 105] width 19 height 9
click at [508, 110] on input "False" at bounding box center [504, 106] width 9 height 7
radio input "true"
click at [436, 171] on span "True" at bounding box center [443, 166] width 15 height 9
click at [434, 171] on input "True" at bounding box center [429, 167] width 9 height 7
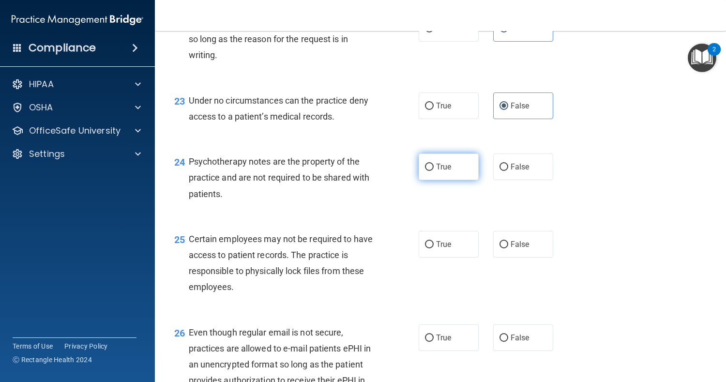
radio input "true"
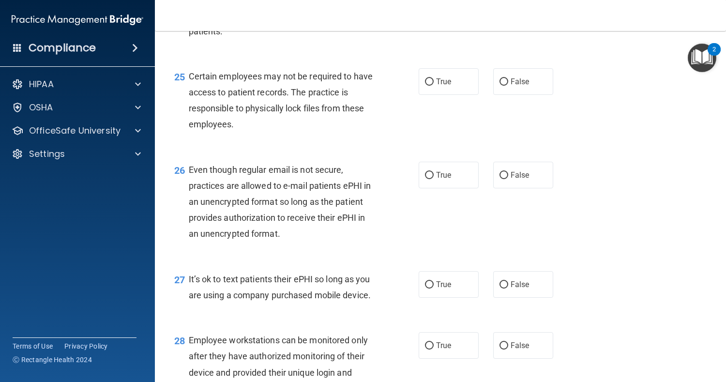
scroll to position [2202, 0]
click at [452, 94] on label "True" at bounding box center [449, 81] width 60 height 27
click at [434, 85] on input "True" at bounding box center [429, 81] width 9 height 7
radio input "true"
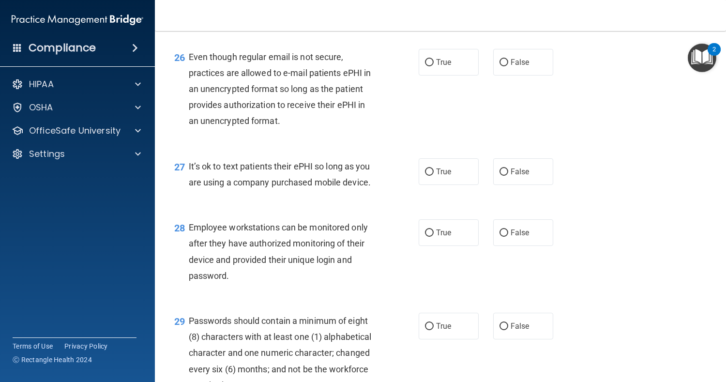
scroll to position [2313, 0]
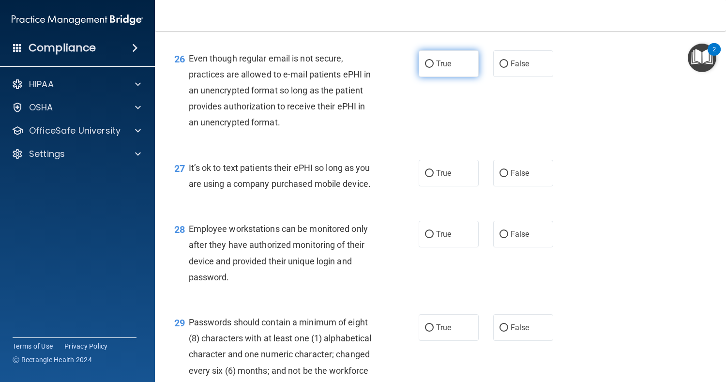
click at [464, 77] on label "True" at bounding box center [449, 63] width 60 height 27
click at [434, 68] on input "True" at bounding box center [429, 64] width 9 height 7
radio input "true"
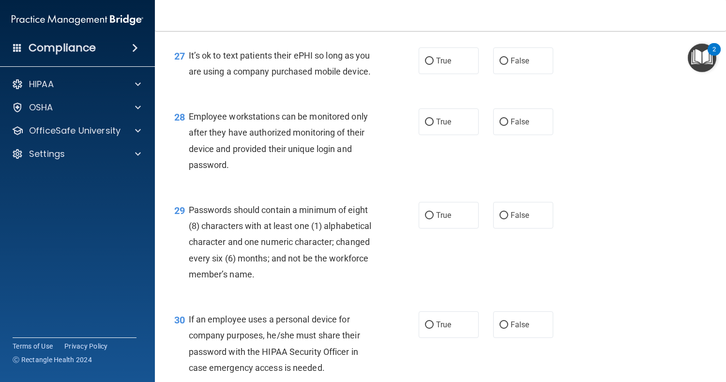
scroll to position [2426, 0]
click at [535, 74] on label "False" at bounding box center [523, 60] width 60 height 27
click at [508, 65] on input "False" at bounding box center [504, 61] width 9 height 7
radio input "true"
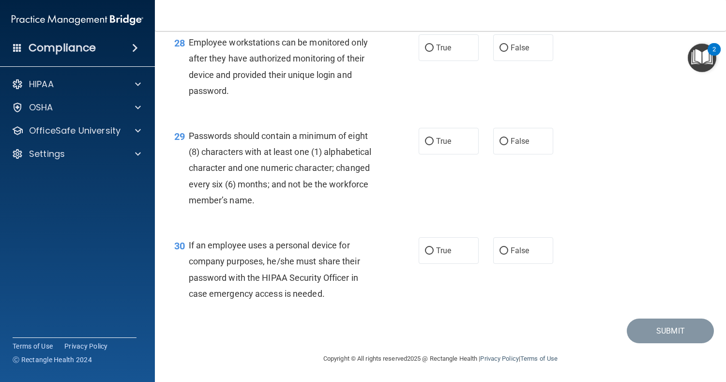
scroll to position [2529, 0]
click at [446, 146] on span "True" at bounding box center [443, 141] width 15 height 9
click at [434, 145] on input "True" at bounding box center [429, 141] width 9 height 7
radio input "true"
click at [516, 61] on label "False" at bounding box center [523, 47] width 60 height 27
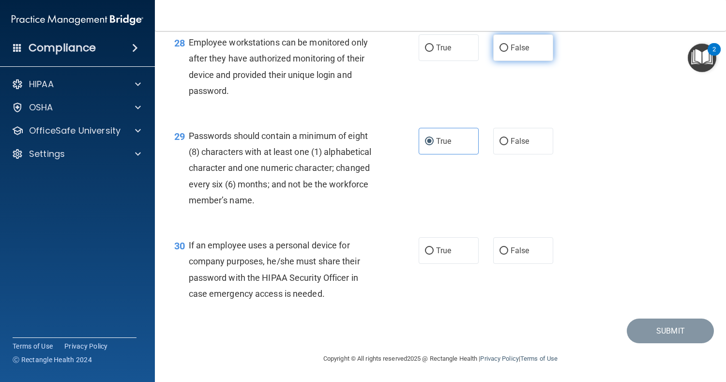
click at [508, 52] on input "False" at bounding box center [504, 48] width 9 height 7
radio input "true"
click at [520, 255] on span "False" at bounding box center [520, 250] width 19 height 9
click at [508, 255] on input "False" at bounding box center [504, 250] width 9 height 7
radio input "true"
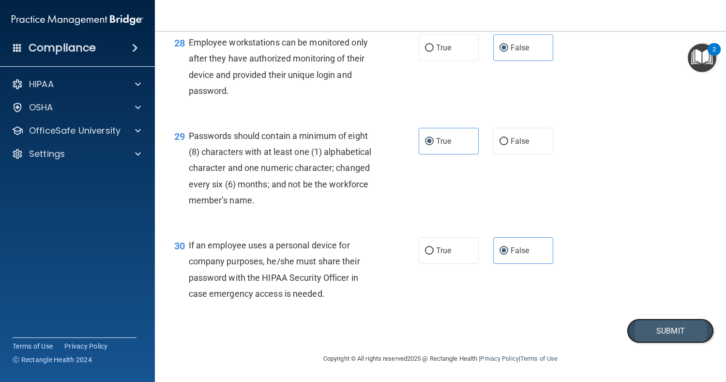
click at [672, 343] on button "Submit" at bounding box center [670, 331] width 87 height 25
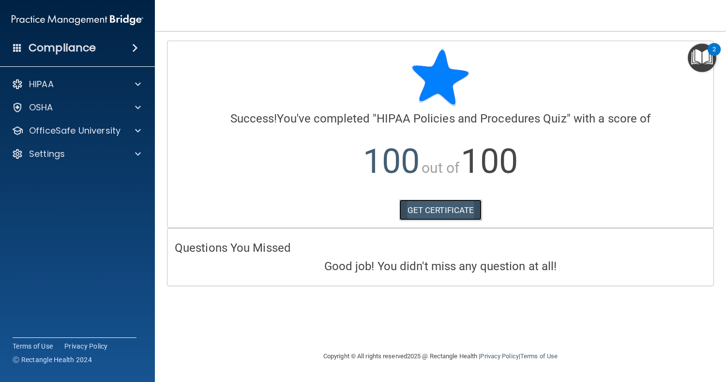
click at [426, 209] on link "GET CERTIFICATE" at bounding box center [440, 210] width 83 height 21
click at [58, 82] on div "HIPAA" at bounding box center [64, 84] width 120 height 12
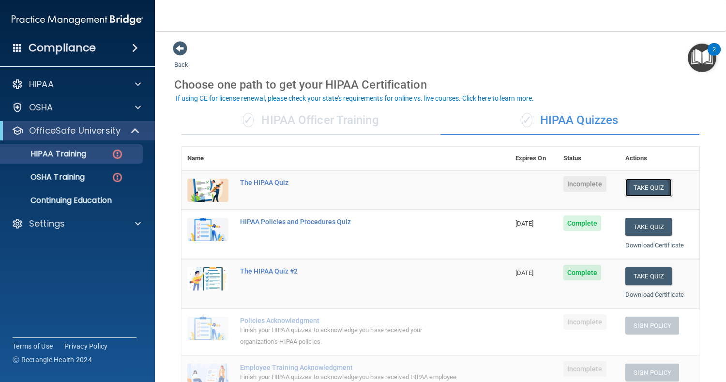
click at [633, 185] on button "Take Quiz" at bounding box center [649, 188] width 46 height 18
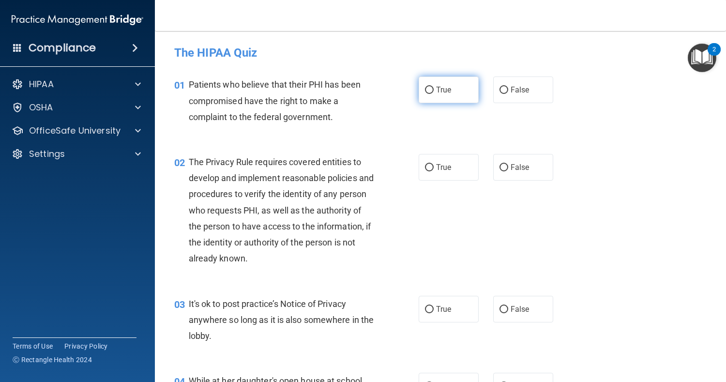
click at [430, 91] on input "True" at bounding box center [429, 90] width 9 height 7
radio input "true"
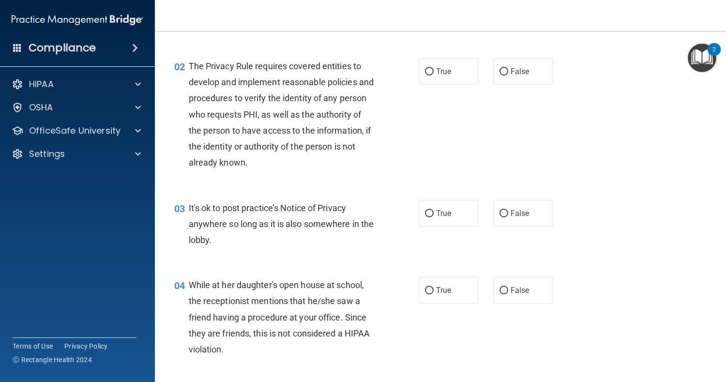
scroll to position [96, 0]
click at [457, 74] on label "True" at bounding box center [449, 71] width 60 height 27
click at [434, 74] on input "True" at bounding box center [429, 71] width 9 height 7
radio input "true"
click at [451, 222] on label "True" at bounding box center [449, 213] width 60 height 27
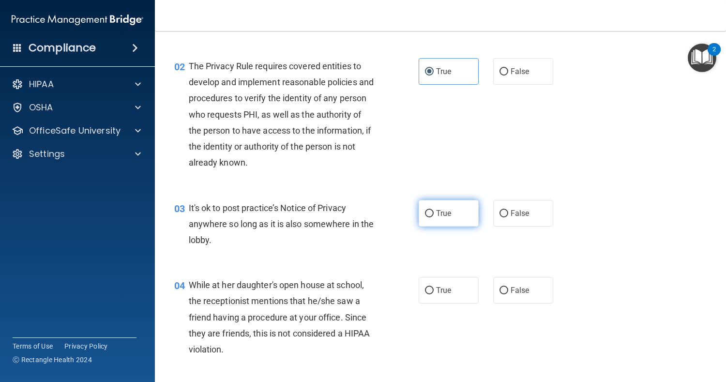
click at [434, 217] on input "True" at bounding box center [429, 213] width 9 height 7
radio input "true"
click at [446, 301] on label "True" at bounding box center [449, 290] width 60 height 27
click at [434, 294] on input "True" at bounding box center [429, 290] width 9 height 7
radio input "true"
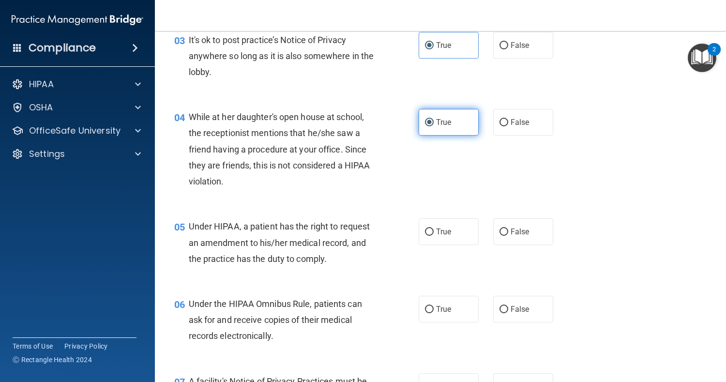
scroll to position [301, 0]
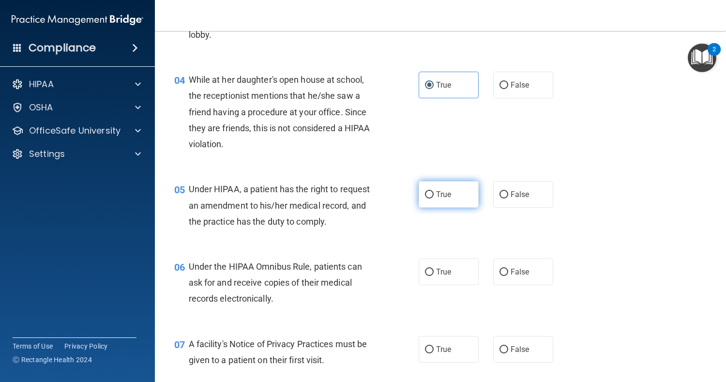
click at [454, 197] on label "True" at bounding box center [449, 194] width 60 height 27
click at [434, 197] on input "True" at bounding box center [429, 194] width 9 height 7
radio input "true"
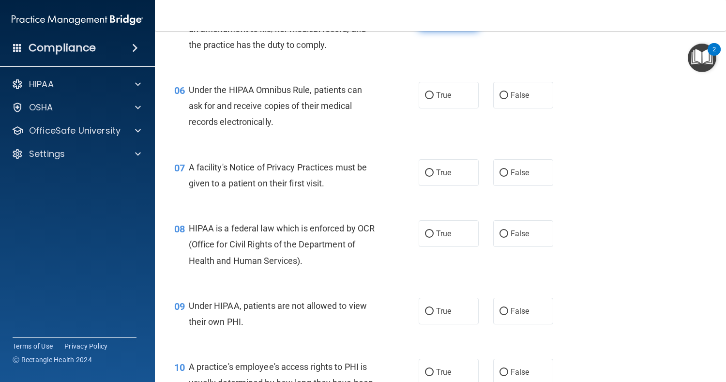
scroll to position [479, 0]
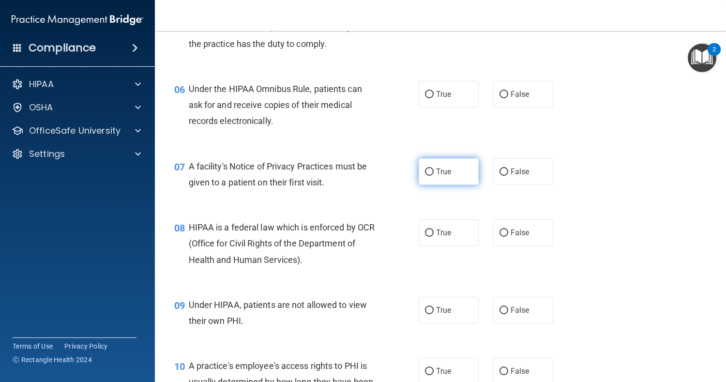
click at [447, 184] on label "True" at bounding box center [449, 171] width 60 height 27
click at [434, 176] on input "True" at bounding box center [429, 172] width 9 height 7
radio input "true"
click at [449, 99] on label "True" at bounding box center [449, 94] width 60 height 27
click at [434, 98] on input "True" at bounding box center [429, 94] width 9 height 7
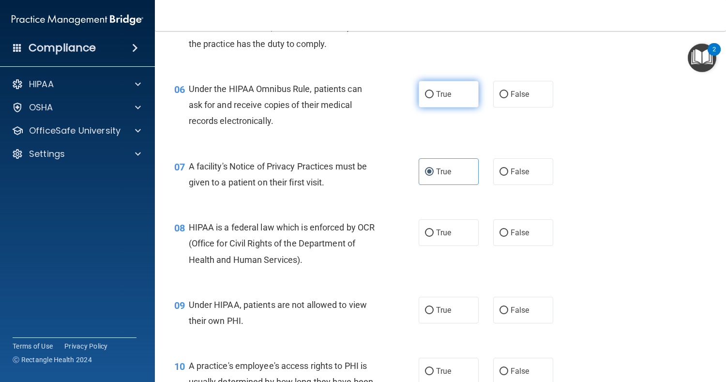
radio input "true"
click at [454, 234] on label "True" at bounding box center [449, 232] width 60 height 27
click at [434, 234] on input "True" at bounding box center [429, 233] width 9 height 7
radio input "true"
click at [446, 317] on label "True" at bounding box center [449, 310] width 60 height 27
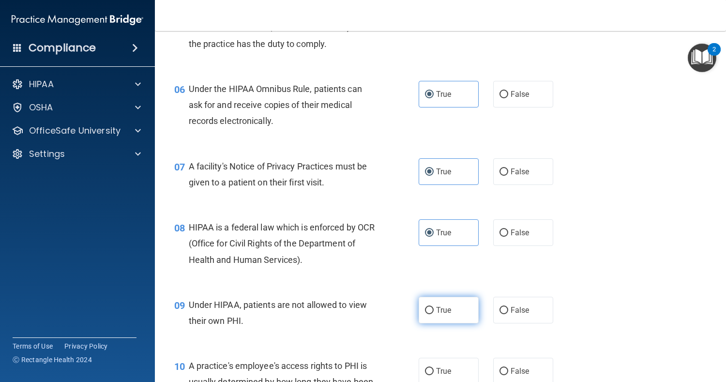
click at [434, 314] on input "True" at bounding box center [429, 310] width 9 height 7
radio input "true"
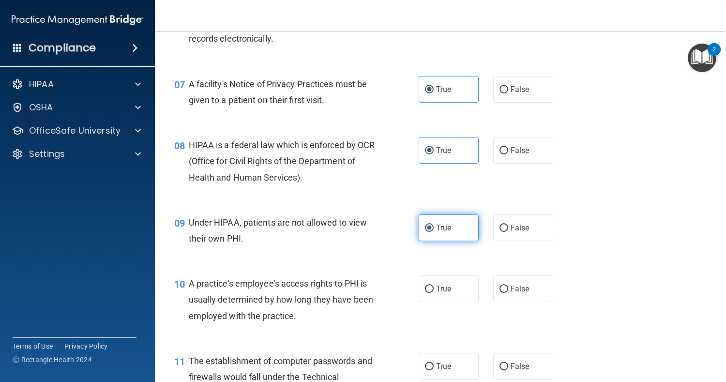
scroll to position [681, 0]
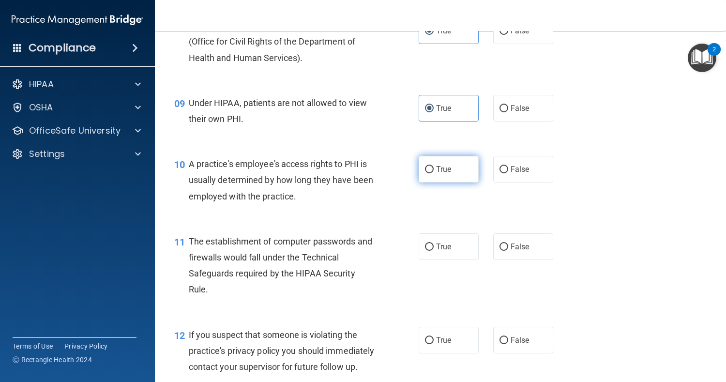
click at [450, 178] on label "True" at bounding box center [449, 169] width 60 height 27
click at [434, 173] on input "True" at bounding box center [429, 169] width 9 height 7
radio input "true"
click at [433, 258] on label "True" at bounding box center [449, 246] width 60 height 27
click at [433, 251] on input "True" at bounding box center [429, 247] width 9 height 7
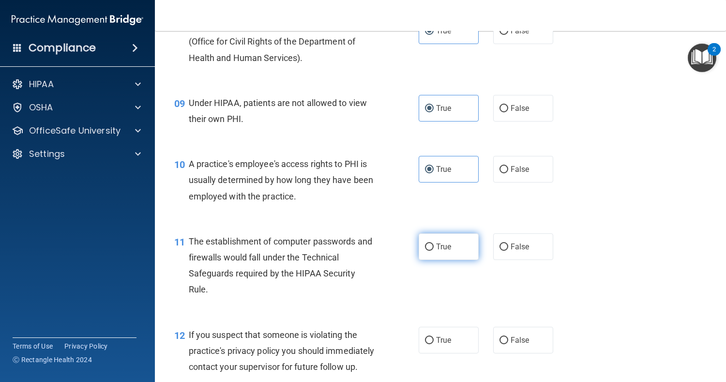
radio input "true"
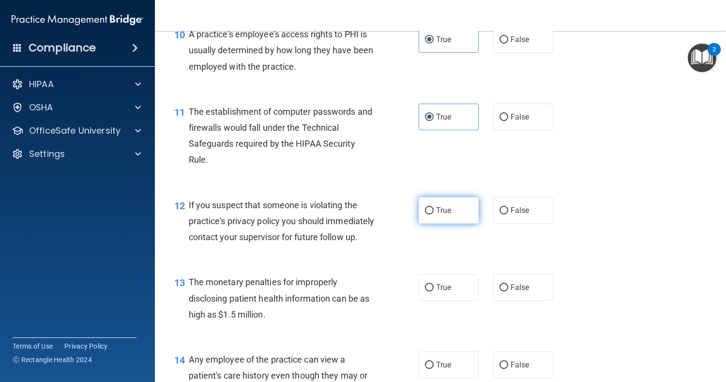
click at [445, 223] on label "True" at bounding box center [449, 210] width 60 height 27
click at [434, 215] on input "True" at bounding box center [429, 210] width 9 height 7
radio input "true"
click at [454, 301] on label "True" at bounding box center [449, 287] width 60 height 27
click at [434, 292] on input "True" at bounding box center [429, 287] width 9 height 7
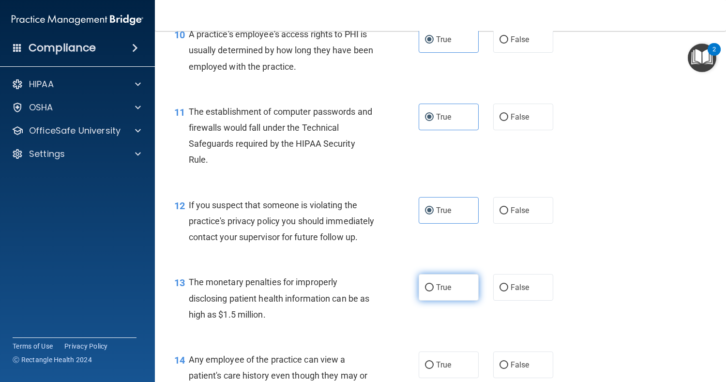
radio input "true"
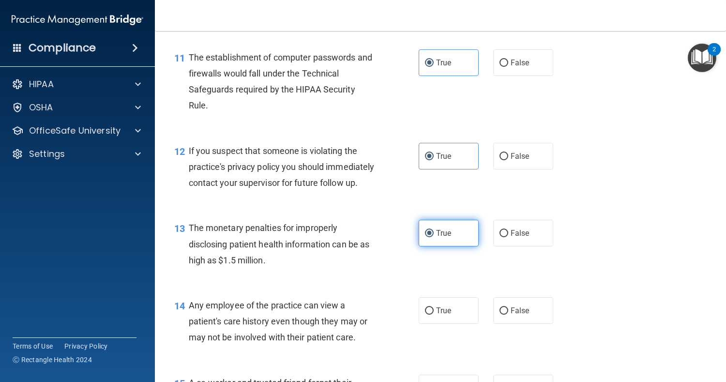
scroll to position [957, 0]
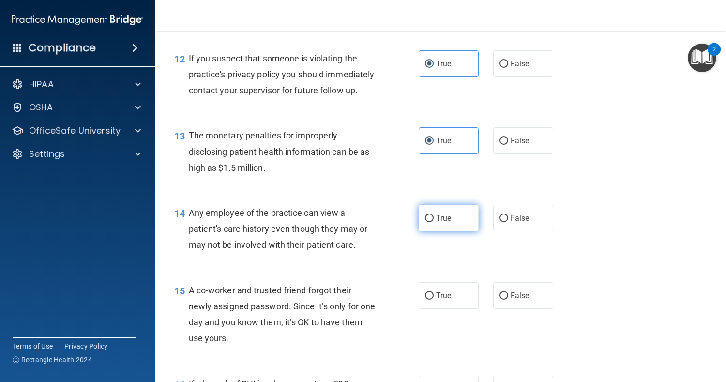
click at [466, 231] on label "True" at bounding box center [449, 218] width 60 height 27
click at [434, 222] on input "True" at bounding box center [429, 218] width 9 height 7
radio input "true"
click at [430, 300] on input "True" at bounding box center [429, 295] width 9 height 7
radio input "true"
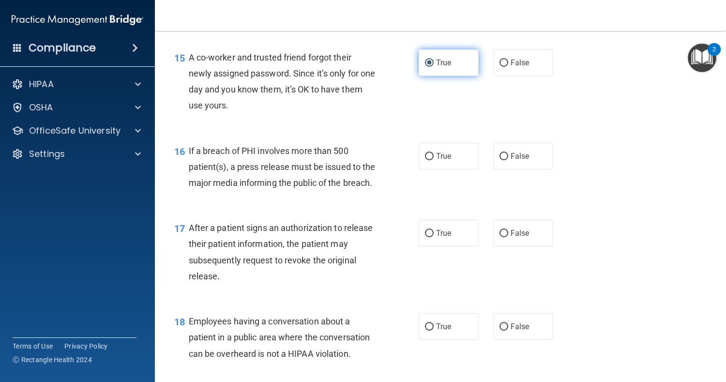
scroll to position [1208, 0]
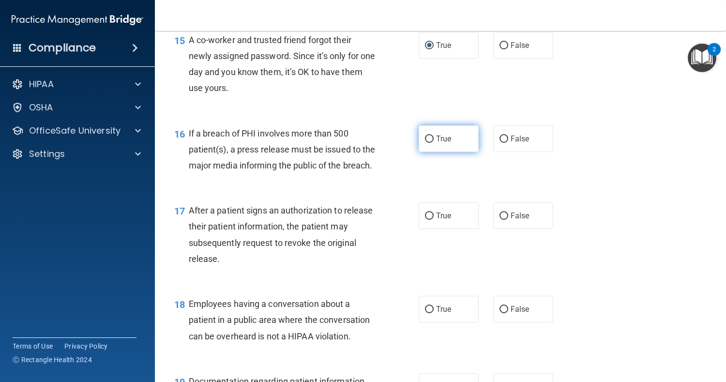
click at [448, 146] on label "True" at bounding box center [449, 138] width 60 height 27
click at [434, 143] on input "True" at bounding box center [429, 139] width 9 height 7
radio input "true"
click at [463, 229] on label "True" at bounding box center [449, 215] width 60 height 27
click at [434, 220] on input "True" at bounding box center [429, 216] width 9 height 7
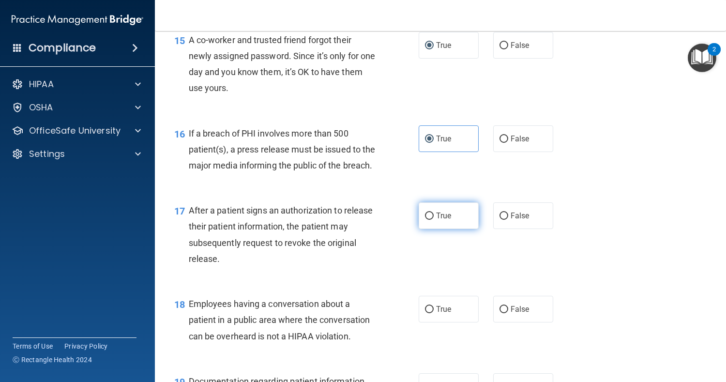
radio input "true"
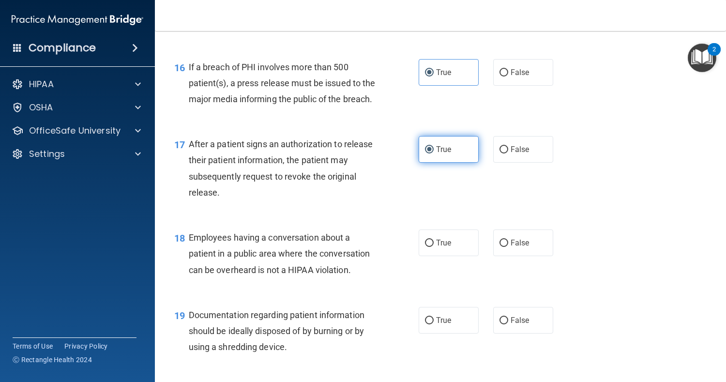
scroll to position [1316, 0]
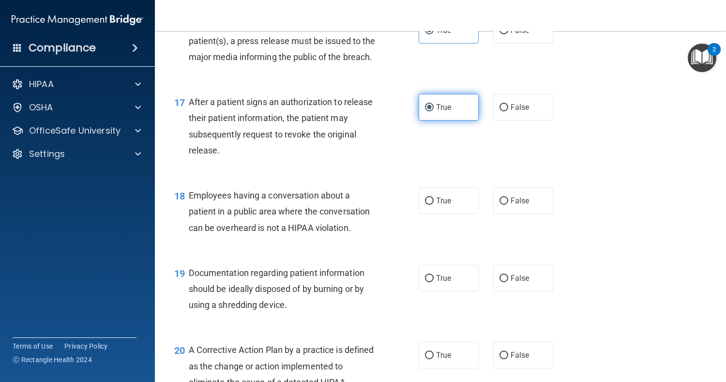
click at [447, 112] on span "True" at bounding box center [443, 107] width 15 height 9
click at [434, 111] on input "True" at bounding box center [429, 107] width 9 height 7
click at [453, 44] on label "True" at bounding box center [449, 30] width 60 height 27
click at [434, 34] on input "True" at bounding box center [429, 30] width 9 height 7
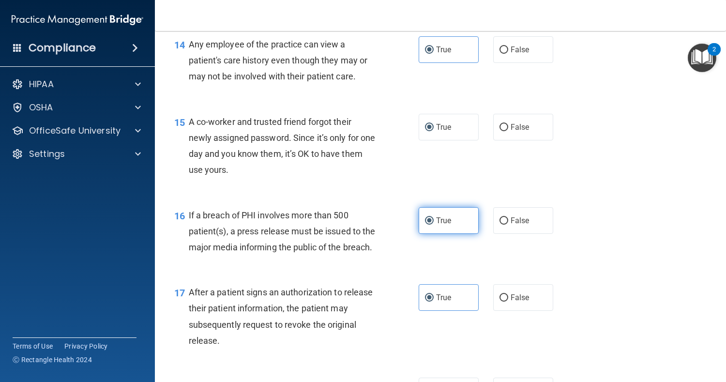
scroll to position [1130, 0]
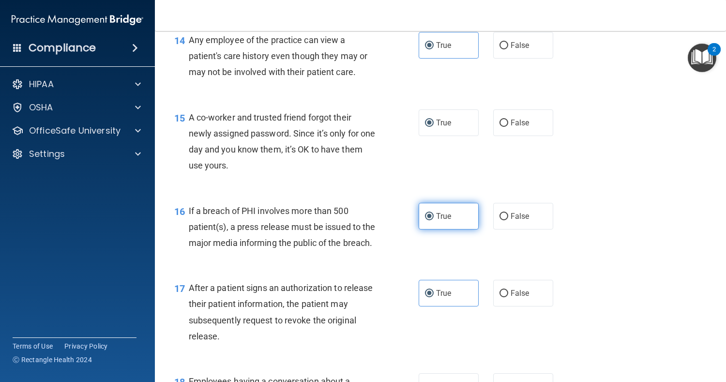
click at [450, 230] on label "True" at bounding box center [449, 216] width 60 height 27
click at [434, 220] on input "True" at bounding box center [429, 216] width 9 height 7
click at [446, 136] on label "True" at bounding box center [449, 122] width 60 height 27
click at [434, 127] on input "True" at bounding box center [429, 123] width 9 height 7
click at [454, 59] on label "True" at bounding box center [449, 45] width 60 height 27
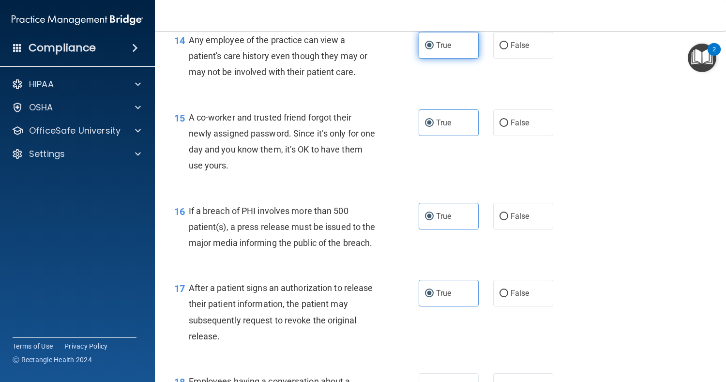
click at [434, 49] on input "True" at bounding box center [429, 45] width 9 height 7
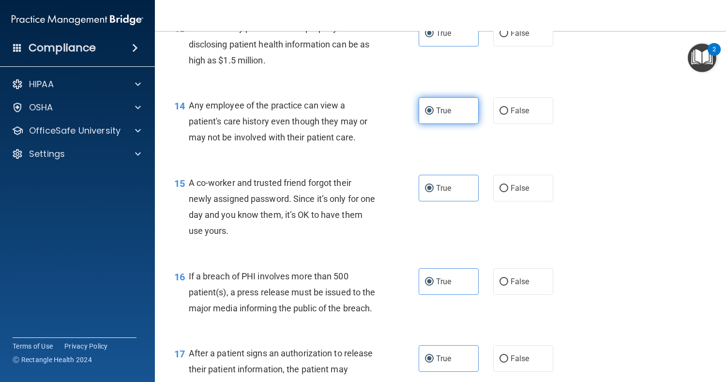
scroll to position [1068, 0]
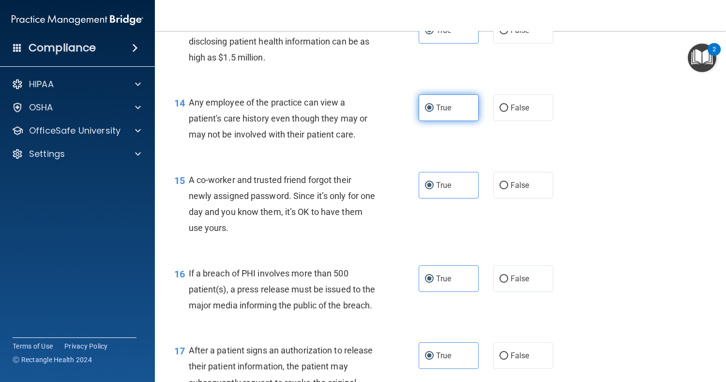
click at [450, 121] on label "True" at bounding box center [449, 107] width 60 height 27
click at [434, 112] on input "True" at bounding box center [429, 108] width 9 height 7
click at [455, 44] on label "True" at bounding box center [449, 30] width 60 height 27
click at [434, 34] on input "True" at bounding box center [429, 30] width 9 height 7
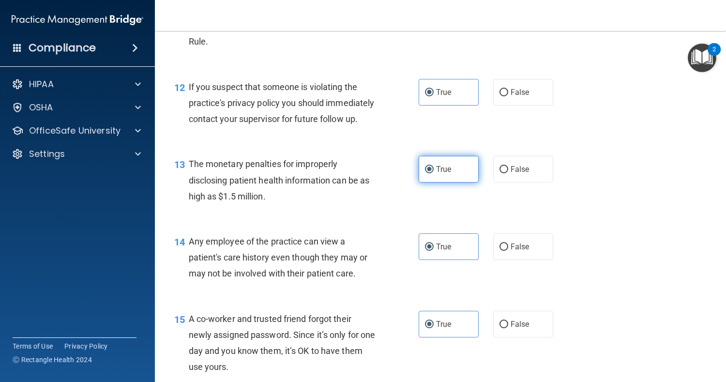
scroll to position [932, 0]
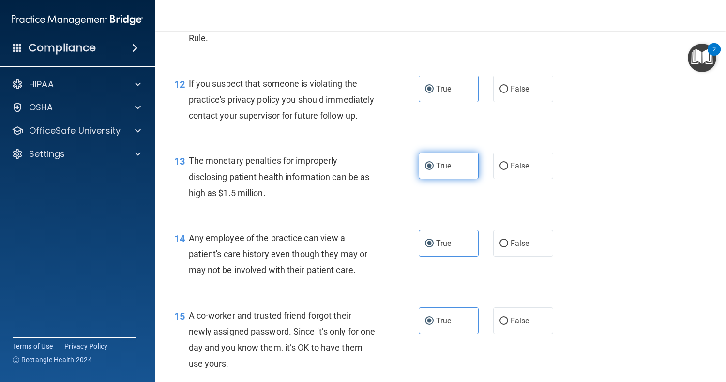
click at [448, 179] on label "True" at bounding box center [449, 166] width 60 height 27
click at [434, 170] on input "True" at bounding box center [429, 166] width 9 height 7
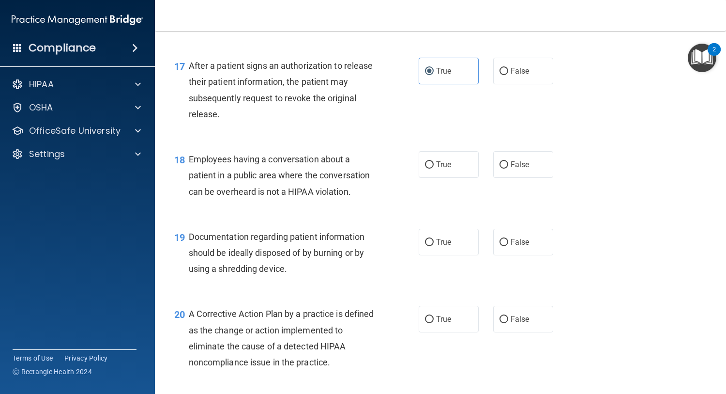
scroll to position [1354, 0]
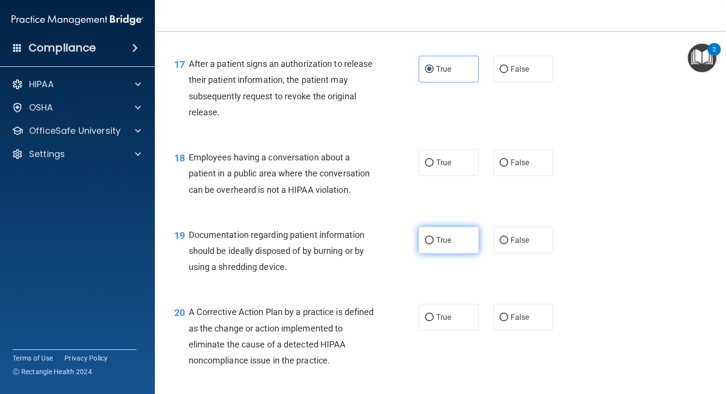
click at [448, 253] on label "True" at bounding box center [449, 240] width 60 height 27
click at [434, 244] on input "True" at bounding box center [429, 240] width 9 height 7
radio input "true"
click at [454, 176] on label "True" at bounding box center [449, 162] width 60 height 27
click at [434, 167] on input "True" at bounding box center [429, 162] width 9 height 7
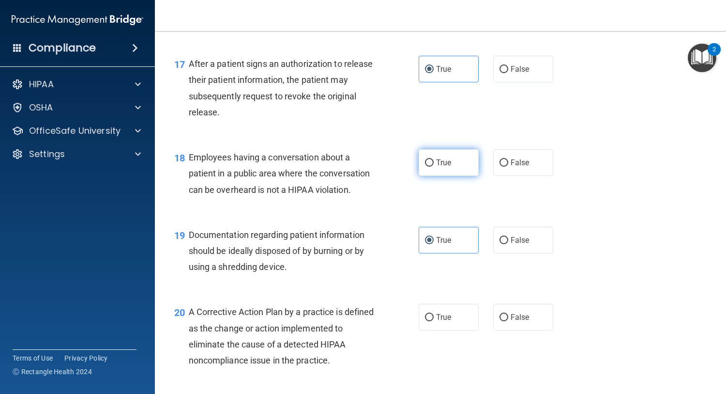
radio input "true"
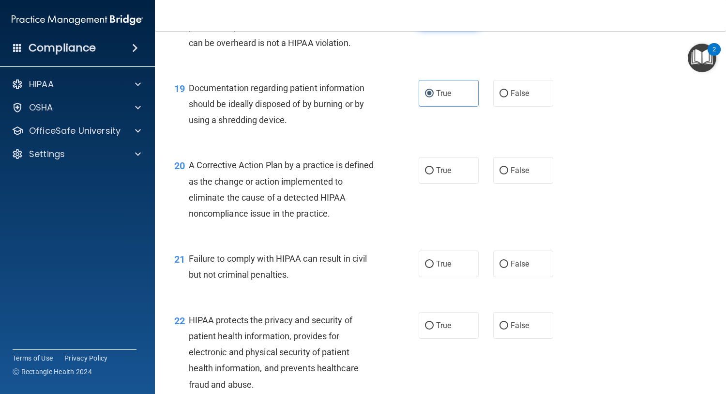
scroll to position [1516, 0]
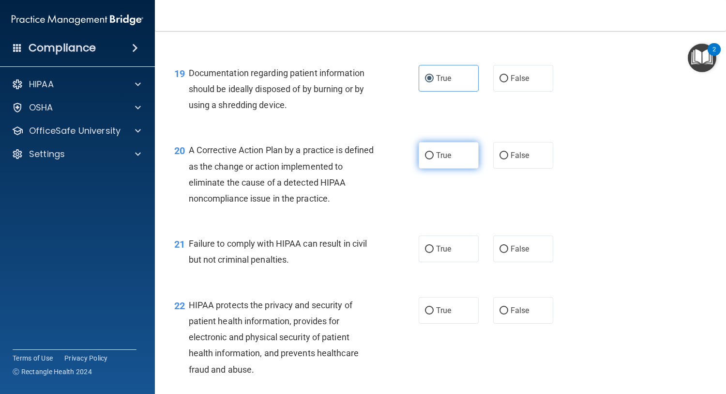
click at [451, 169] on label "True" at bounding box center [449, 155] width 60 height 27
click at [434, 159] on input "True" at bounding box center [429, 155] width 9 height 7
radio input "true"
click at [455, 262] on label "True" at bounding box center [449, 248] width 60 height 27
click at [434, 253] on input "True" at bounding box center [429, 249] width 9 height 7
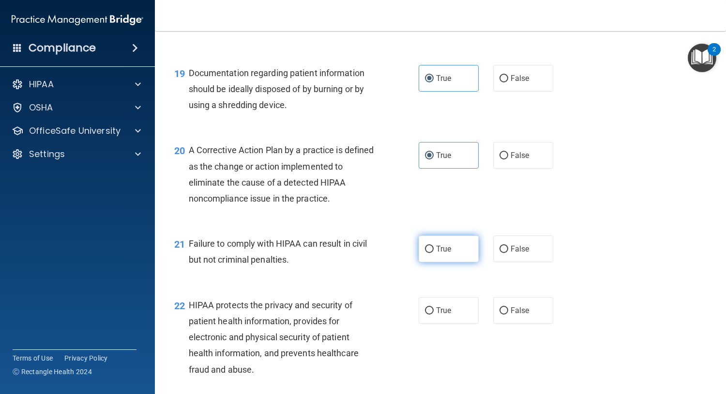
radio input "true"
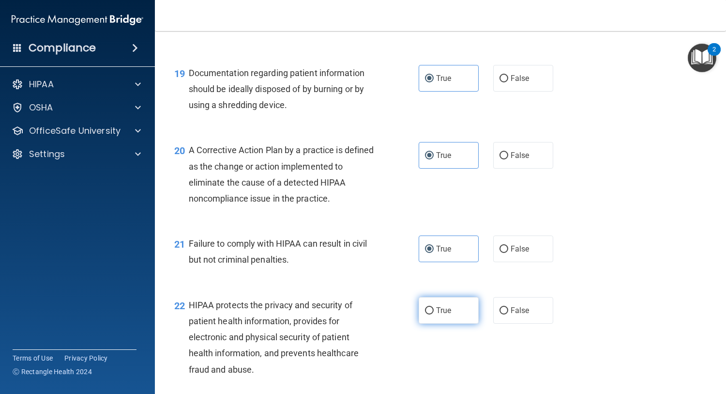
click at [462, 323] on label "True" at bounding box center [449, 310] width 60 height 27
click at [434, 314] on input "True" at bounding box center [429, 310] width 9 height 7
radio input "true"
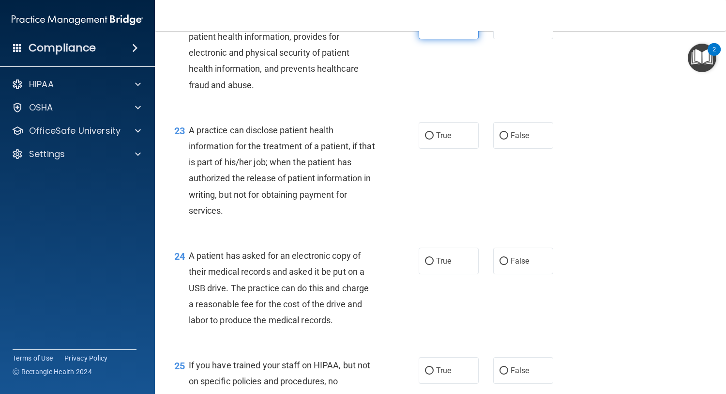
scroll to position [1800, 0]
click at [449, 149] on label "True" at bounding box center [449, 136] width 60 height 27
click at [434, 140] on input "True" at bounding box center [429, 136] width 9 height 7
radio input "true"
click at [438, 275] on label "True" at bounding box center [449, 261] width 60 height 27
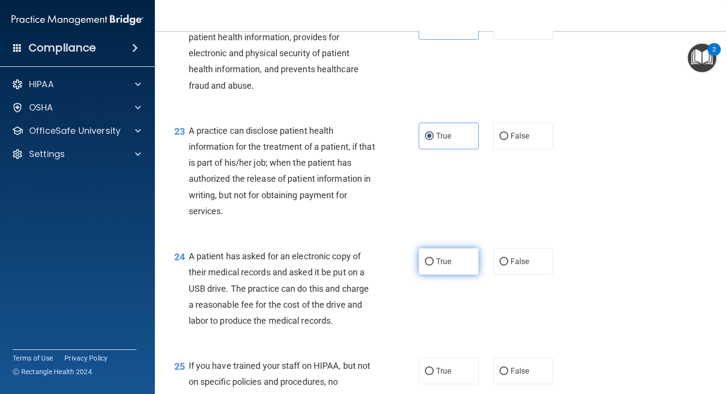
click at [434, 265] on input "True" at bounding box center [429, 261] width 9 height 7
radio input "true"
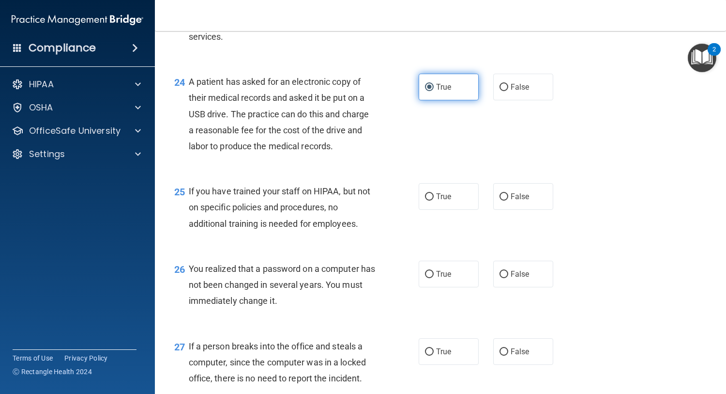
scroll to position [1977, 0]
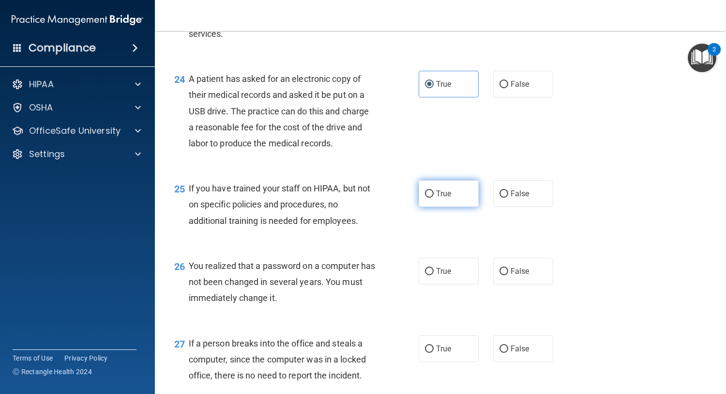
click at [439, 207] on label "True" at bounding box center [449, 193] width 60 height 27
click at [434, 198] on input "True" at bounding box center [429, 193] width 9 height 7
radio input "true"
click at [430, 275] on input "True" at bounding box center [429, 271] width 9 height 7
radio input "true"
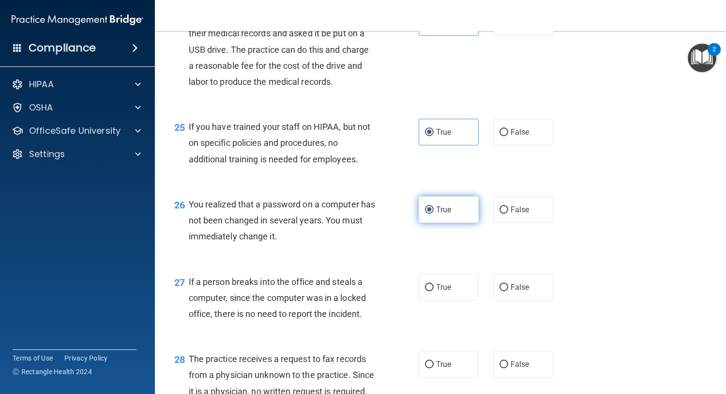
scroll to position [2121, 0]
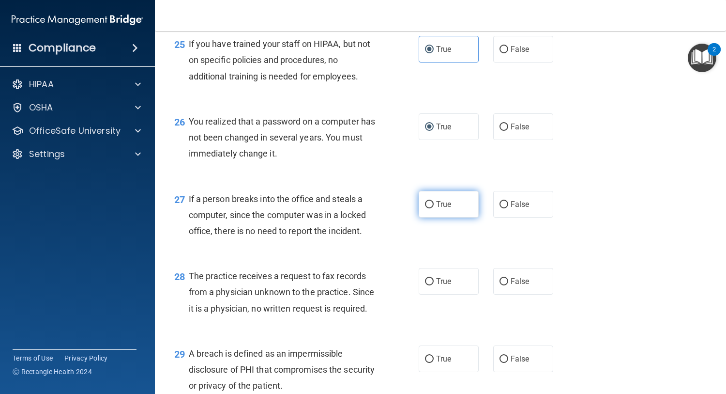
click at [450, 217] on label "True" at bounding box center [449, 204] width 60 height 27
click at [434, 208] on input "True" at bounding box center [429, 204] width 9 height 7
radio input "true"
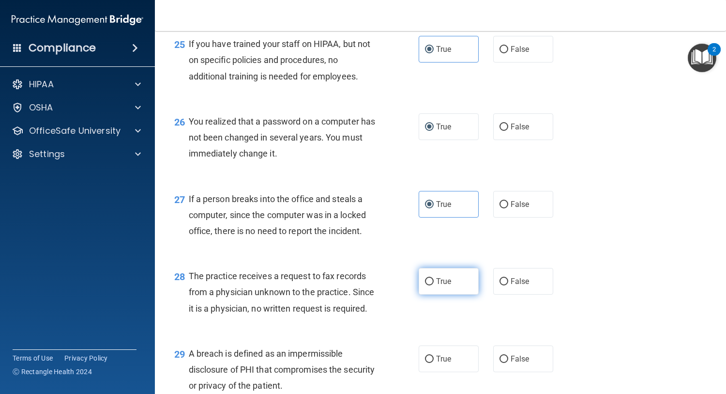
click at [442, 294] on label "True" at bounding box center [449, 281] width 60 height 27
click at [434, 285] on input "True" at bounding box center [429, 281] width 9 height 7
radio input "true"
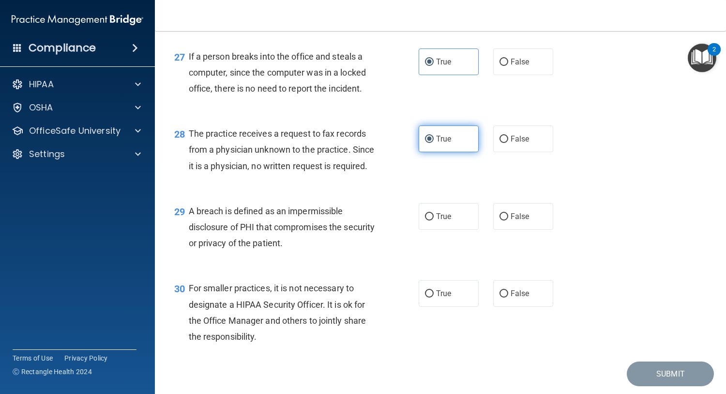
scroll to position [2343, 0]
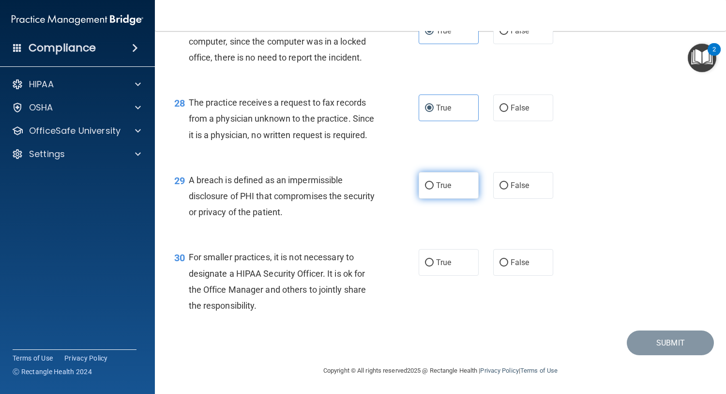
click at [439, 193] on label "True" at bounding box center [449, 185] width 60 height 27
click at [434, 189] on input "True" at bounding box center [429, 185] width 9 height 7
radio input "true"
click at [447, 273] on label "True" at bounding box center [449, 262] width 60 height 27
click at [434, 266] on input "True" at bounding box center [429, 262] width 9 height 7
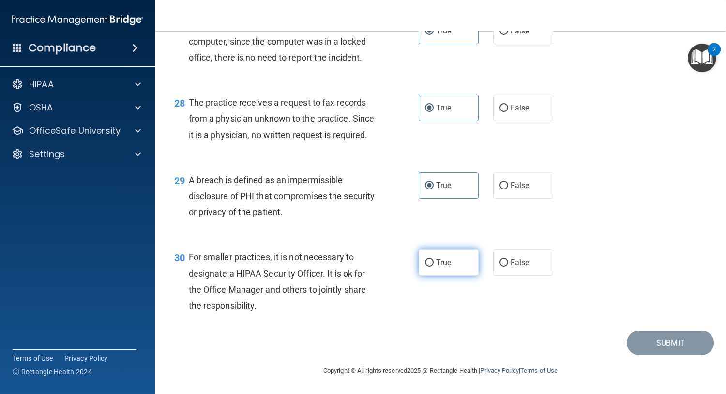
radio input "true"
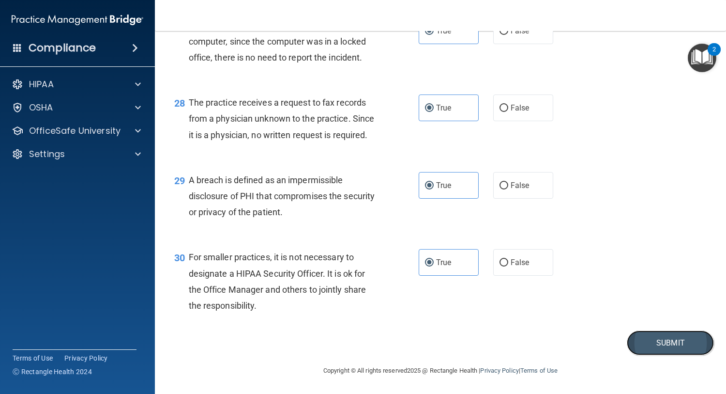
click at [652, 346] on button "Submit" at bounding box center [670, 342] width 87 height 25
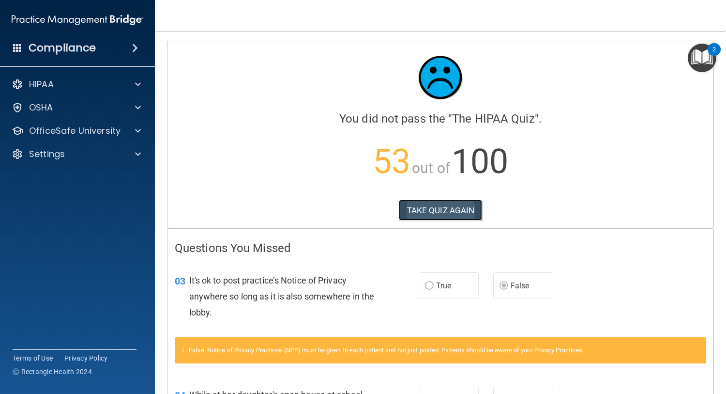
click at [453, 207] on button "TAKE QUIZ AGAIN" at bounding box center [441, 210] width 84 height 21
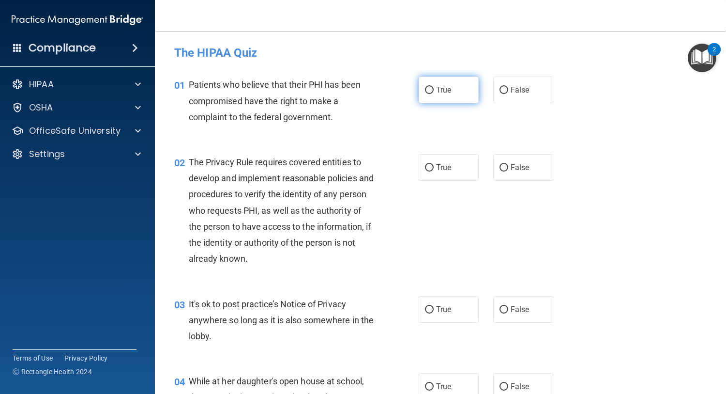
click at [439, 83] on label "True" at bounding box center [449, 90] width 60 height 27
click at [434, 87] on input "True" at bounding box center [429, 90] width 9 height 7
radio input "true"
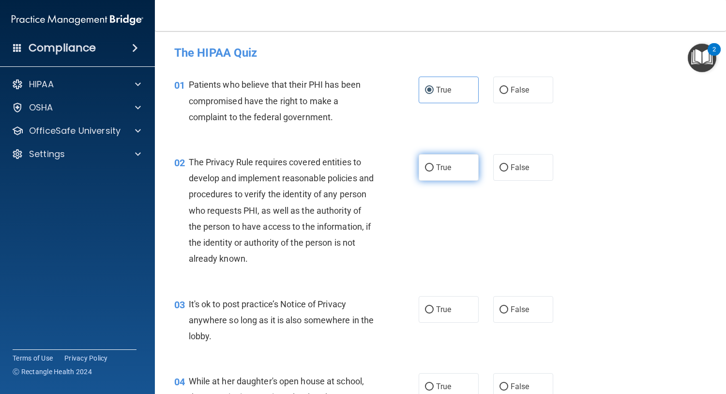
click at [446, 171] on span "True" at bounding box center [443, 167] width 15 height 9
click at [434, 171] on input "True" at bounding box center [429, 167] width 9 height 7
radio input "true"
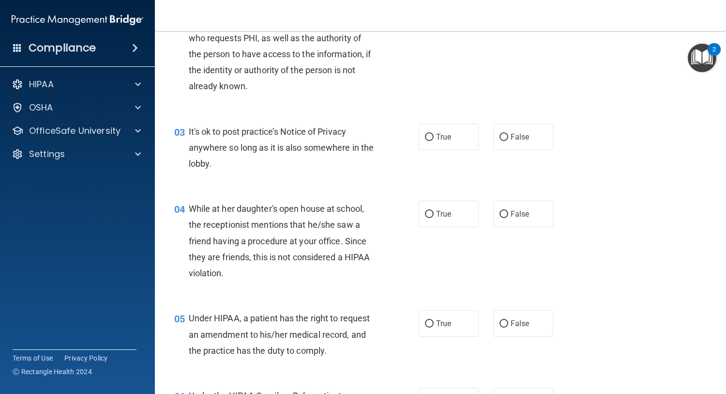
scroll to position [181, 0]
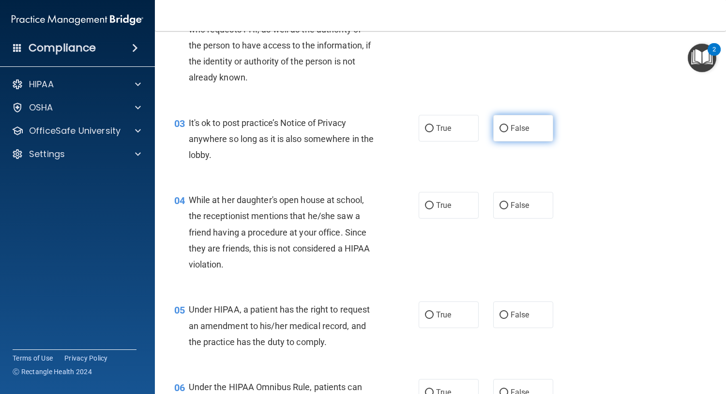
click at [519, 134] on label "False" at bounding box center [523, 128] width 60 height 27
click at [508, 132] on input "False" at bounding box center [504, 128] width 9 height 7
radio input "true"
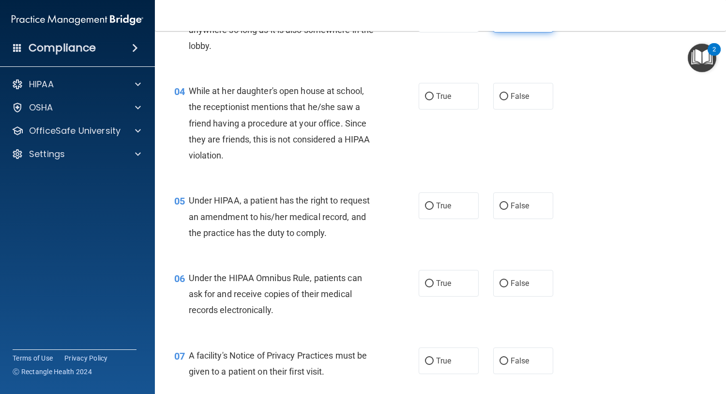
scroll to position [289, 0]
click at [519, 102] on label "False" at bounding box center [523, 97] width 60 height 27
click at [508, 101] on input "False" at bounding box center [504, 97] width 9 height 7
radio input "true"
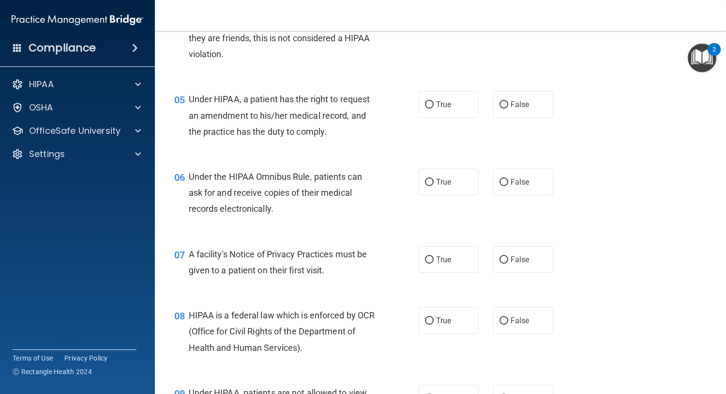
scroll to position [396, 0]
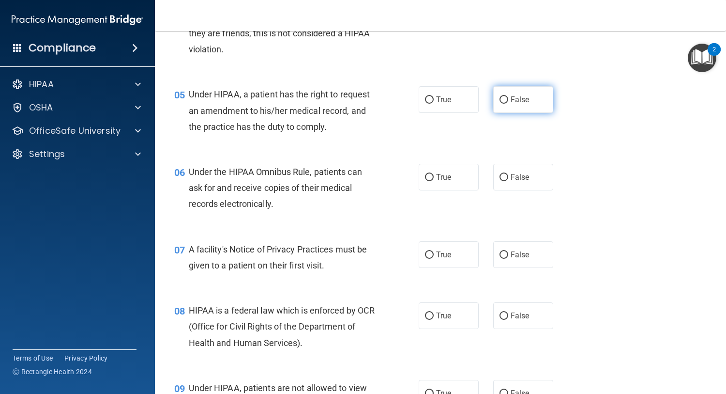
click at [522, 110] on label "False" at bounding box center [523, 99] width 60 height 27
click at [508, 104] on input "False" at bounding box center [504, 99] width 9 height 7
radio input "true"
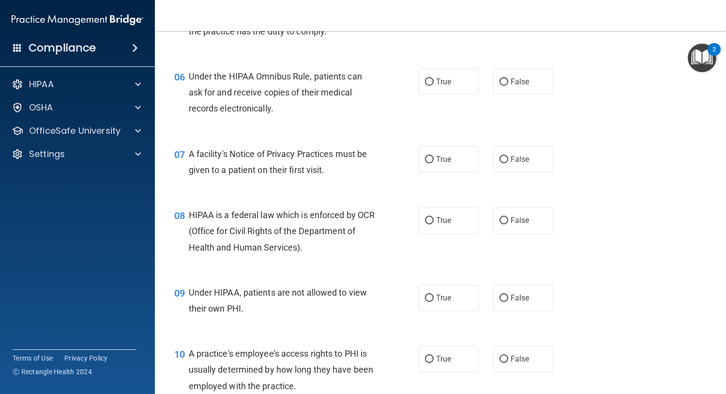
scroll to position [490, 0]
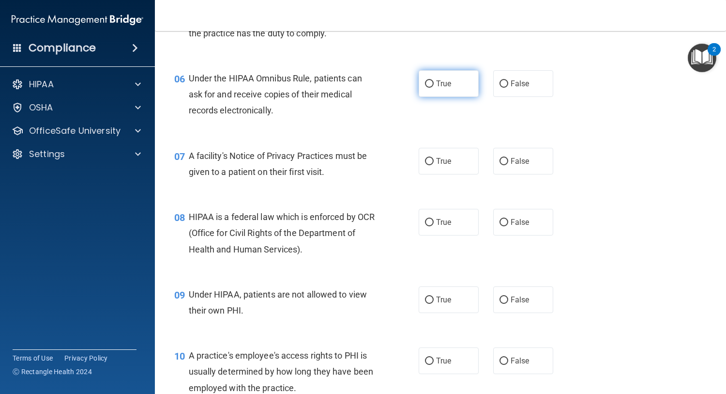
click at [429, 84] on input "True" at bounding box center [429, 83] width 9 height 7
radio input "true"
click at [442, 172] on label "True" at bounding box center [449, 161] width 60 height 27
click at [434, 165] on input "True" at bounding box center [429, 161] width 9 height 7
radio input "true"
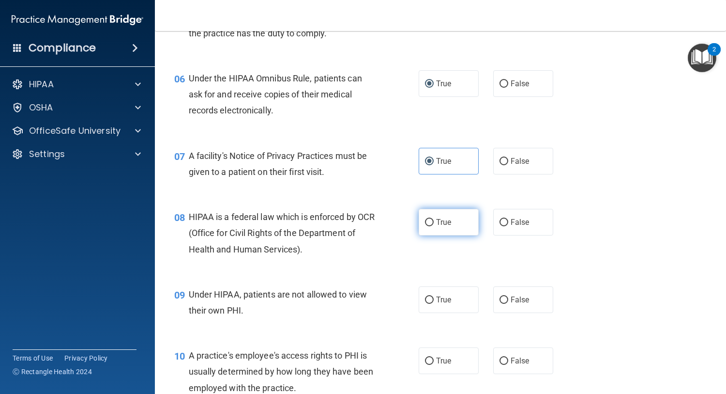
click at [439, 228] on label "True" at bounding box center [449, 222] width 60 height 27
click at [434, 226] on input "True" at bounding box center [429, 222] width 9 height 7
radio input "true"
click at [514, 306] on label "False" at bounding box center [523, 299] width 60 height 27
click at [508, 304] on input "False" at bounding box center [504, 299] width 9 height 7
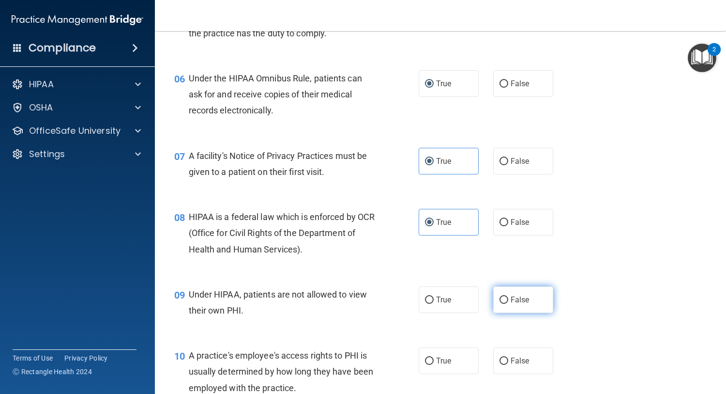
radio input "true"
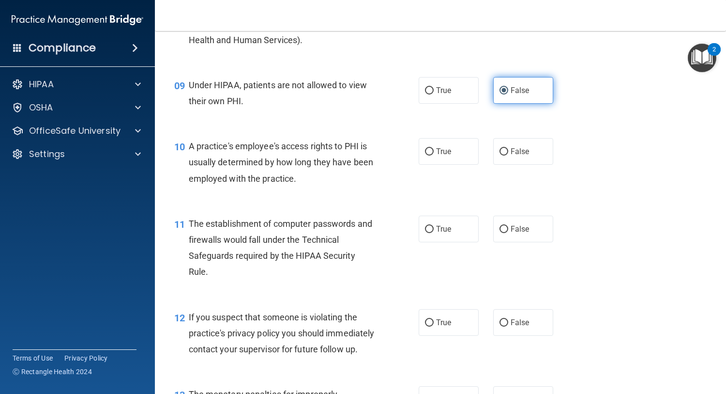
scroll to position [700, 0]
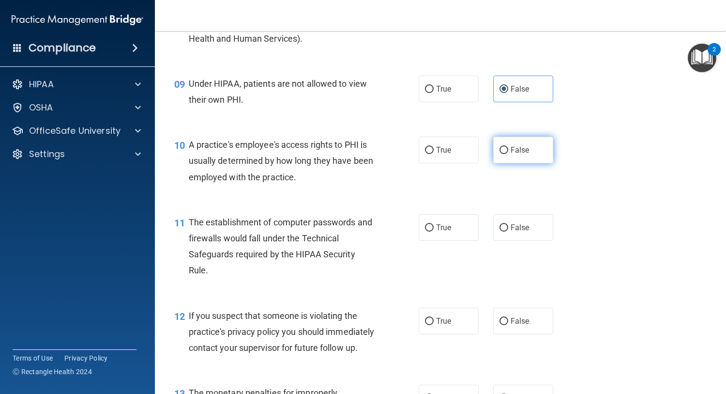
click at [504, 150] on input "False" at bounding box center [504, 150] width 9 height 7
radio input "true"
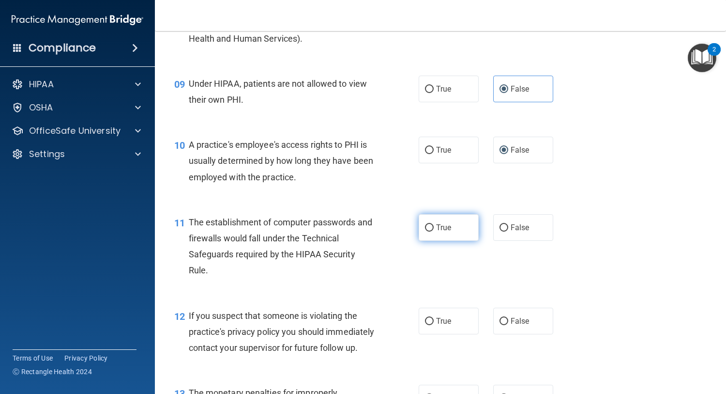
click at [425, 229] on input "True" at bounding box center [429, 227] width 9 height 7
radio input "true"
click at [439, 329] on label "True" at bounding box center [449, 320] width 60 height 27
click at [434, 325] on input "True" at bounding box center [429, 321] width 9 height 7
radio input "true"
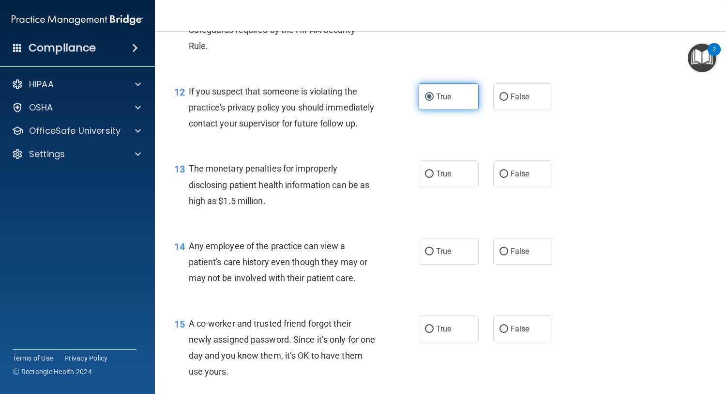
scroll to position [926, 0]
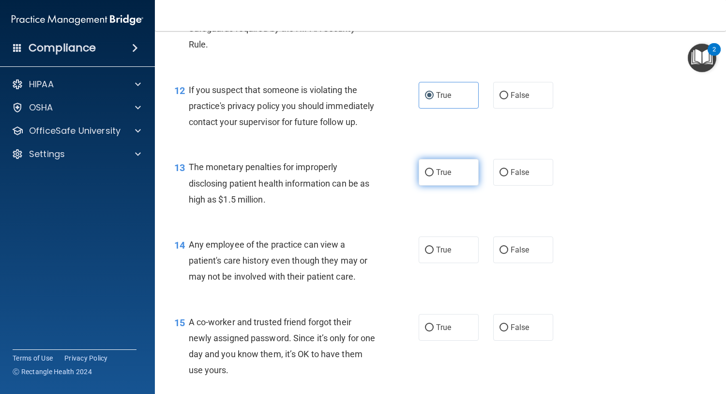
click at [441, 185] on label "True" at bounding box center [449, 172] width 60 height 27
click at [434, 176] on input "True" at bounding box center [429, 172] width 9 height 7
radio input "true"
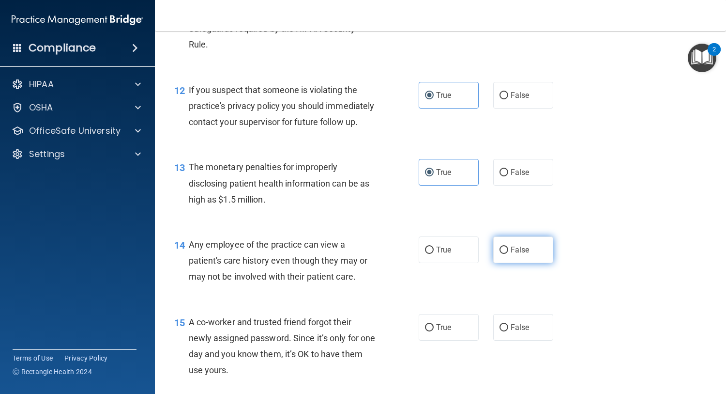
click at [523, 263] on label "False" at bounding box center [523, 249] width 60 height 27
click at [508, 254] on input "False" at bounding box center [504, 249] width 9 height 7
radio input "true"
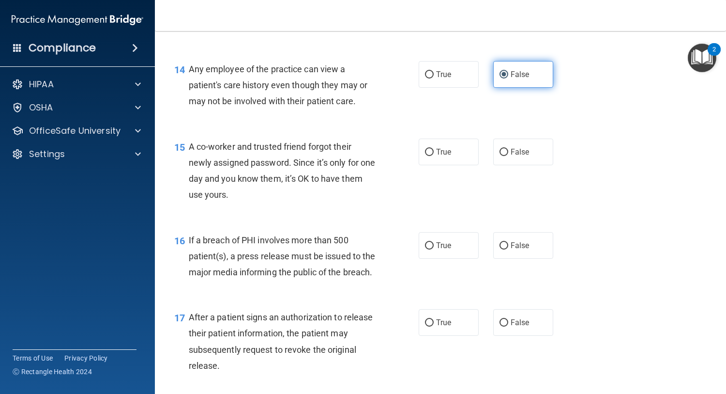
scroll to position [1130, 0]
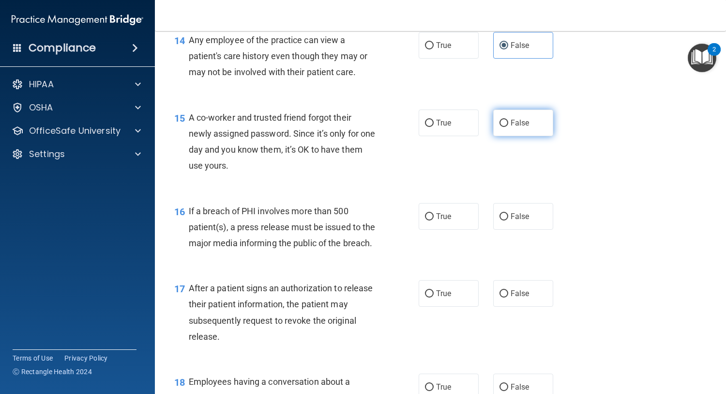
click at [526, 136] on label "False" at bounding box center [523, 122] width 60 height 27
click at [508, 127] on input "False" at bounding box center [504, 123] width 9 height 7
radio input "true"
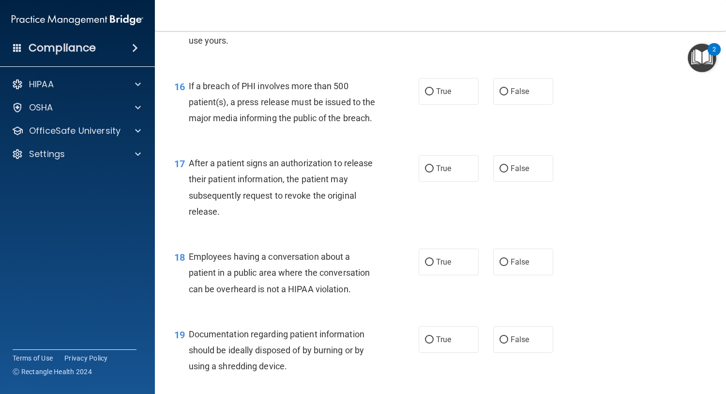
scroll to position [1252, 0]
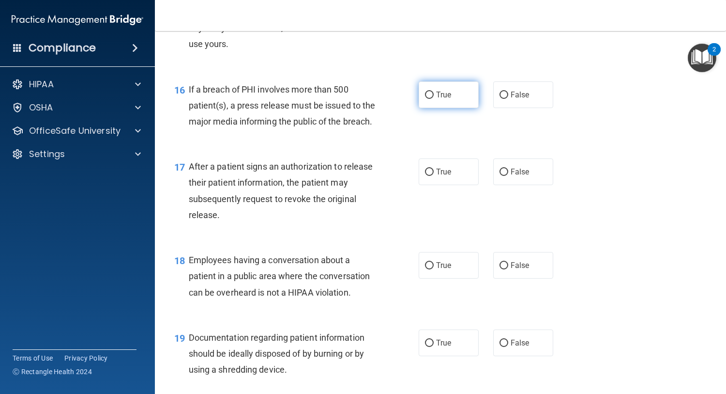
click at [432, 108] on label "True" at bounding box center [449, 94] width 60 height 27
click at [432, 99] on input "True" at bounding box center [429, 95] width 9 height 7
radio input "true"
click at [439, 185] on label "True" at bounding box center [449, 171] width 60 height 27
click at [434, 176] on input "True" at bounding box center [429, 172] width 9 height 7
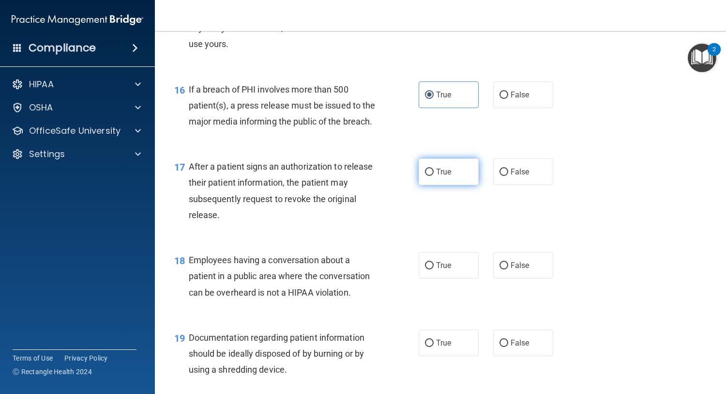
radio input "true"
click at [527, 278] on label "False" at bounding box center [523, 265] width 60 height 27
click at [508, 269] on input "False" at bounding box center [504, 265] width 9 height 7
radio input "true"
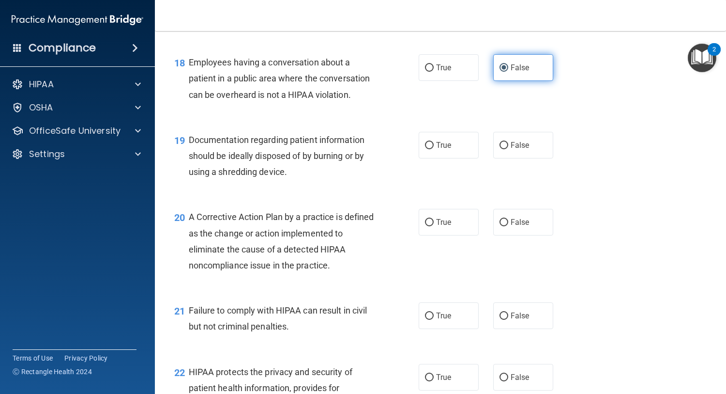
scroll to position [1449, 0]
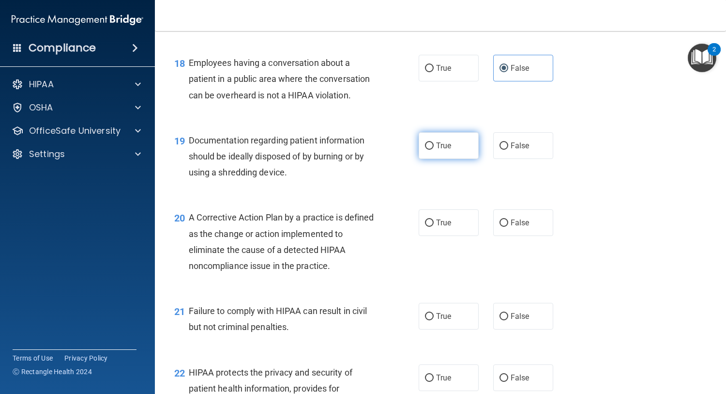
click at [440, 150] on span "True" at bounding box center [443, 145] width 15 height 9
click at [434, 150] on input "True" at bounding box center [429, 145] width 9 height 7
radio input "true"
click at [442, 236] on label "True" at bounding box center [449, 222] width 60 height 27
click at [434, 227] on input "True" at bounding box center [429, 222] width 9 height 7
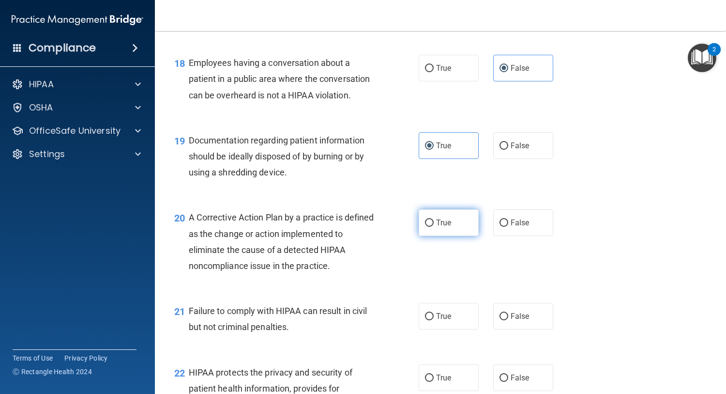
radio input "true"
click at [515, 321] on span "False" at bounding box center [520, 315] width 19 height 9
click at [508, 320] on input "False" at bounding box center [504, 316] width 9 height 7
radio input "true"
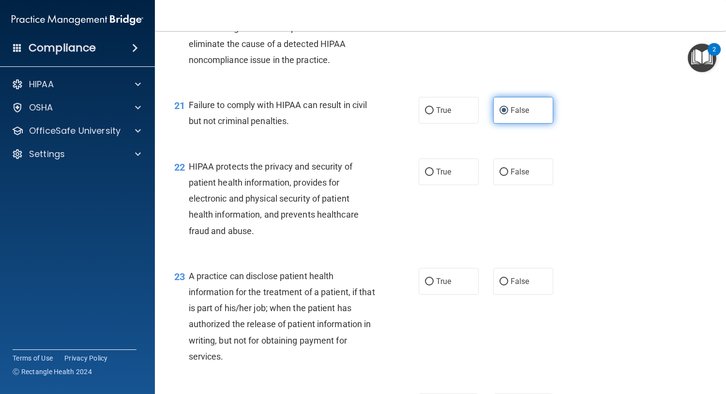
scroll to position [1665, 0]
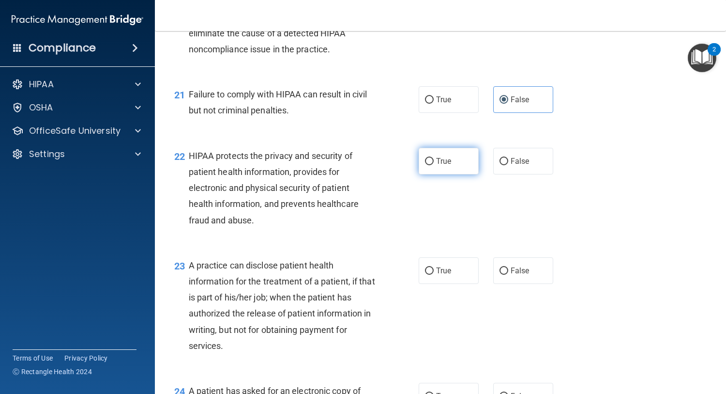
click at [445, 166] on span "True" at bounding box center [443, 160] width 15 height 9
click at [434, 165] on input "True" at bounding box center [429, 161] width 9 height 7
radio input "true"
click at [525, 284] on label "False" at bounding box center [523, 270] width 60 height 27
click at [508, 275] on input "False" at bounding box center [504, 270] width 9 height 7
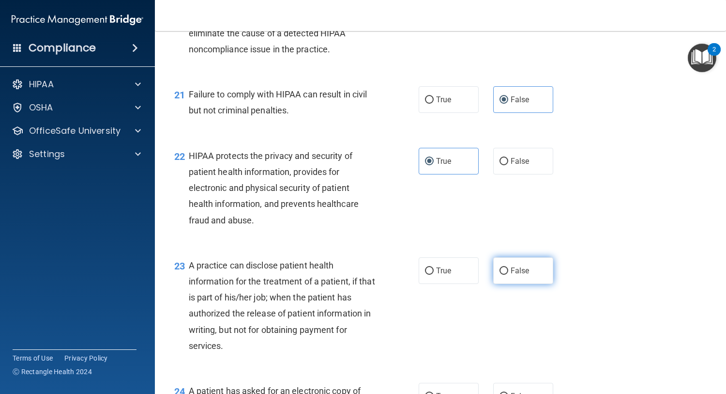
radio input "true"
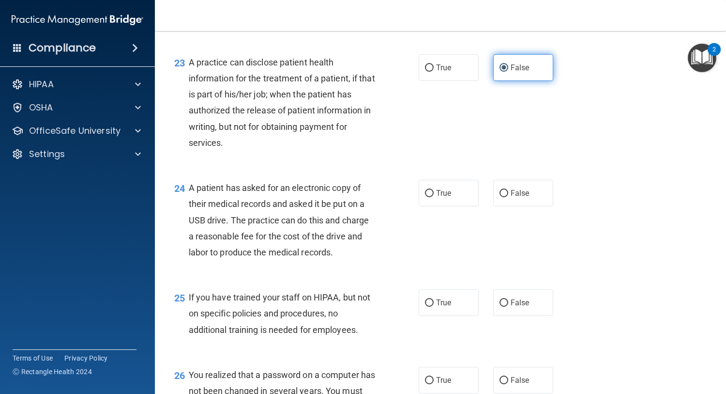
scroll to position [1896, 0]
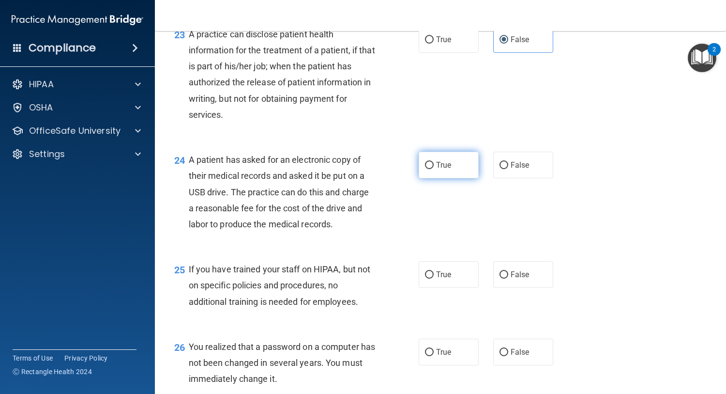
click at [446, 178] on label "True" at bounding box center [449, 165] width 60 height 27
click at [434, 169] on input "True" at bounding box center [429, 165] width 9 height 7
radio input "true"
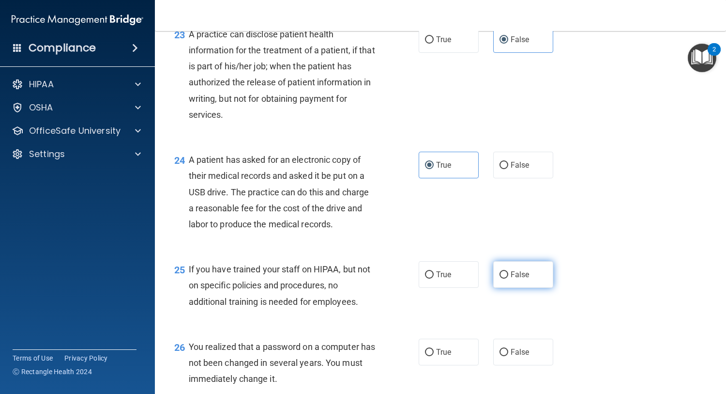
click at [504, 278] on input "False" at bounding box center [504, 274] width 9 height 7
radio input "true"
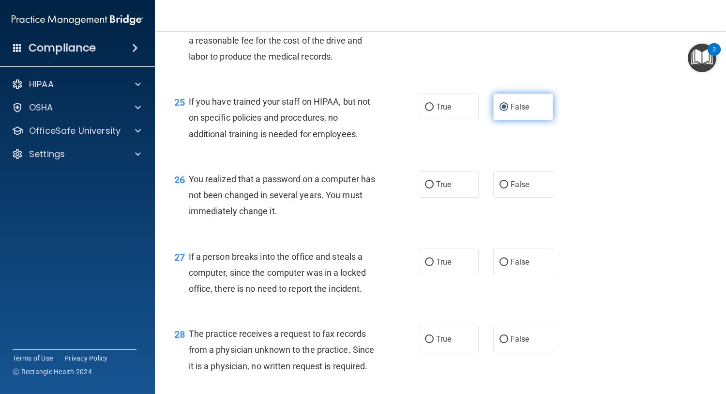
scroll to position [2114, 0]
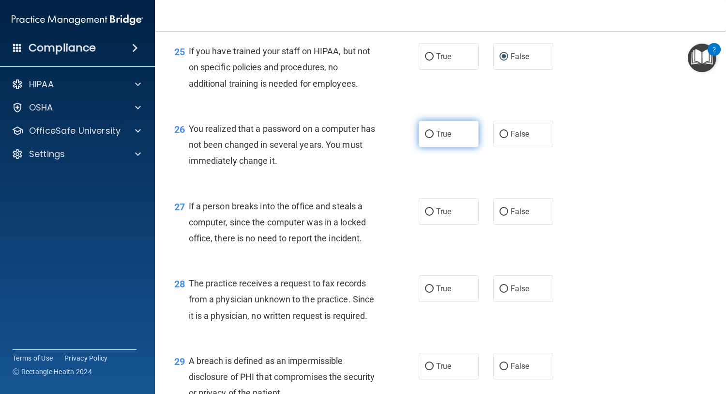
click at [428, 138] on input "True" at bounding box center [429, 134] width 9 height 7
radio input "true"
click at [520, 225] on label "False" at bounding box center [523, 211] width 60 height 27
click at [508, 215] on input "False" at bounding box center [504, 211] width 9 height 7
radio input "true"
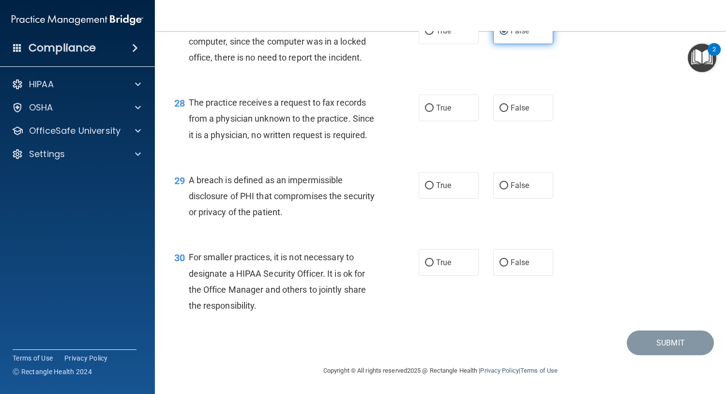
scroll to position [2313, 0]
click at [519, 112] on span "False" at bounding box center [520, 107] width 19 height 9
click at [508, 112] on input "False" at bounding box center [504, 108] width 9 height 7
radio input "true"
click at [430, 189] on input "True" at bounding box center [429, 185] width 9 height 7
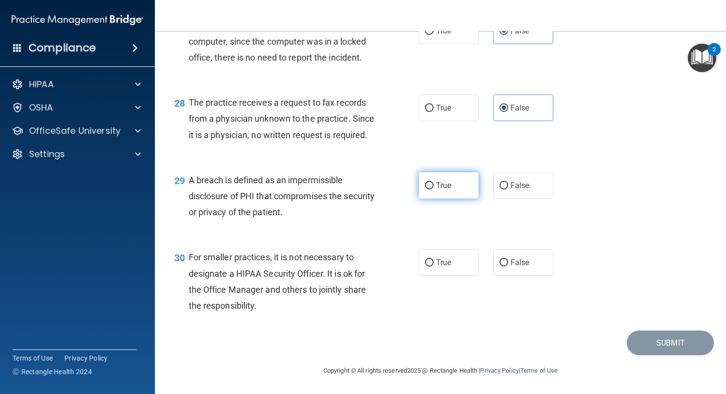
radio input "true"
click at [523, 267] on span "False" at bounding box center [520, 262] width 19 height 9
click at [508, 266] on input "False" at bounding box center [504, 262] width 9 height 7
radio input "true"
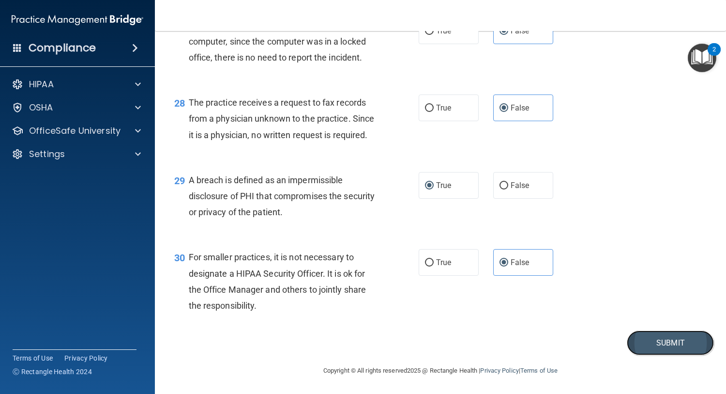
click at [673, 355] on button "Submit" at bounding box center [670, 342] width 87 height 25
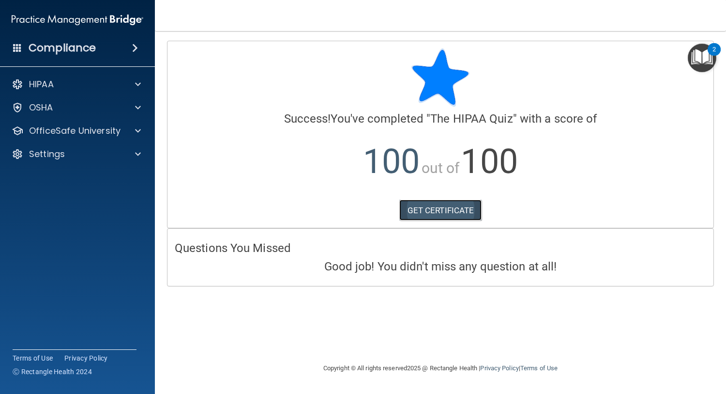
click at [420, 209] on link "GET CERTIFICATE" at bounding box center [440, 210] width 83 height 21
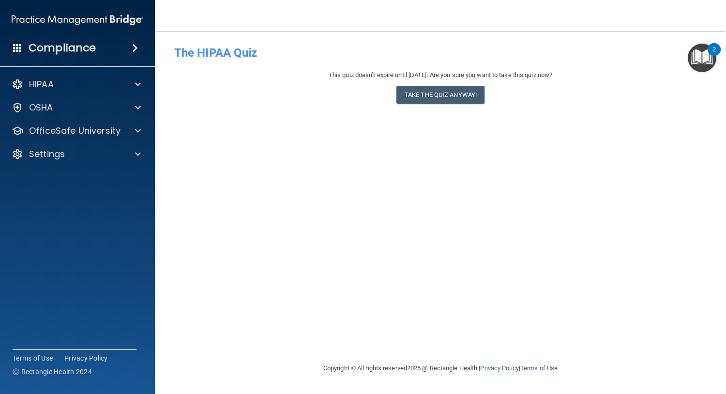
click at [714, 54] on div "2" at bounding box center [714, 55] width 3 height 13
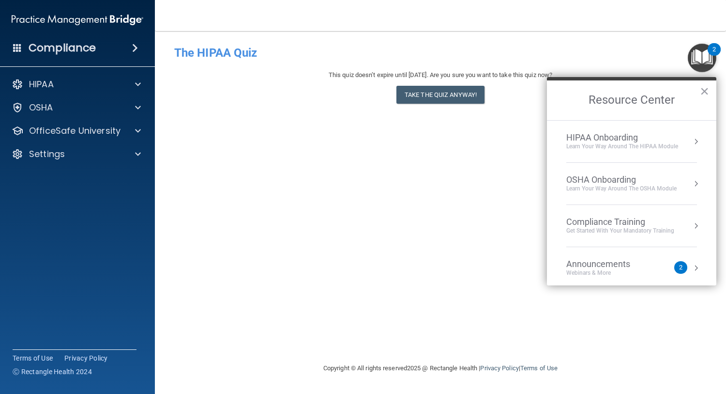
click at [641, 227] on div "Get Started with your mandatory training" at bounding box center [621, 231] width 108 height 8
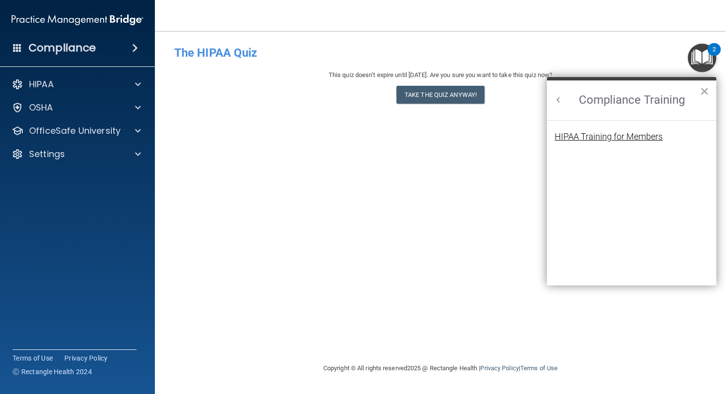
click at [648, 137] on div "HIPAA Training for Members" at bounding box center [609, 136] width 108 height 9
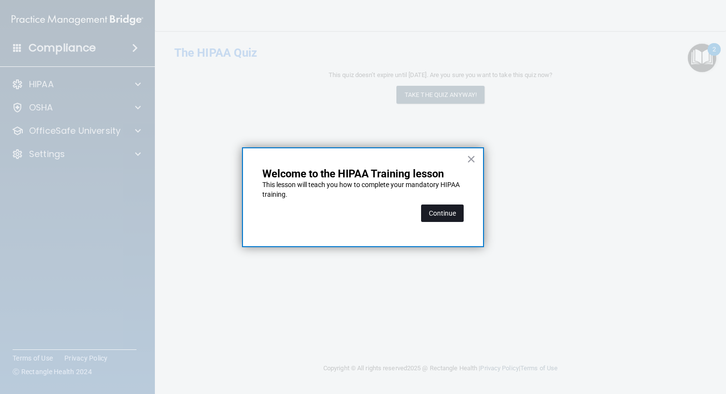
click at [445, 220] on button "Continue" at bounding box center [442, 212] width 43 height 17
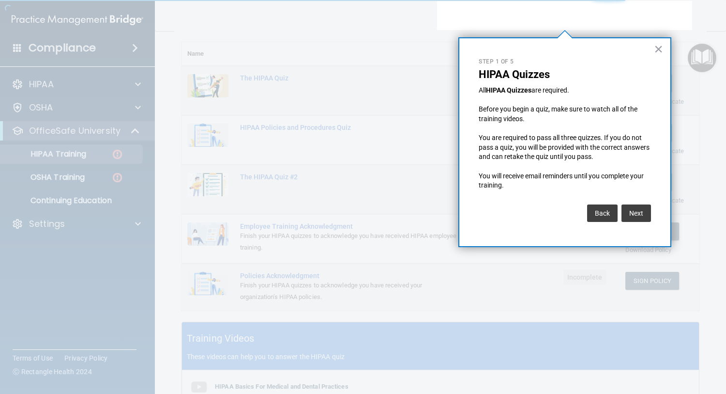
scroll to position [121, 0]
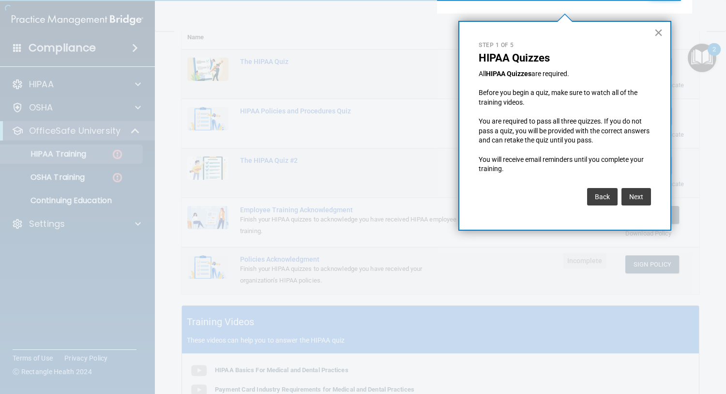
click at [663, 31] on button "×" at bounding box center [658, 32] width 9 height 15
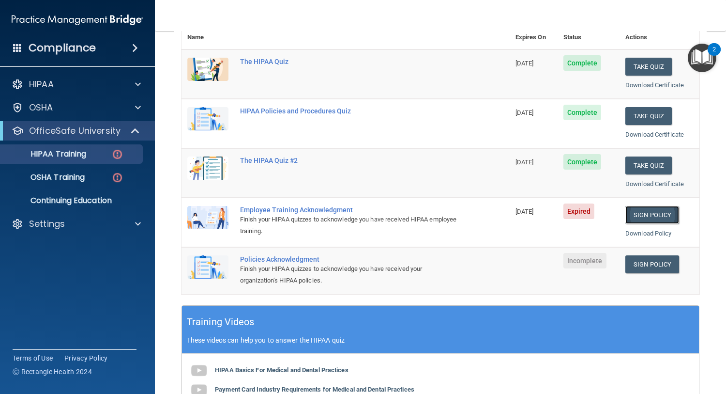
click at [642, 207] on link "Sign Policy" at bounding box center [653, 215] width 54 height 18
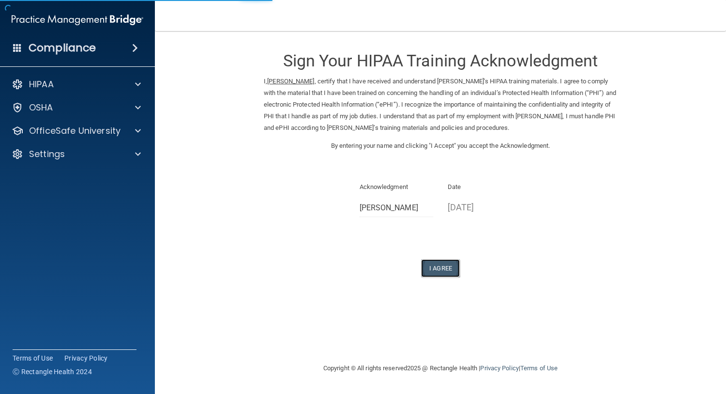
click at [444, 277] on button "I Agree" at bounding box center [440, 268] width 39 height 18
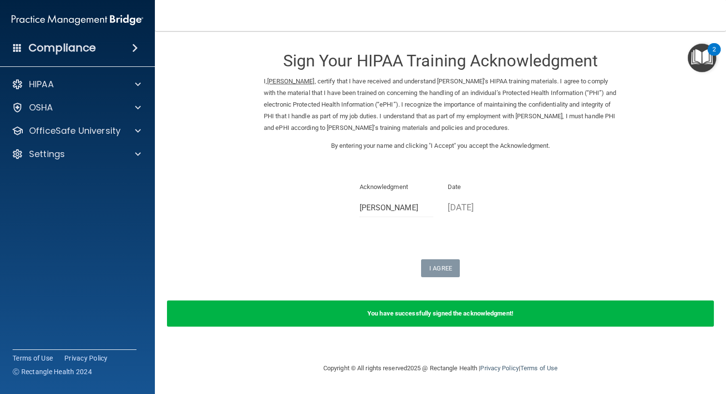
click at [713, 57] on div "2" at bounding box center [714, 55] width 3 height 13
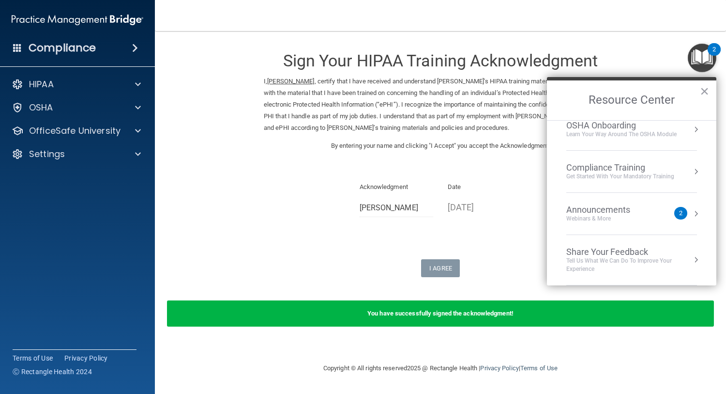
scroll to position [53, 0]
click at [679, 215] on div "2" at bounding box center [680, 215] width 3 height 0
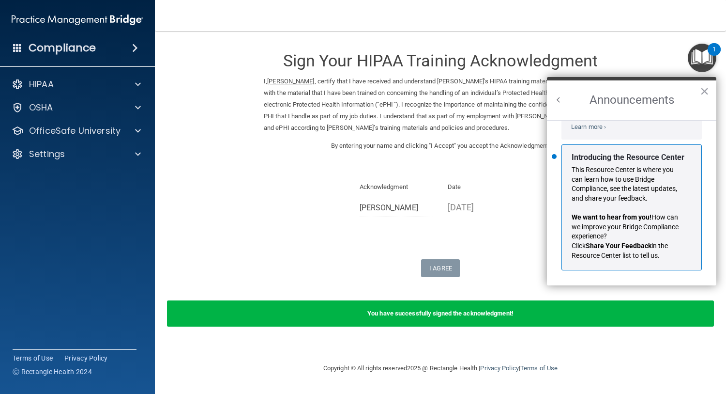
scroll to position [168, 0]
click at [707, 60] on img "Open Resource Center" at bounding box center [702, 58] width 29 height 29
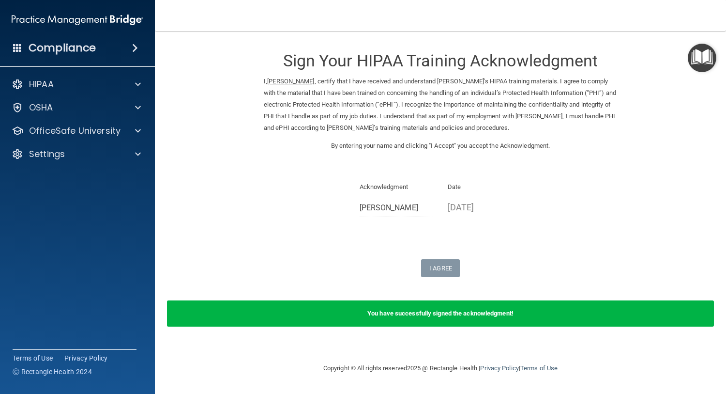
click at [706, 71] on img "Open Resource Center" at bounding box center [702, 58] width 29 height 29
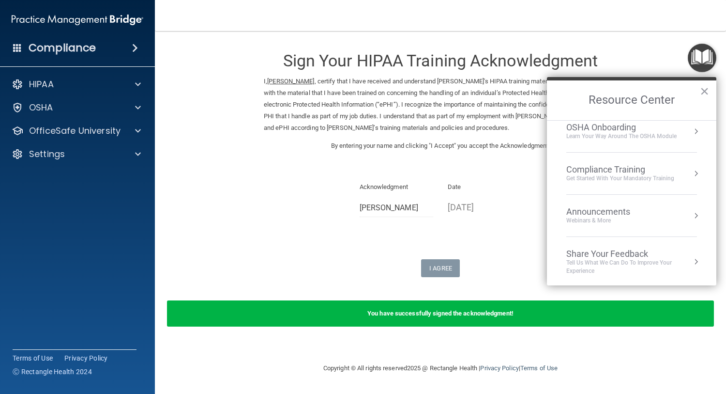
scroll to position [54, 0]
click at [623, 169] on div "Compliance Training" at bounding box center [621, 167] width 108 height 11
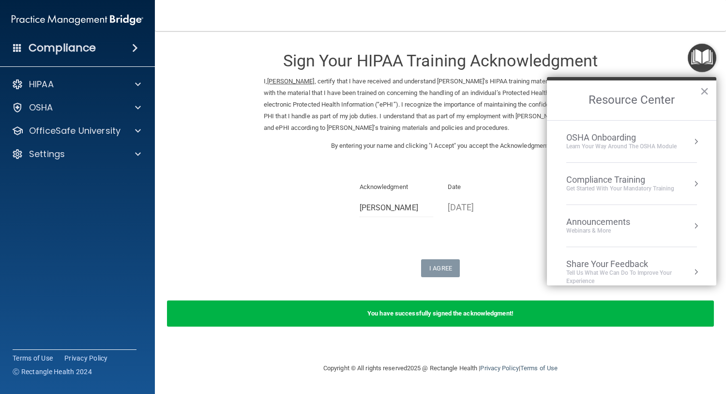
scroll to position [0, 0]
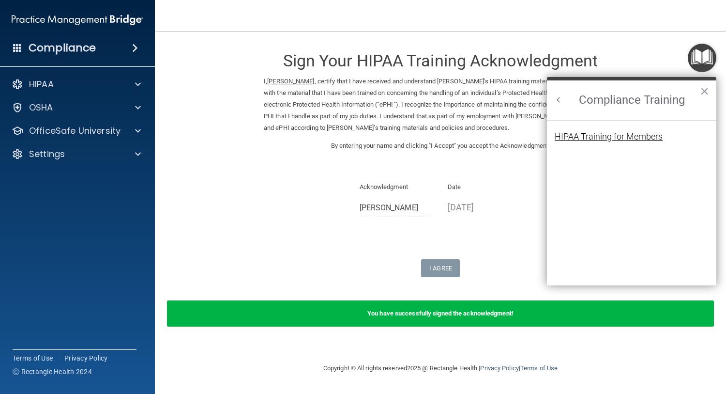
click at [655, 137] on div "HIPAA Training for Members" at bounding box center [609, 136] width 108 height 9
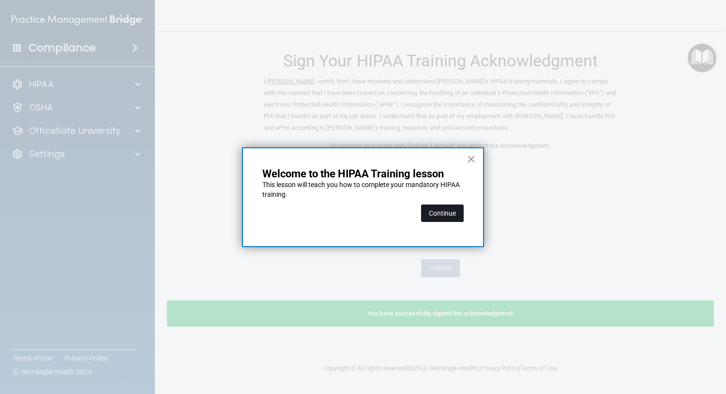
click at [446, 209] on button "Continue" at bounding box center [442, 212] width 43 height 17
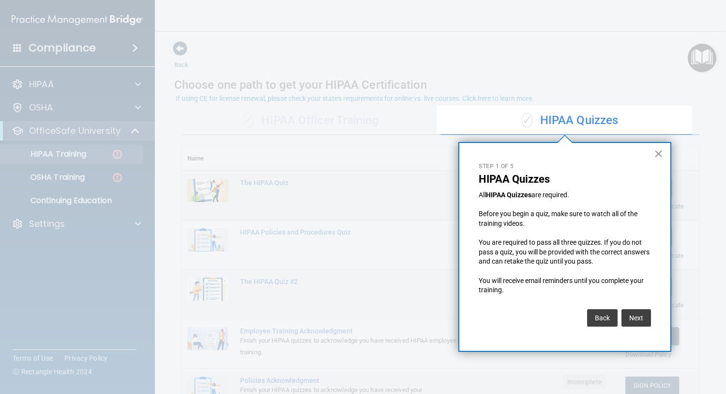
click at [645, 154] on div "× Step 1 of 5 HIPAA Quizzes All HIPAA Quizzes are required. Before you begin a …" at bounding box center [565, 247] width 213 height 210
click at [660, 154] on button "×" at bounding box center [658, 153] width 9 height 15
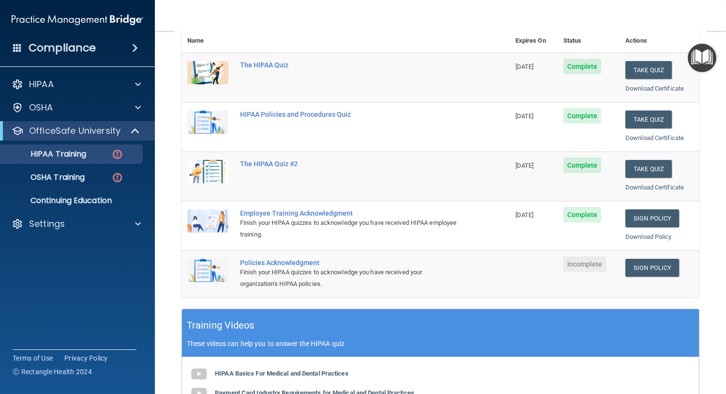
scroll to position [116, 0]
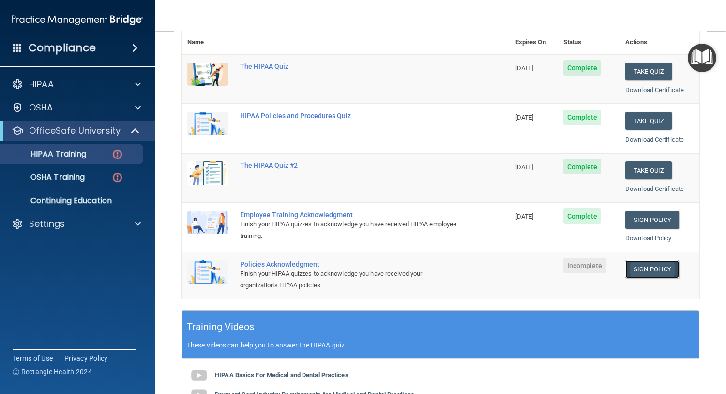
click at [650, 269] on link "Sign Policy" at bounding box center [653, 269] width 54 height 18
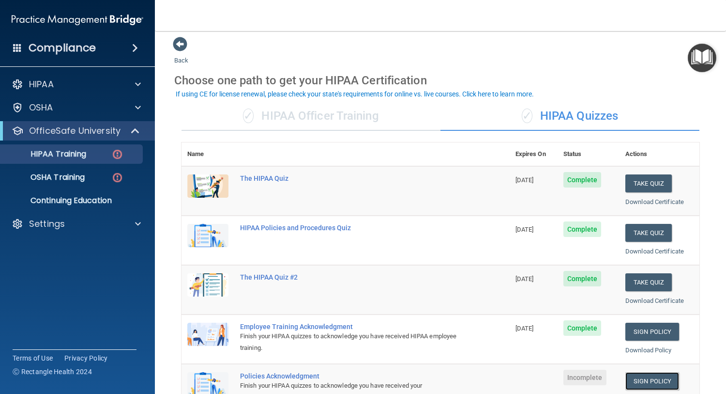
scroll to position [0, 0]
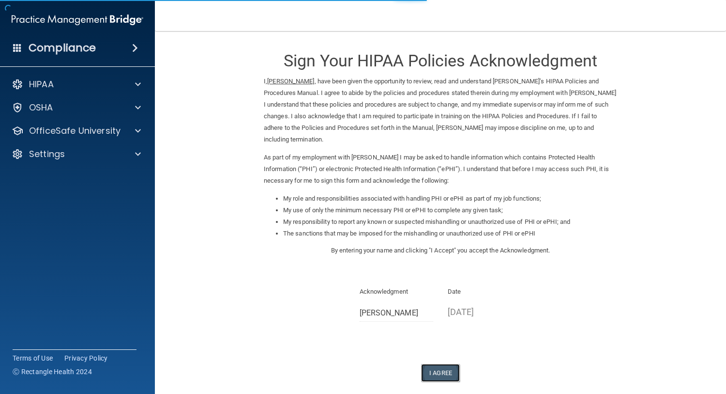
click at [444, 377] on button "I Agree" at bounding box center [440, 373] width 39 height 18
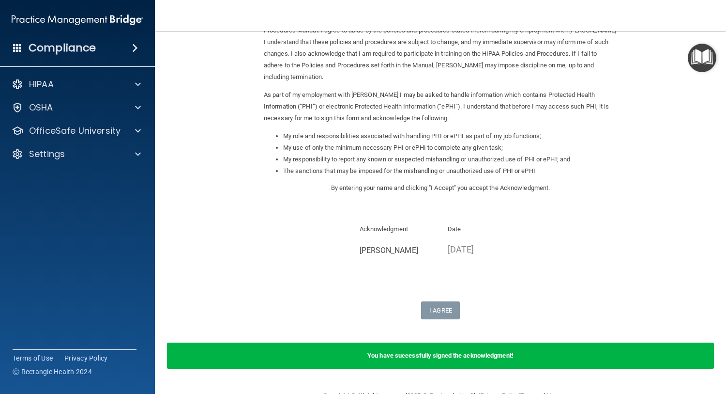
scroll to position [69, 0]
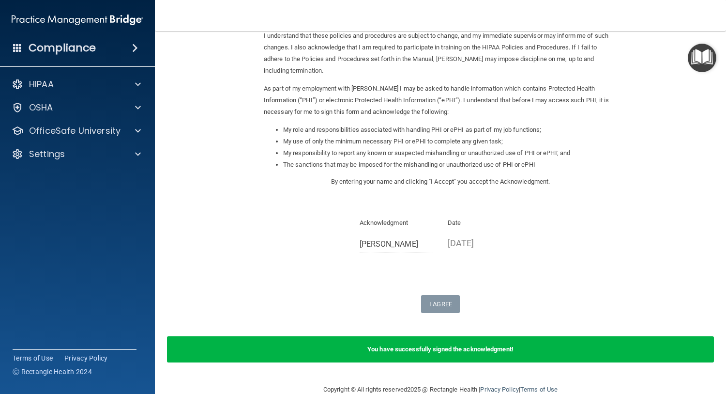
click at [692, 68] on img "Open Resource Center" at bounding box center [702, 58] width 29 height 29
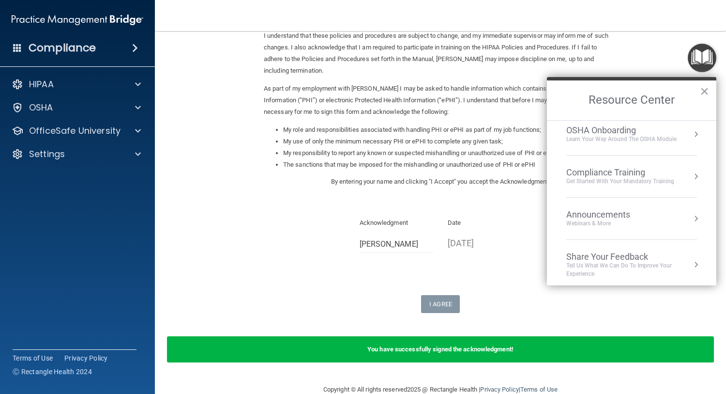
scroll to position [54, 0]
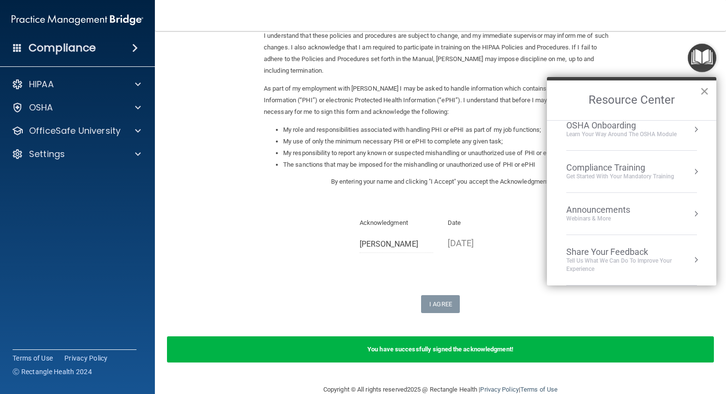
click at [705, 90] on button "×" at bounding box center [704, 90] width 9 height 15
